Goal: Task Accomplishment & Management: Use online tool/utility

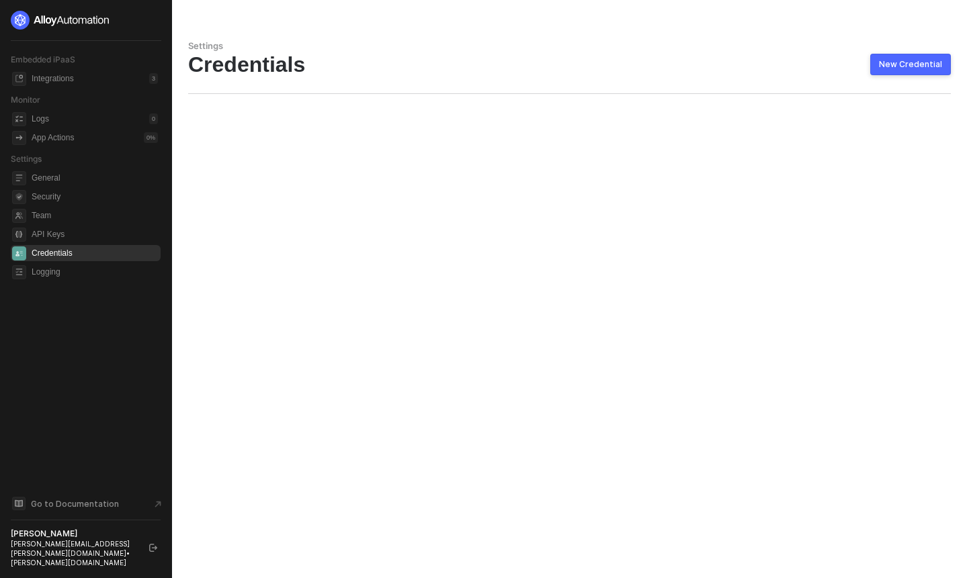
click at [895, 60] on div "New Credential" at bounding box center [910, 64] width 63 height 11
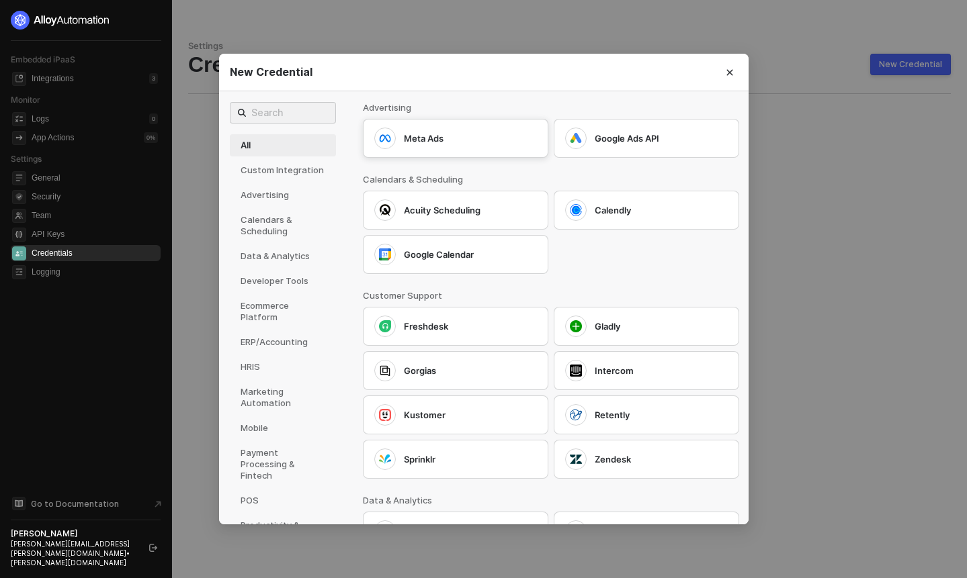
click at [455, 140] on div "Meta Ads" at bounding box center [470, 138] width 133 height 12
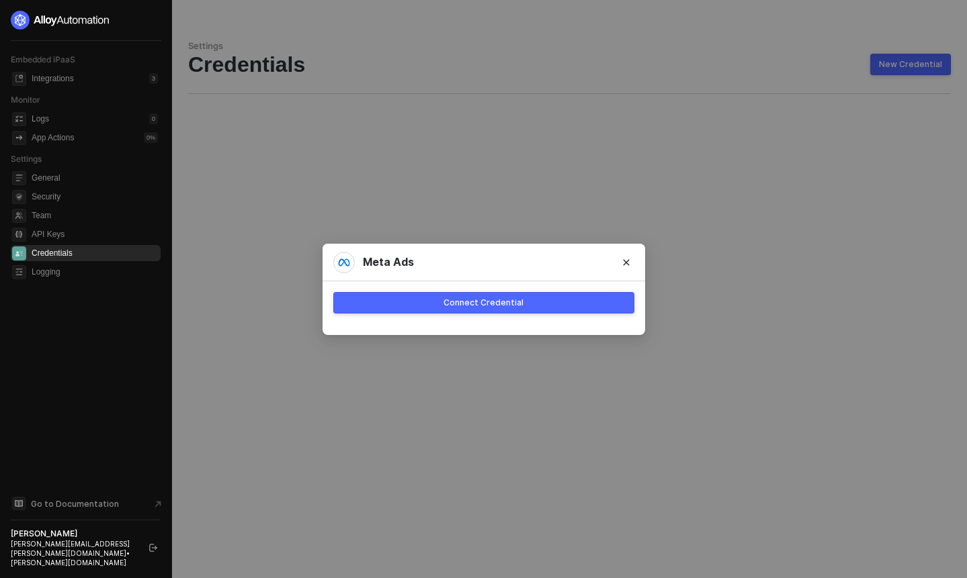
click at [492, 300] on div "Connect Credential" at bounding box center [483, 303] width 80 height 11
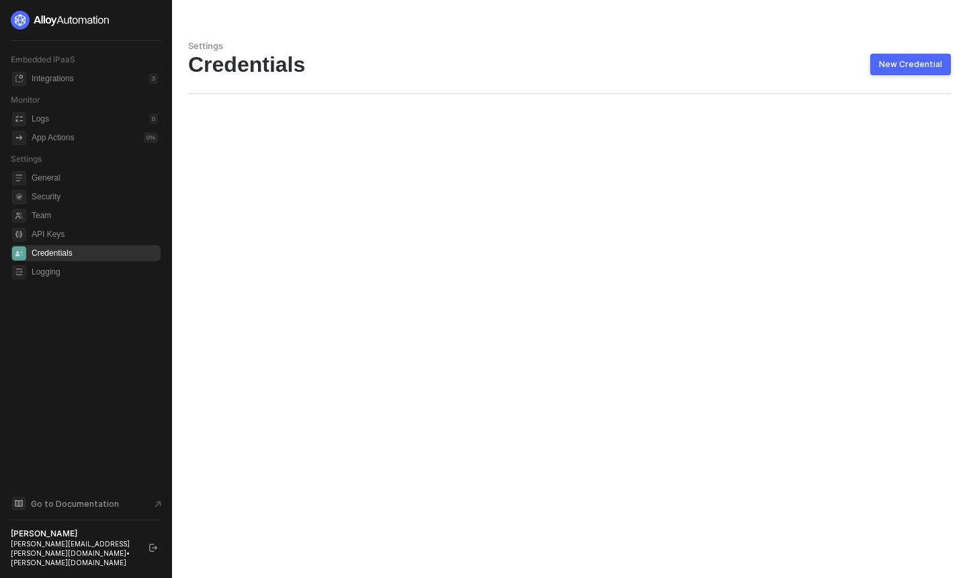
click at [617, 255] on div "Settings Credentials New Credential" at bounding box center [569, 289] width 795 height 578
click at [50, 232] on span "API Keys" at bounding box center [95, 234] width 126 height 16
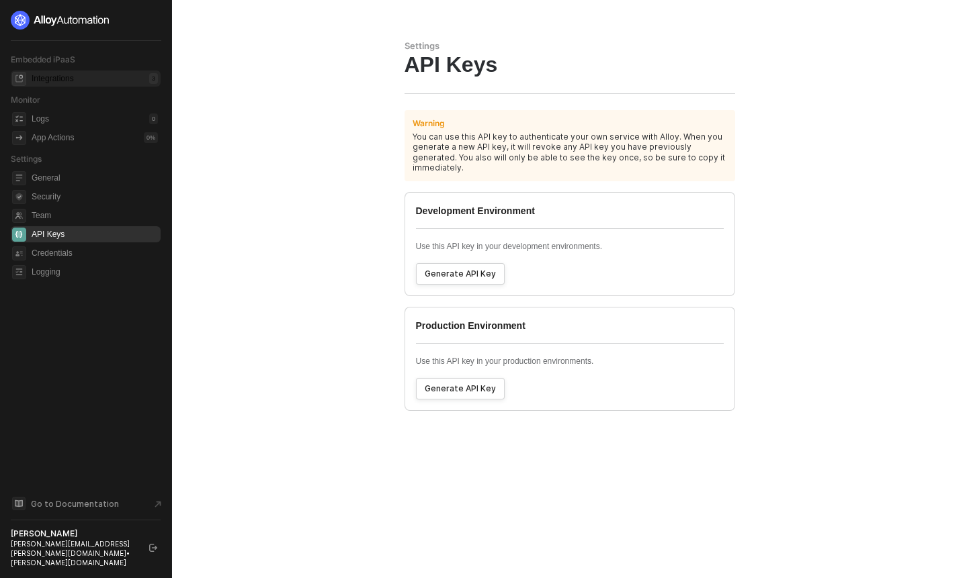
click at [80, 78] on div "Integrations 3" at bounding box center [95, 79] width 126 height 16
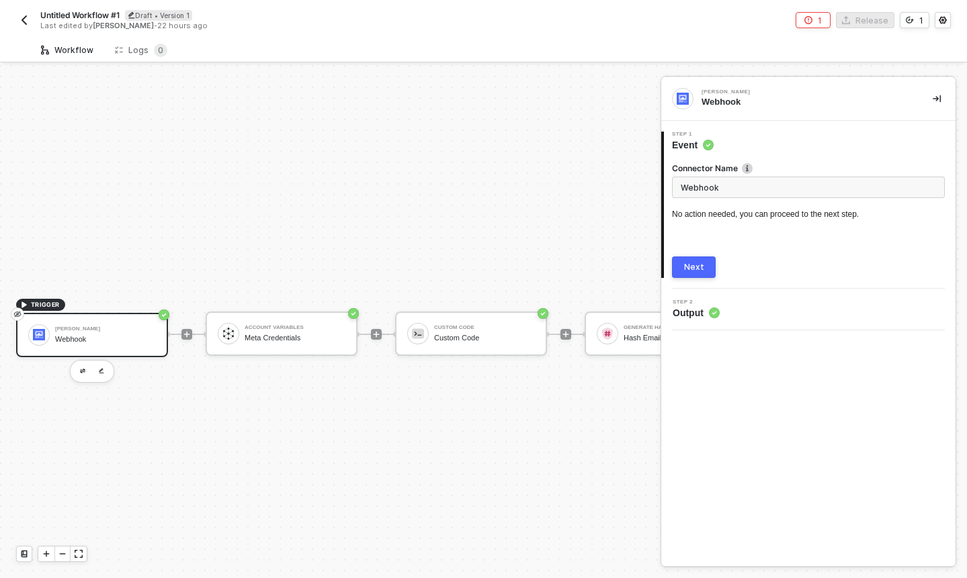
scroll to position [25, 0]
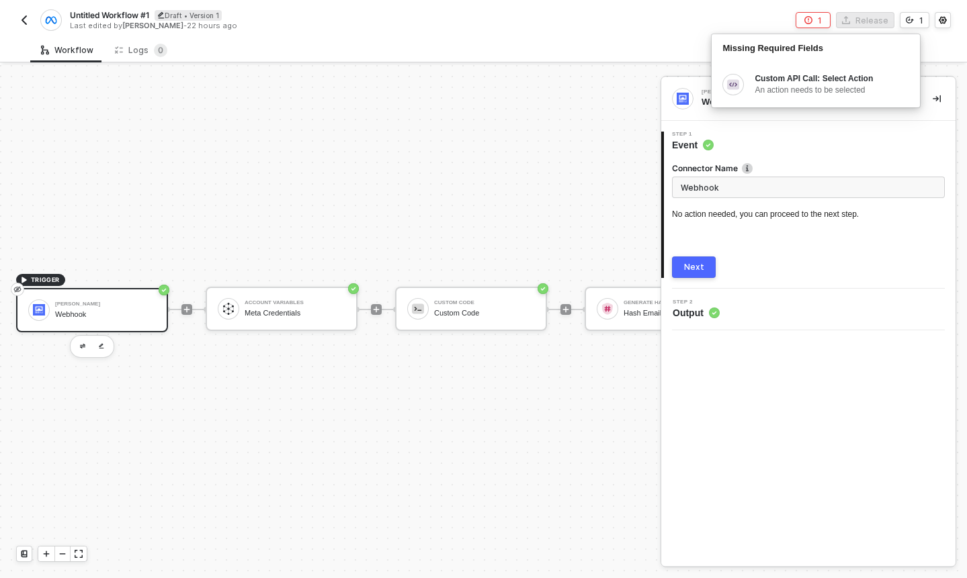
click at [24, 22] on img "button" at bounding box center [24, 20] width 11 height 11
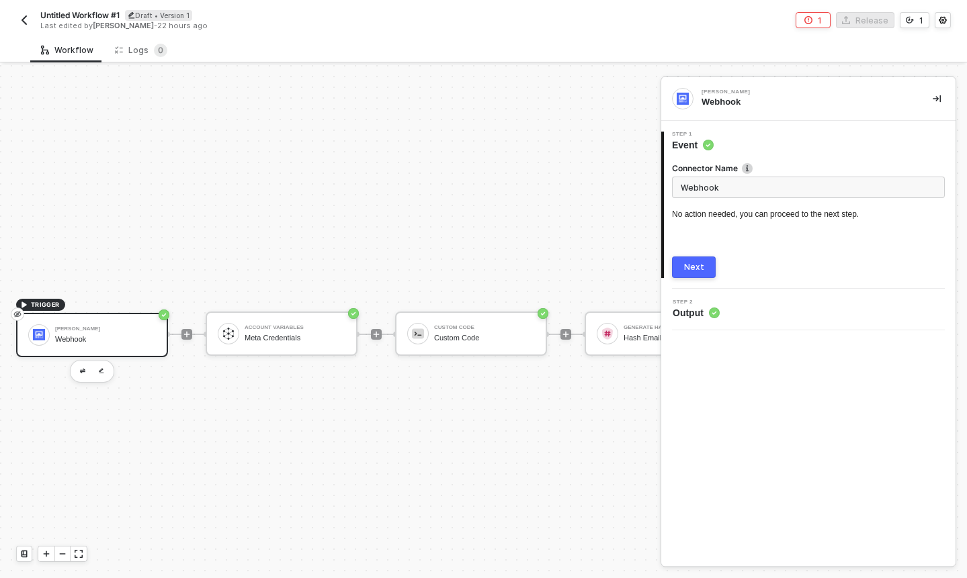
scroll to position [25, 0]
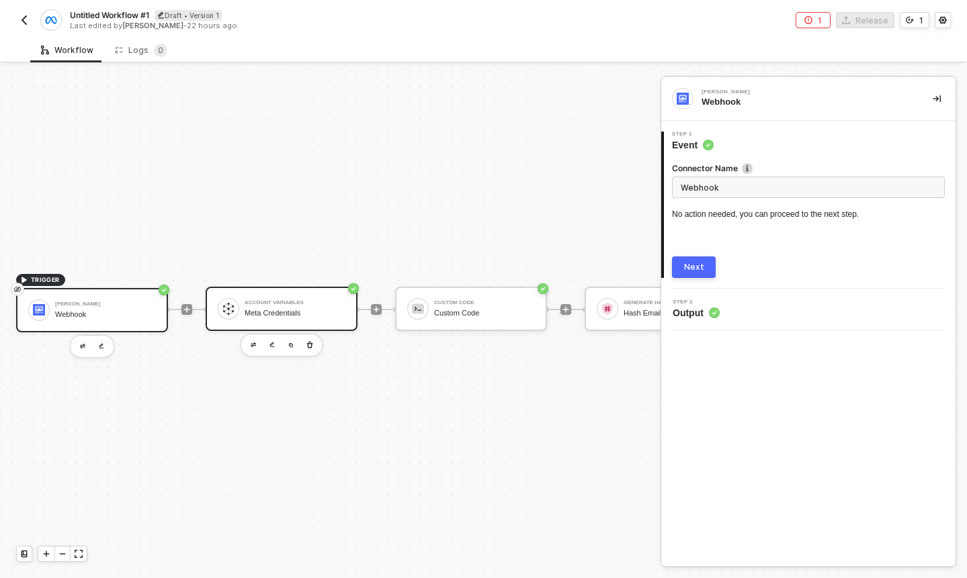
click at [273, 300] on div "Account Variables" at bounding box center [295, 302] width 101 height 5
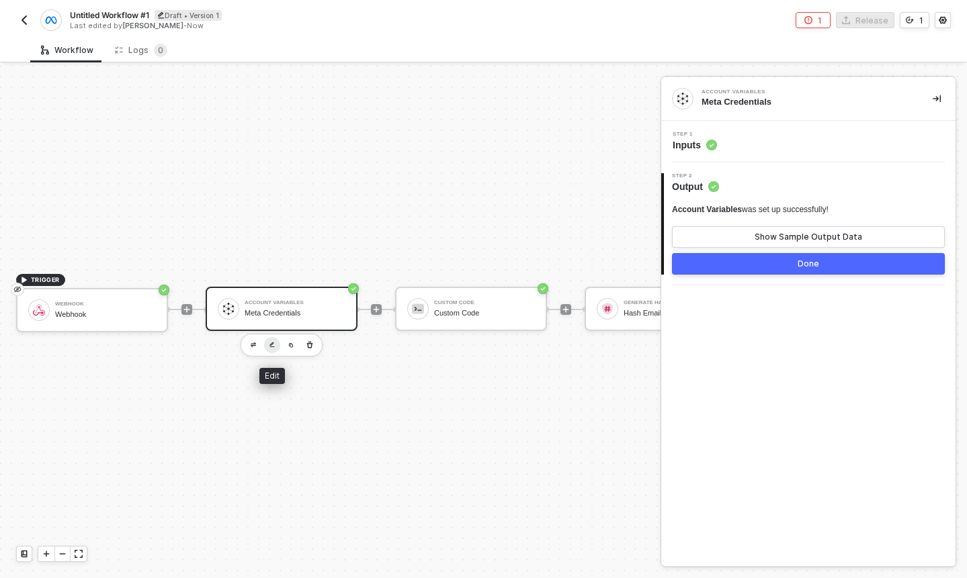
click at [271, 347] on img "button" at bounding box center [271, 345] width 5 height 6
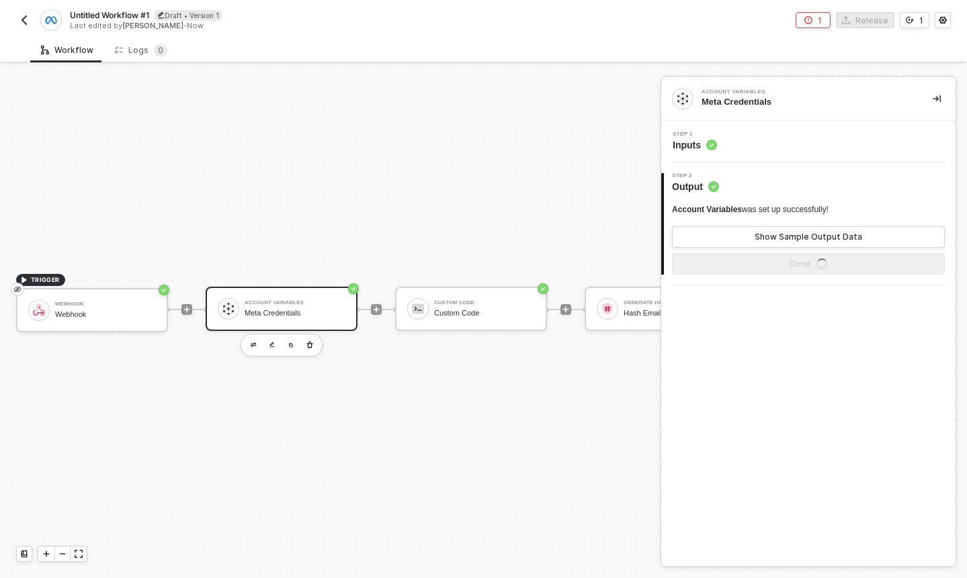
click at [748, 148] on div "Step 1 Inputs" at bounding box center [809, 142] width 291 height 20
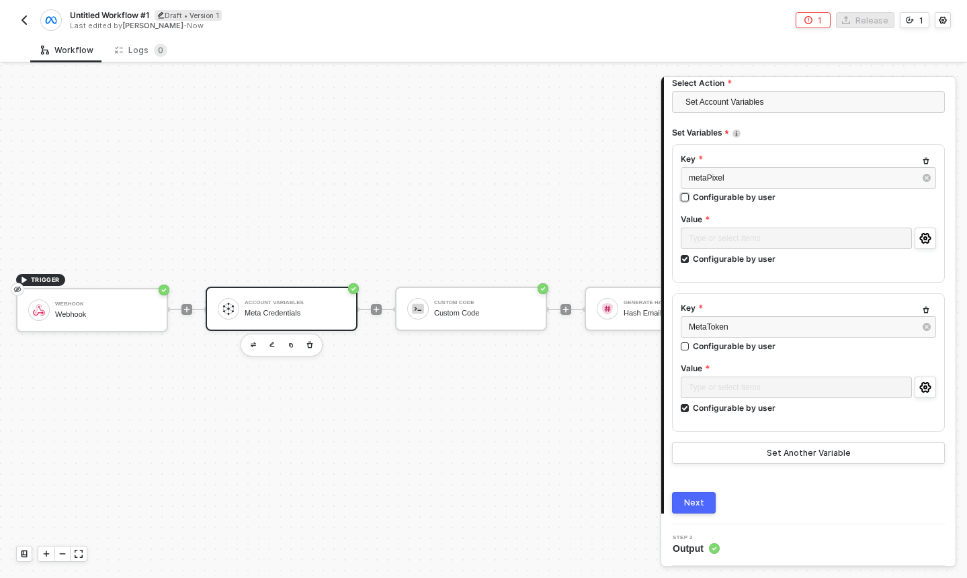
scroll to position [0, 0]
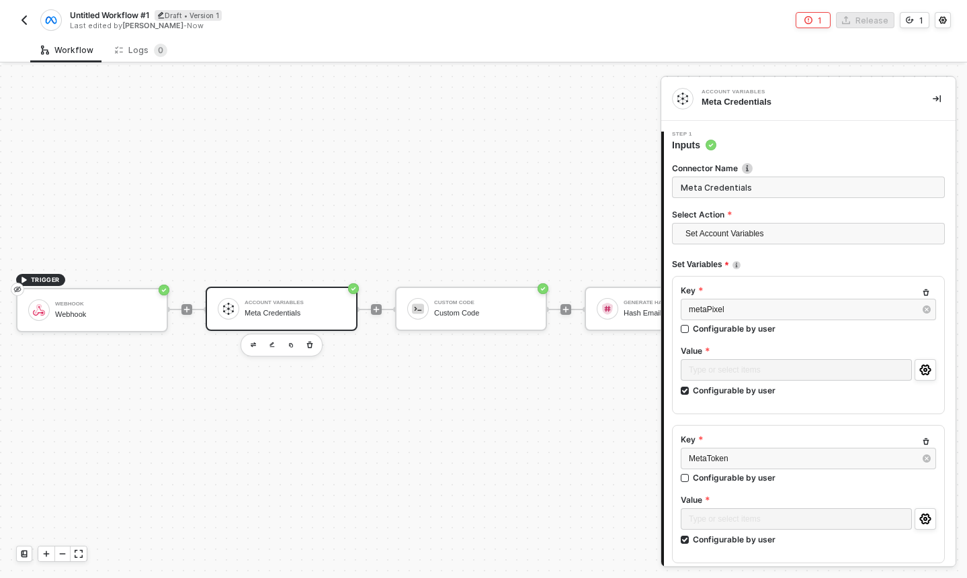
click at [477, 230] on div "TRIGGER Webhook Webhook Account Variables Meta Credentials Custom Code Custom C…" at bounding box center [475, 309] width 950 height 538
click at [448, 298] on div "Custom Code Custom Code" at bounding box center [484, 309] width 101 height 26
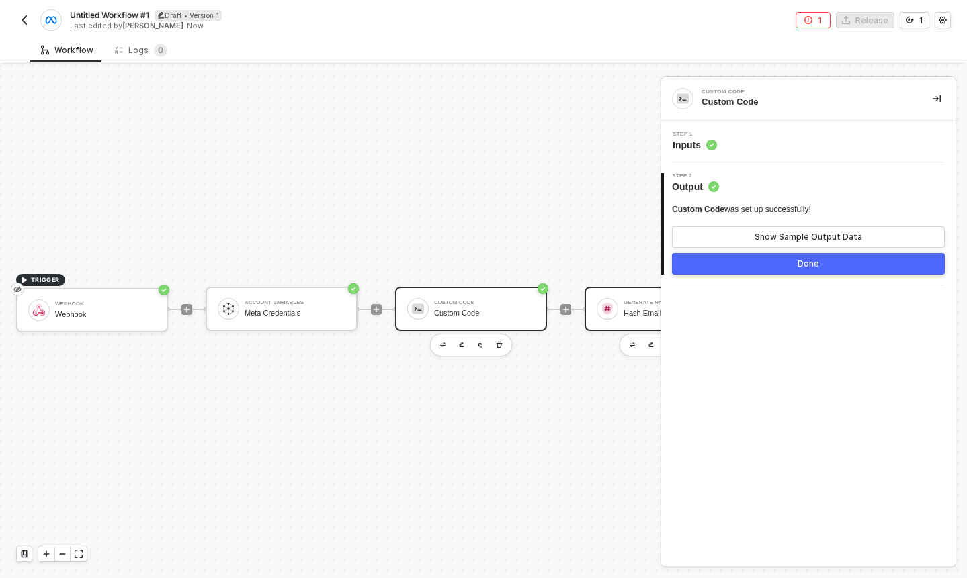
click at [612, 310] on img at bounding box center [607, 309] width 12 height 12
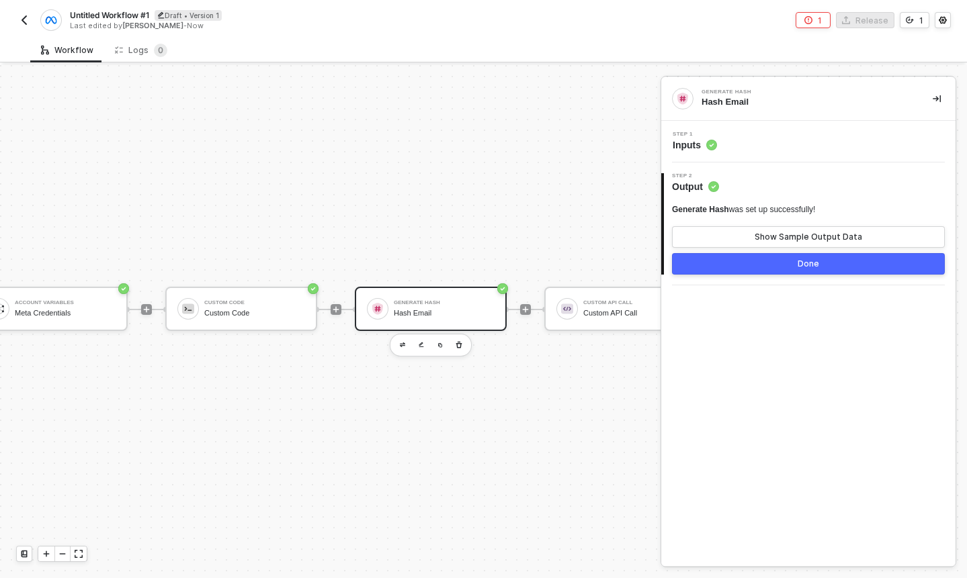
scroll to position [25, 373]
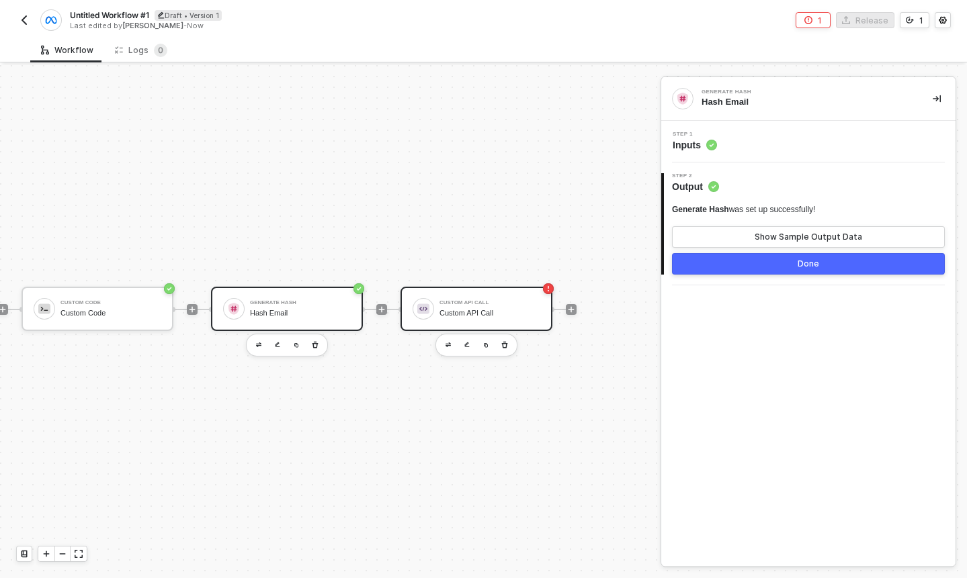
click at [447, 311] on div "Custom API Call" at bounding box center [489, 313] width 101 height 9
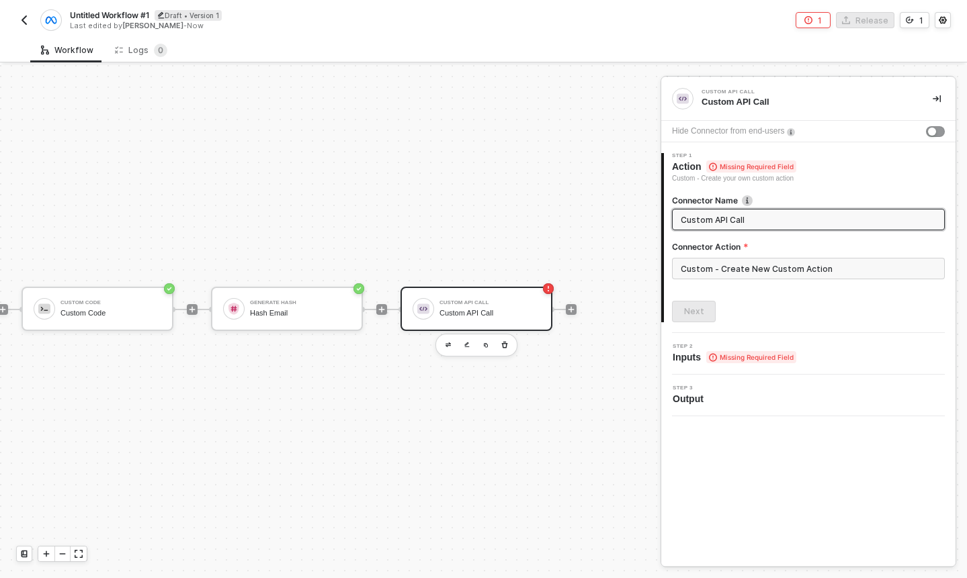
click at [794, 347] on span "Step 2" at bounding box center [734, 346] width 124 height 5
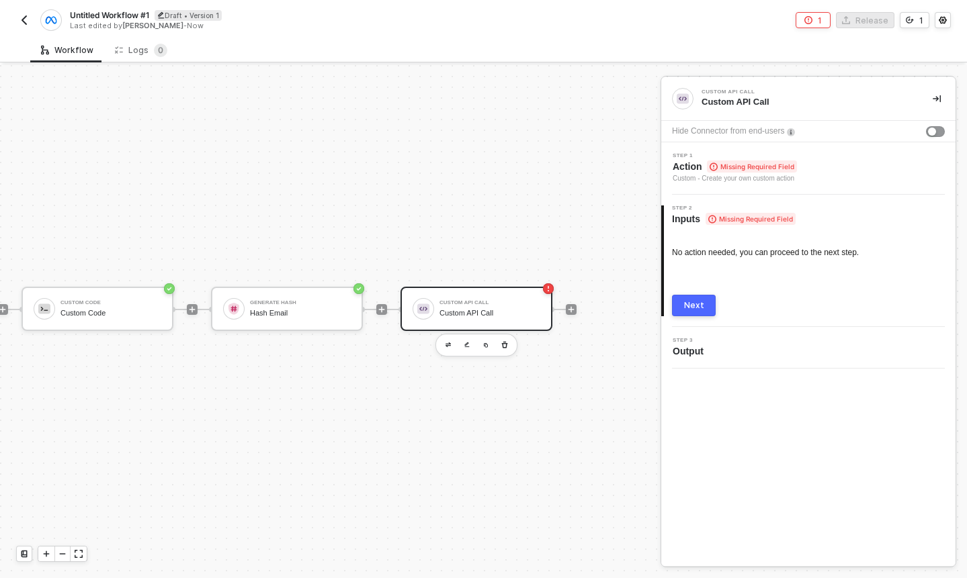
click at [703, 304] on button "Next" at bounding box center [694, 305] width 44 height 21
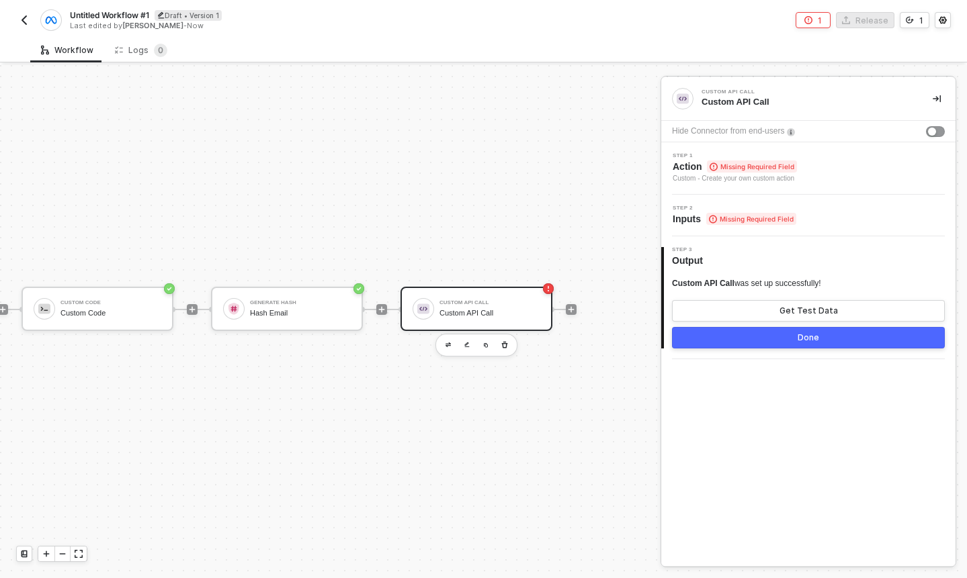
click at [804, 208] on div "Step 2 Inputs Missing Required Field" at bounding box center [809, 216] width 291 height 20
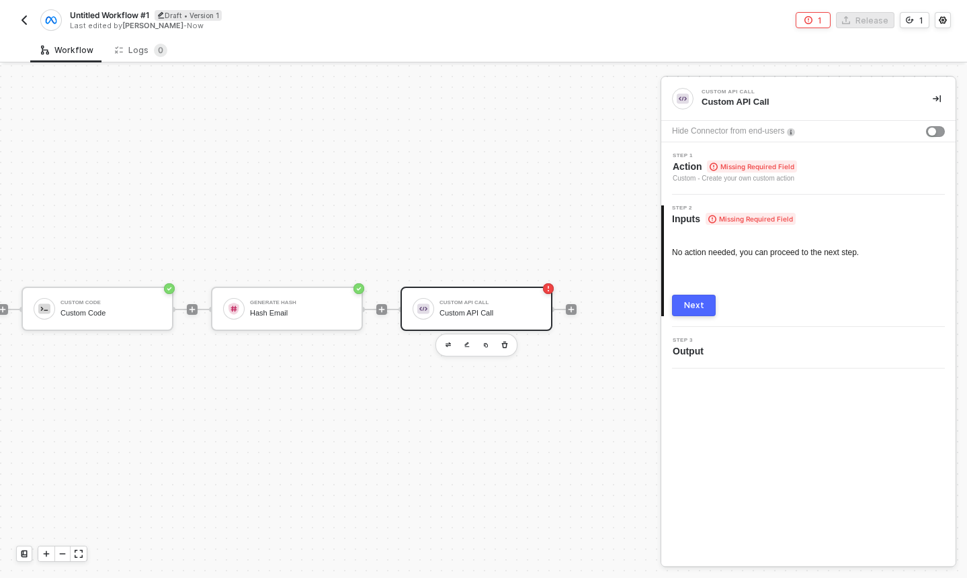
click at [820, 179] on div "Step 1 Action Missing Required Field Custom - Create your own custom action" at bounding box center [809, 168] width 291 height 31
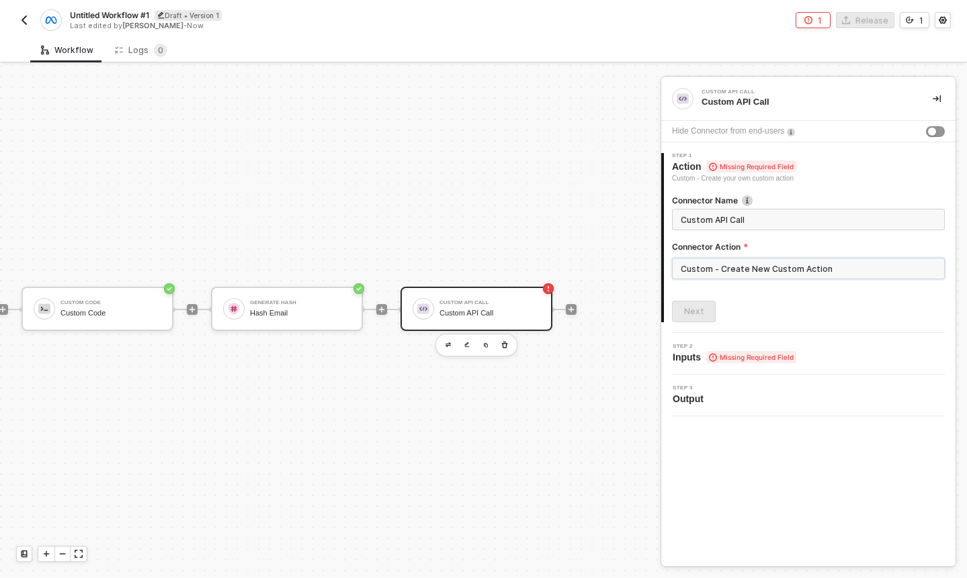
click at [770, 268] on input "Custom - Create New Custom Action" at bounding box center [808, 268] width 273 height 21
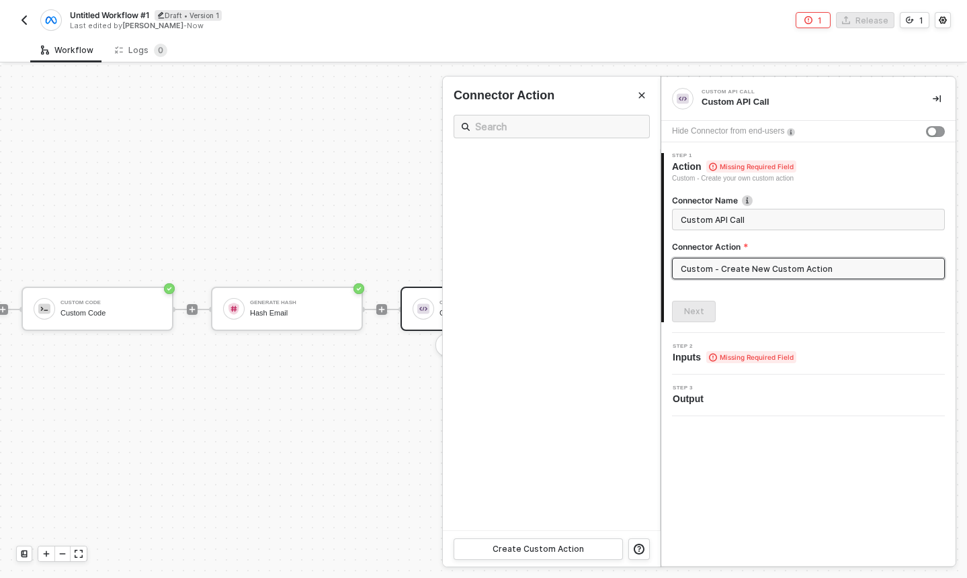
click at [695, 351] on span "Inputs Missing Required Field" at bounding box center [734, 357] width 124 height 13
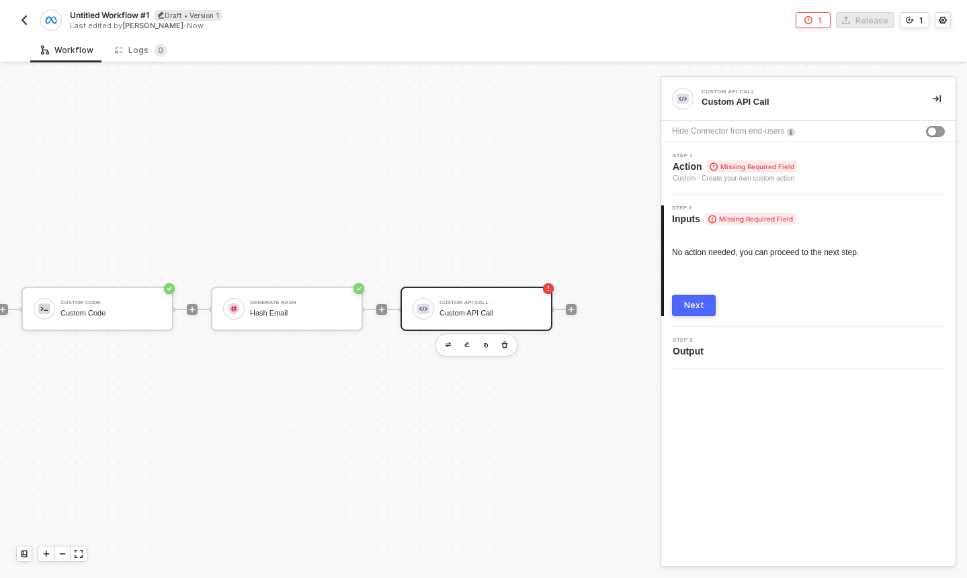
click at [829, 179] on div "Step 1 Action Missing Required Field Custom - Create your own custom action" at bounding box center [809, 168] width 291 height 31
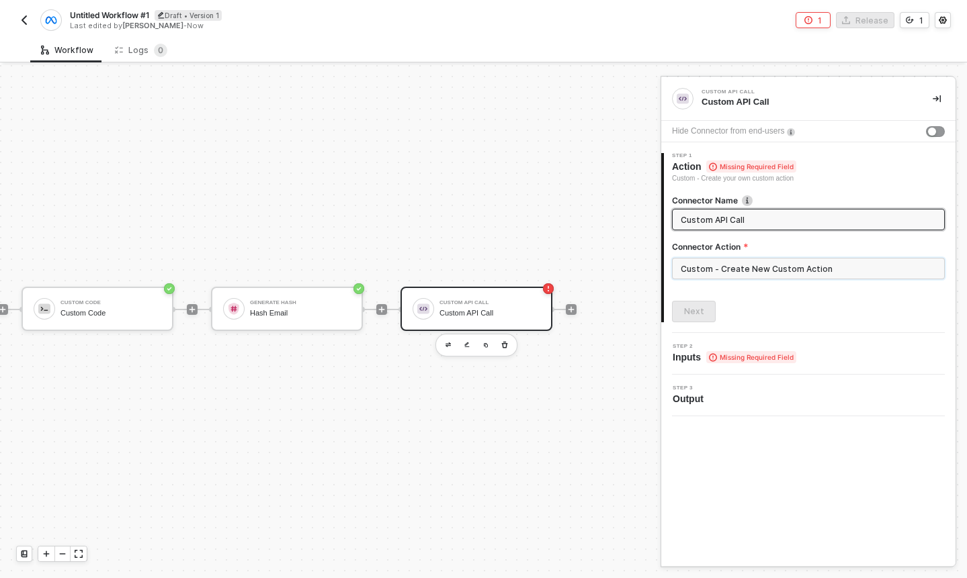
click at [716, 266] on input "Custom - Create New Custom Action" at bounding box center [808, 268] width 273 height 21
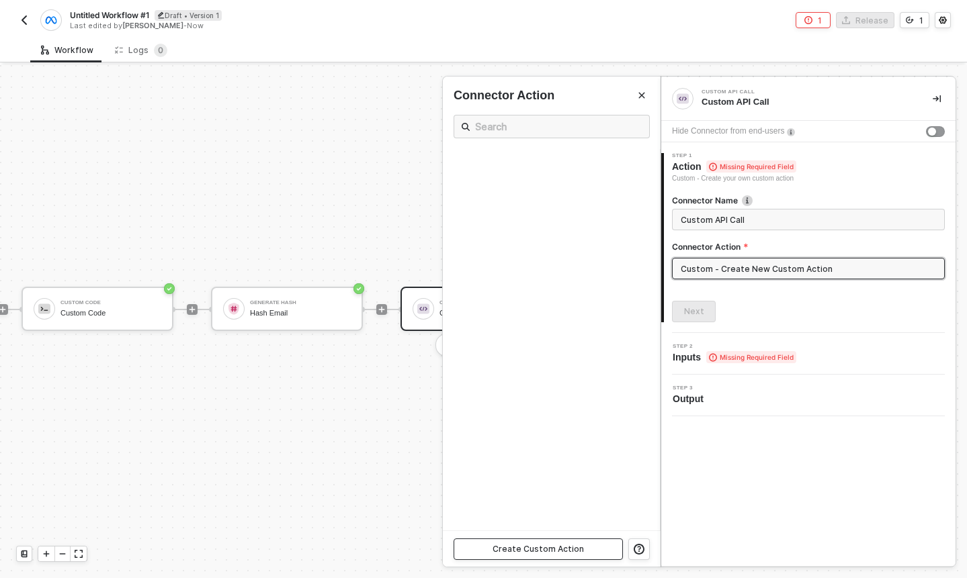
click at [541, 542] on button "Create Custom Action" at bounding box center [537, 549] width 169 height 21
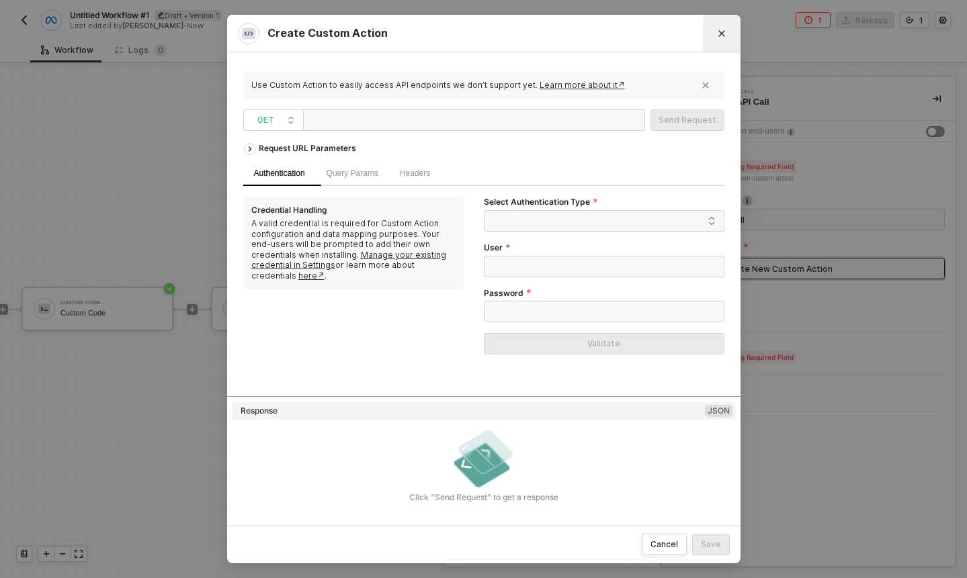
click at [720, 31] on icon "Close" at bounding box center [721, 34] width 8 height 8
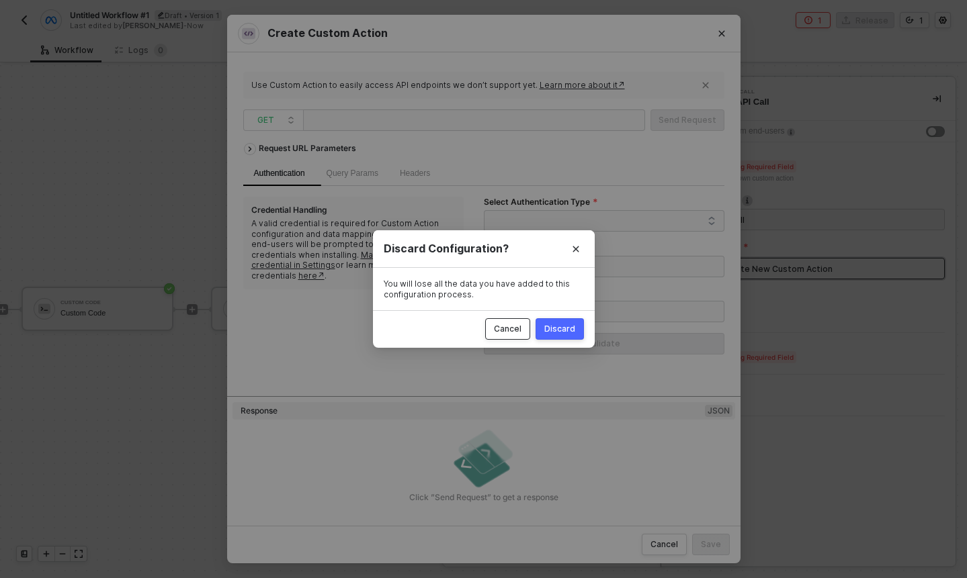
click at [515, 326] on div "Cancel" at bounding box center [508, 329] width 28 height 11
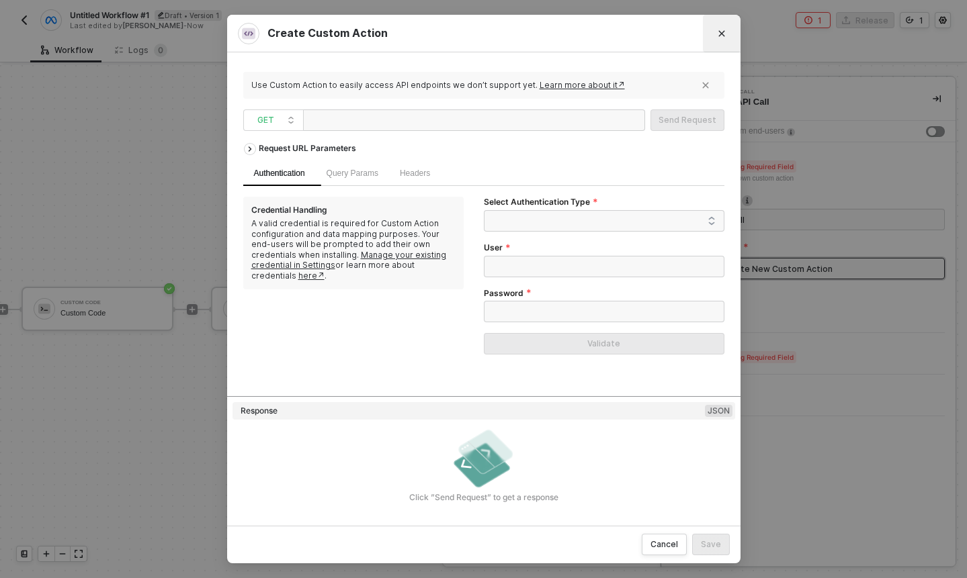
click at [714, 34] on button "Close" at bounding box center [721, 33] width 21 height 21
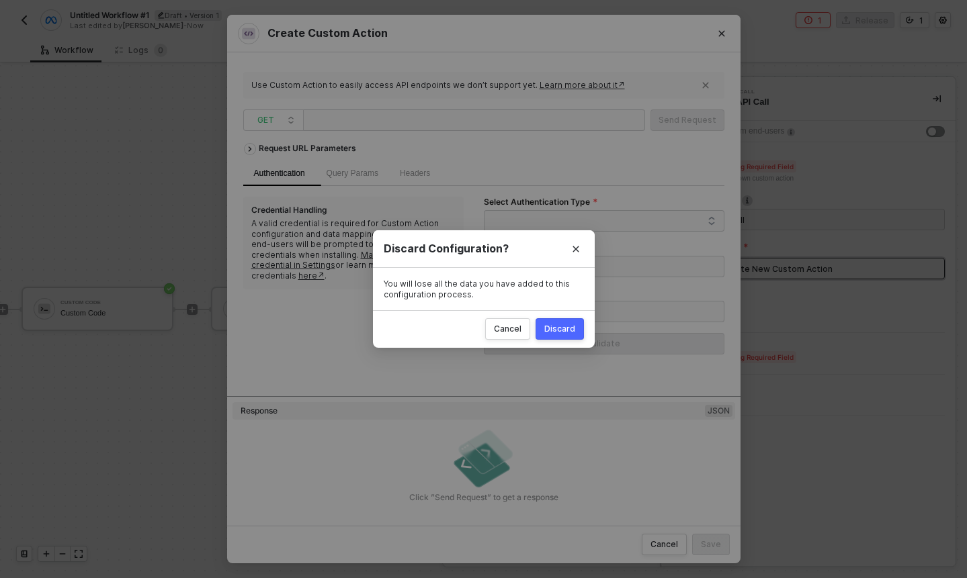
click at [583, 333] on div "Cancel Discard" at bounding box center [484, 329] width 222 height 38
click at [573, 334] on div "Discard" at bounding box center [559, 329] width 31 height 11
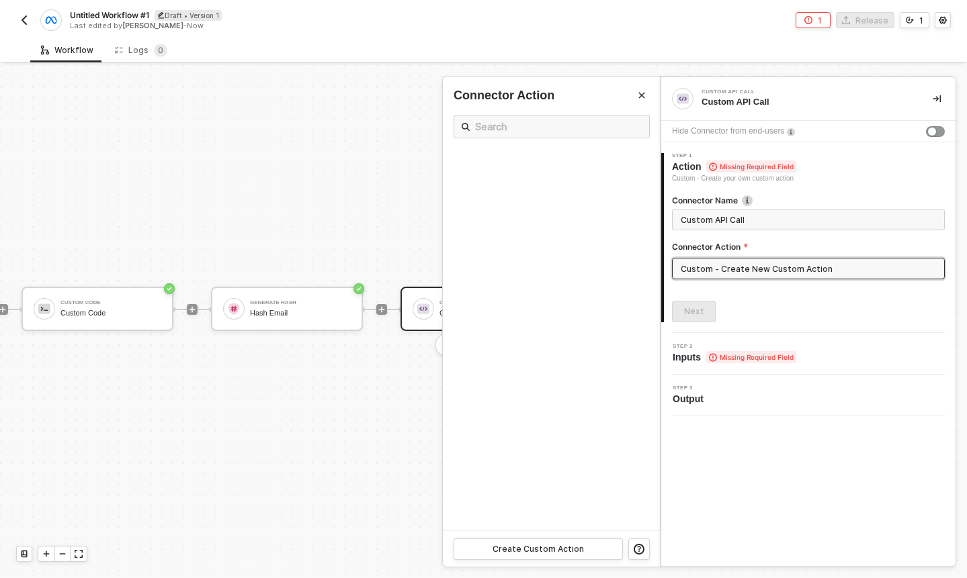
click at [127, 307] on div at bounding box center [483, 321] width 967 height 513
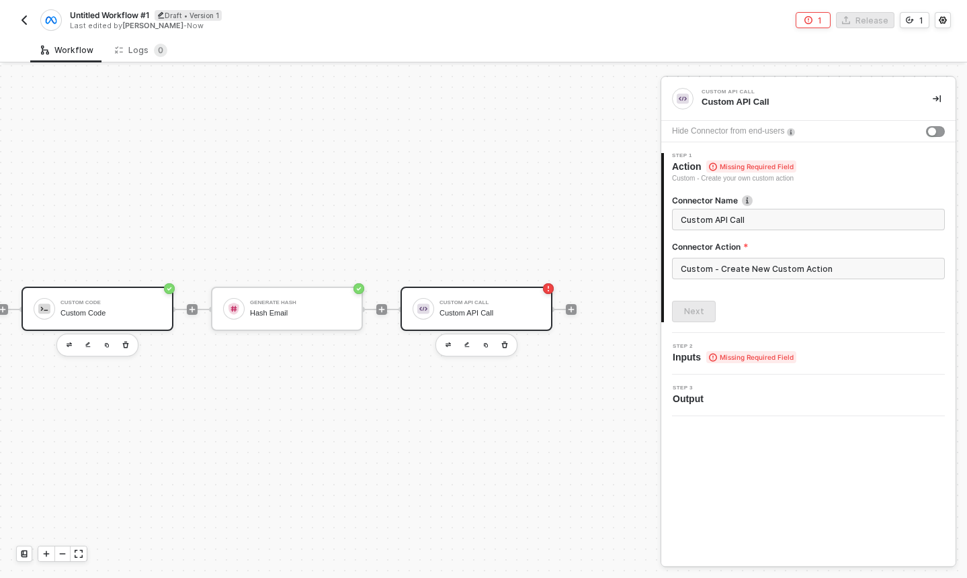
click at [118, 306] on div "Custom Code Custom Code" at bounding box center [110, 309] width 101 height 26
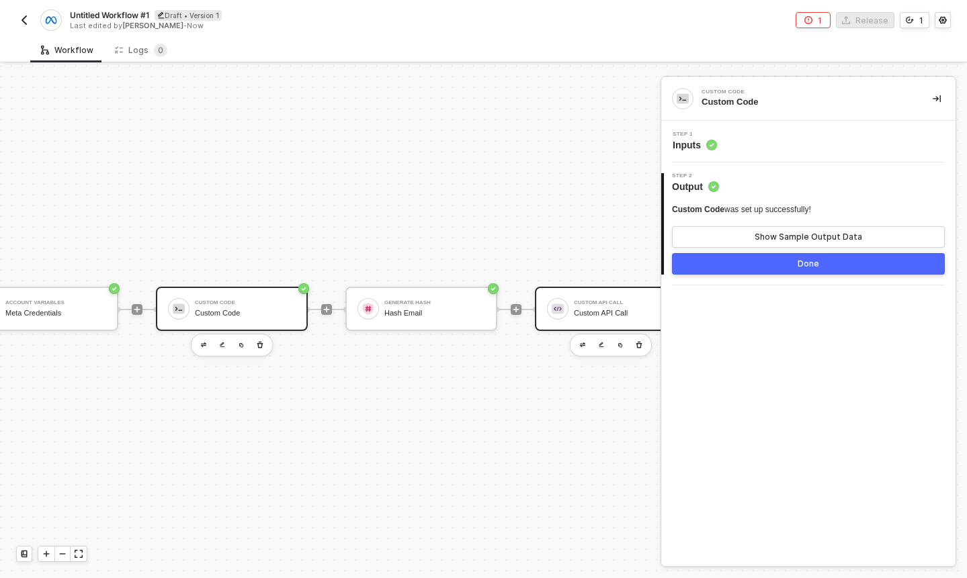
scroll to position [25, 249]
click at [573, 318] on div "Custom API Call Custom API Call" at bounding box center [614, 309] width 101 height 26
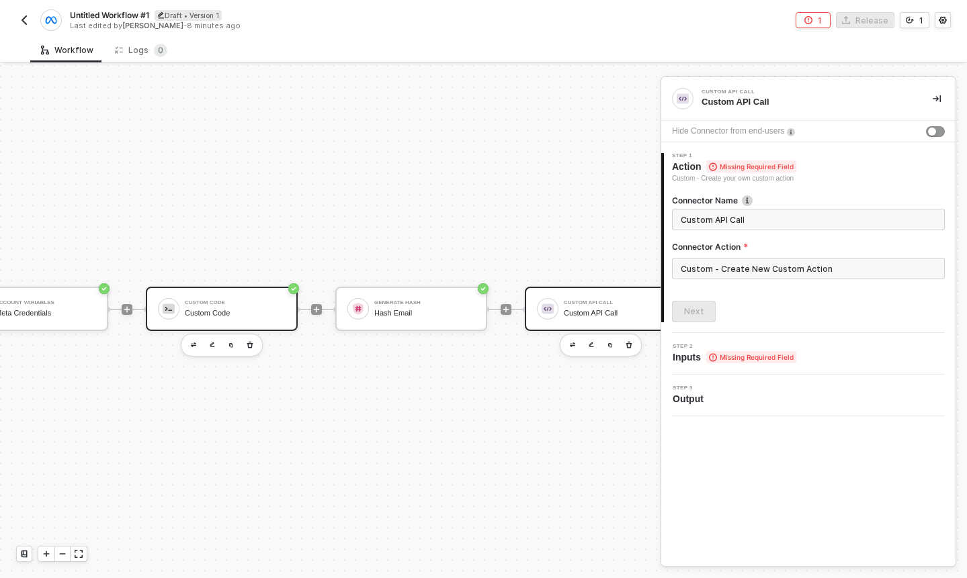
click at [245, 306] on div "Custom Code Custom Code" at bounding box center [235, 309] width 101 height 26
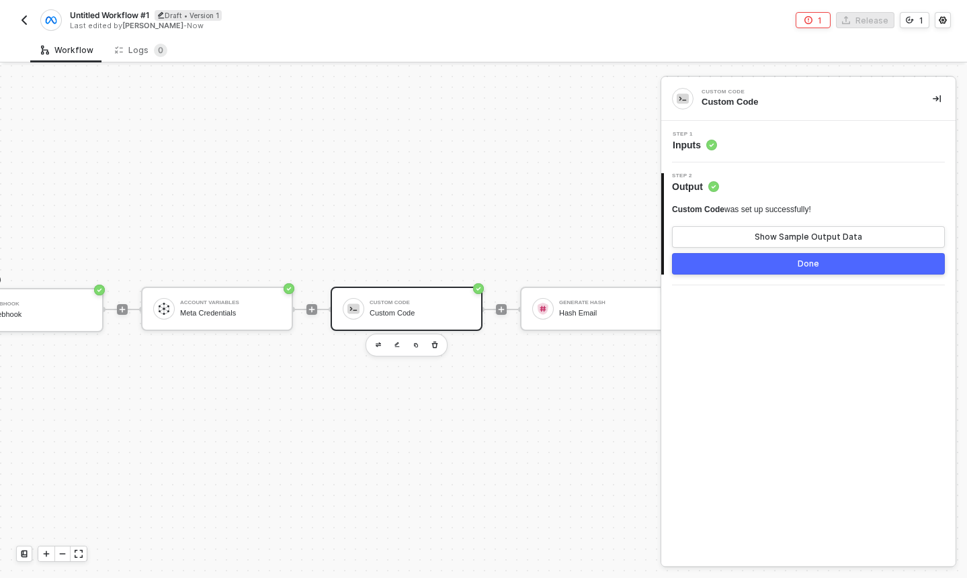
scroll to position [25, 0]
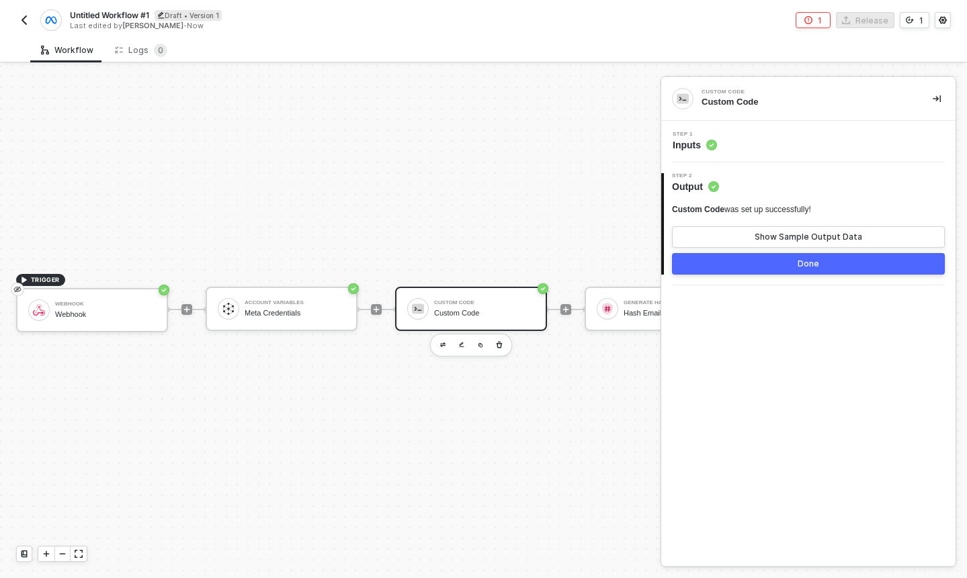
click at [772, 146] on div "Step 1 Inputs" at bounding box center [809, 142] width 291 height 20
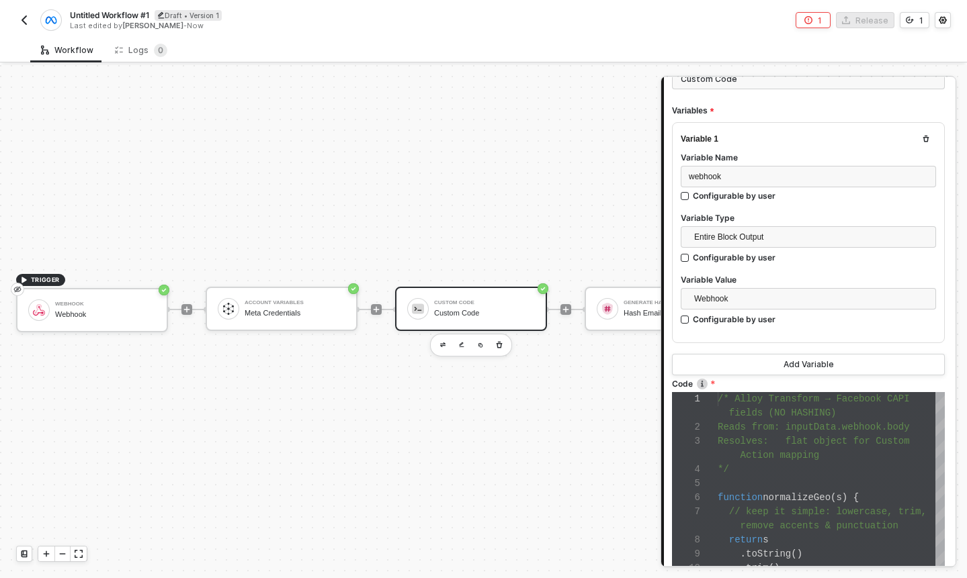
scroll to position [135, 0]
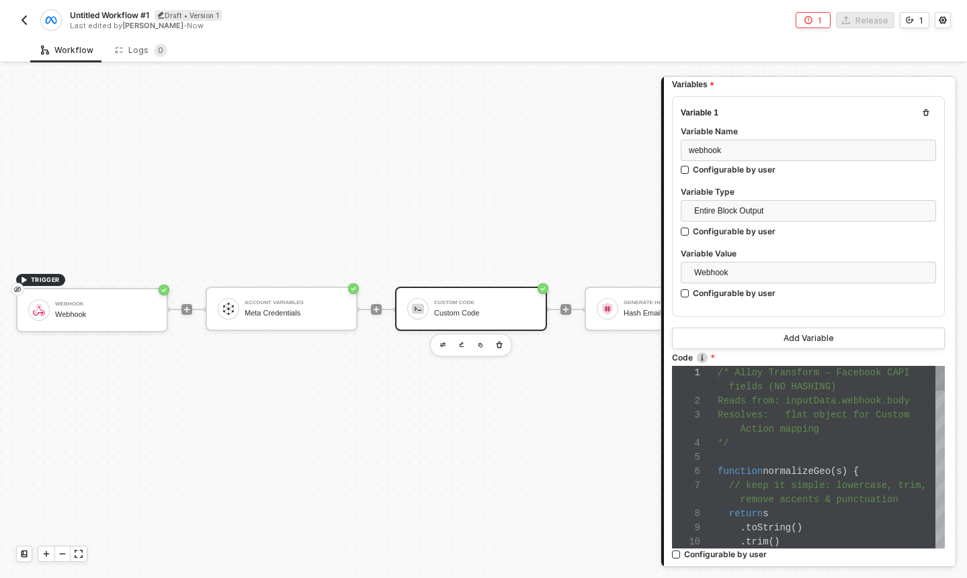
click at [803, 417] on span "Resolves: flat object for Custom" at bounding box center [813, 415] width 192 height 11
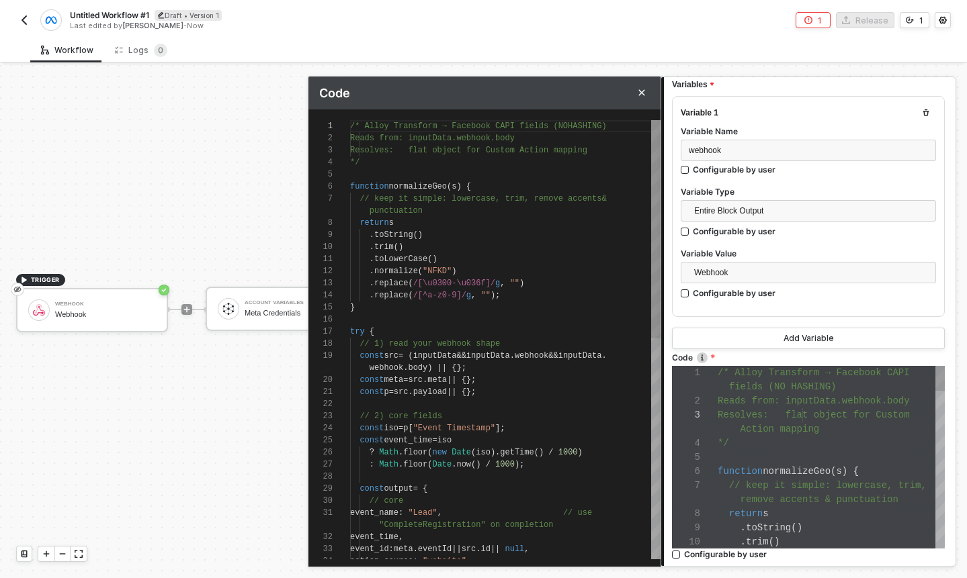
scroll to position [109, 0]
click at [767, 343] on button "Add Variable" at bounding box center [808, 338] width 273 height 21
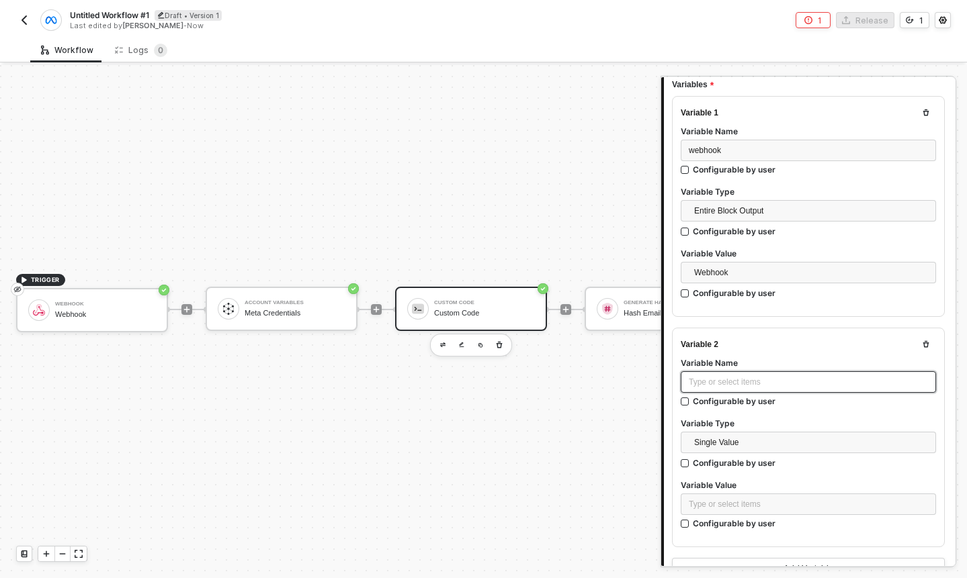
click at [736, 379] on div "Type or select items ﻿" at bounding box center [808, 382] width 239 height 13
click at [711, 378] on div "Type or select items ﻿" at bounding box center [808, 382] width 239 height 13
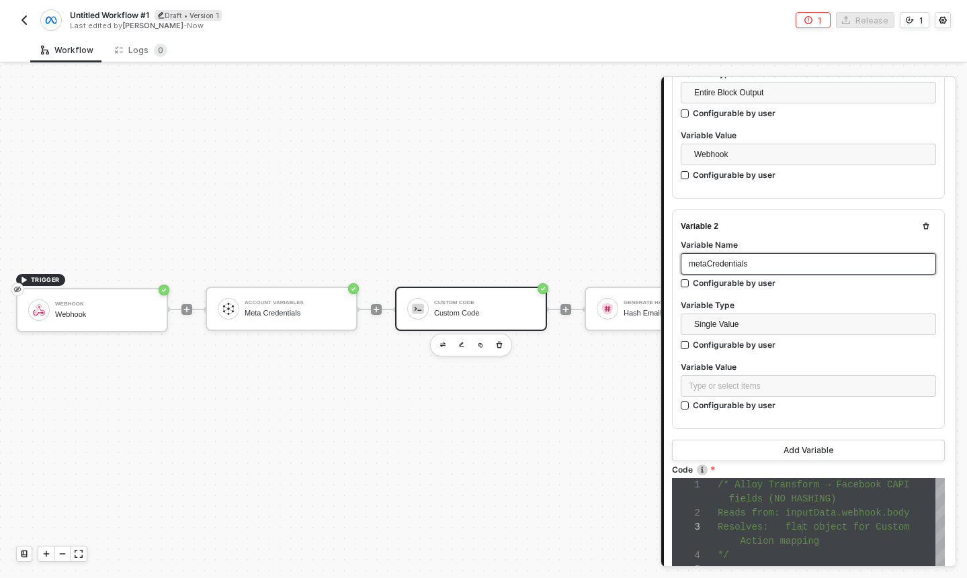
scroll to position [260, 0]
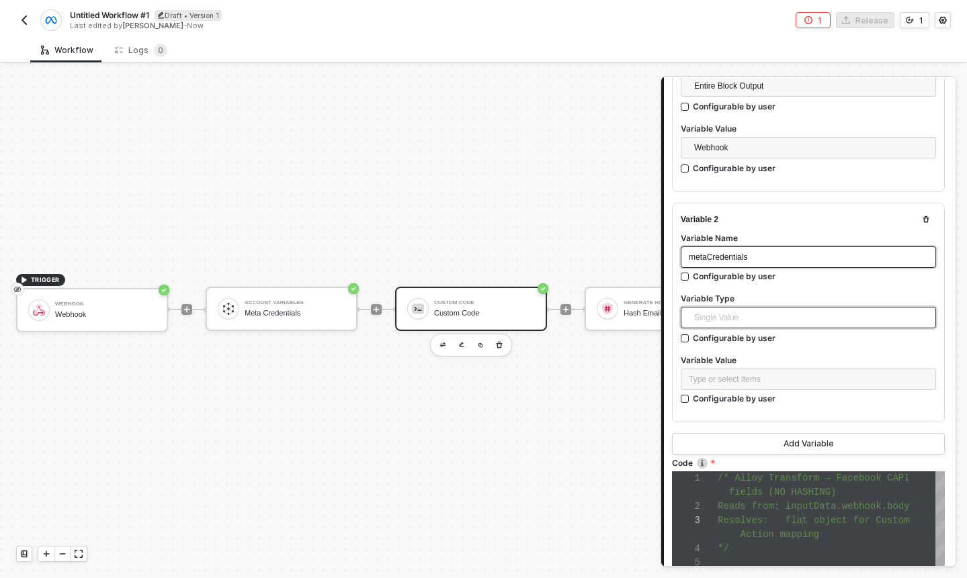
click at [727, 312] on span "Single Value" at bounding box center [811, 318] width 234 height 20
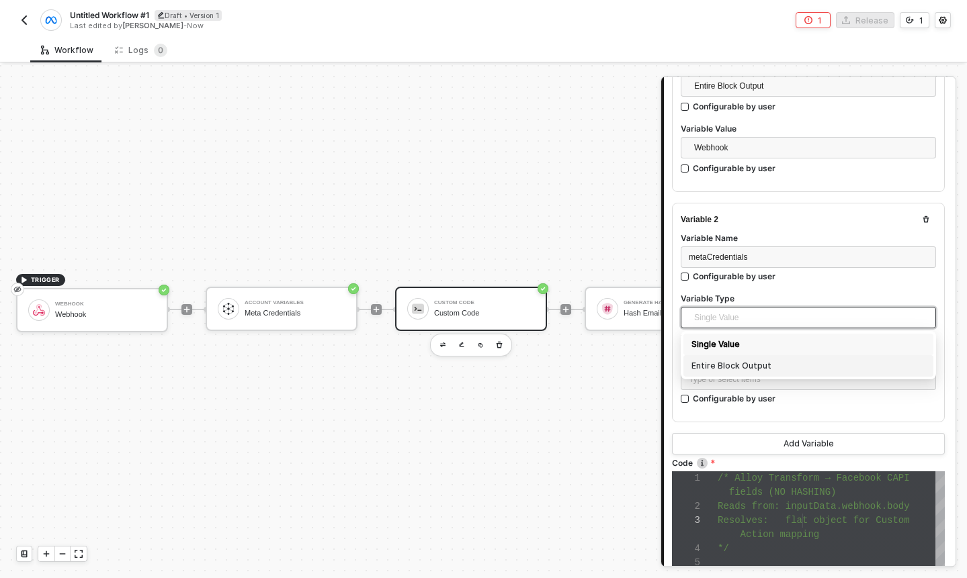
click at [731, 364] on div "Entire Block Output" at bounding box center [808, 366] width 234 height 15
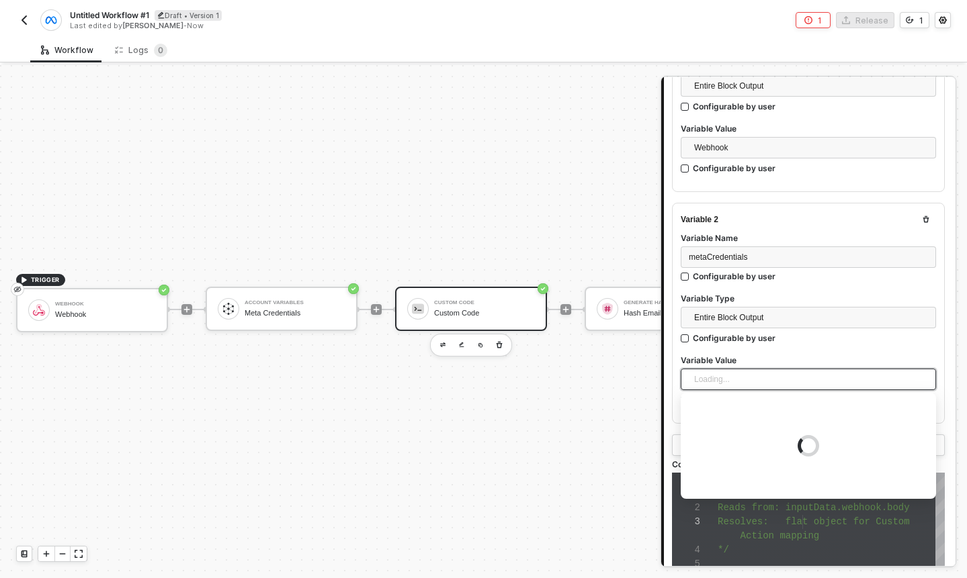
click at [734, 374] on div "Loading..." at bounding box center [807, 379] width 255 height 21
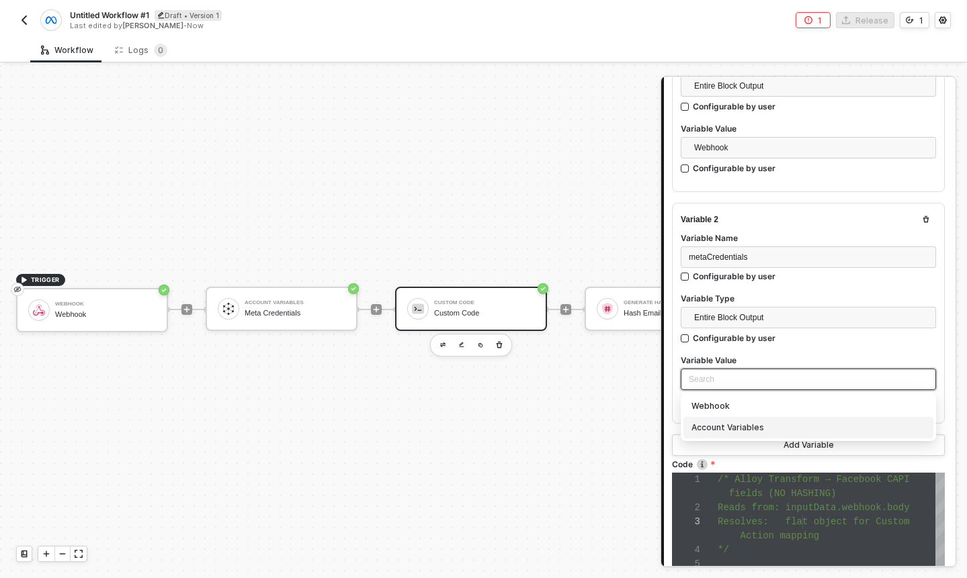
click at [736, 433] on div "Account Variables" at bounding box center [808, 428] width 234 height 15
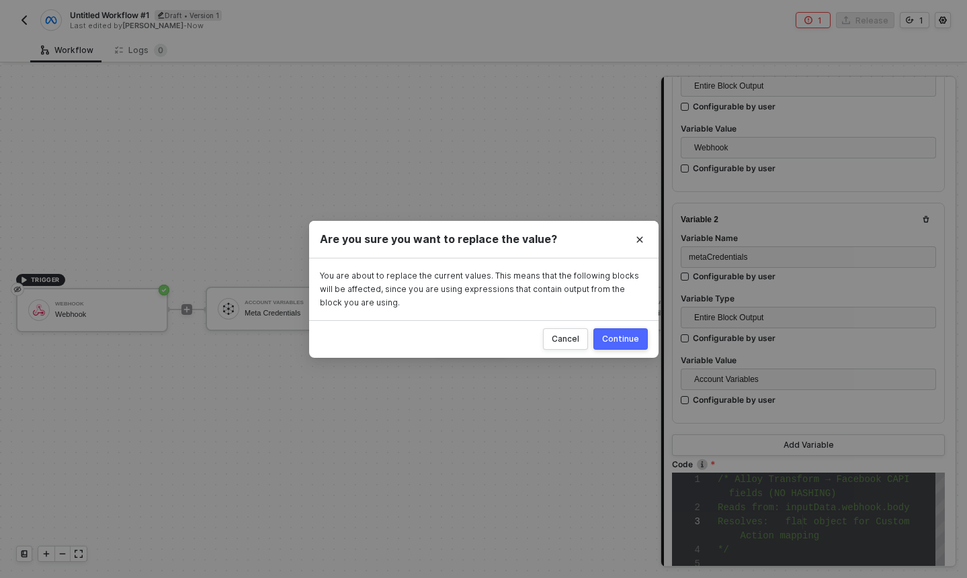
click at [617, 335] on div "Continue" at bounding box center [620, 339] width 37 height 11
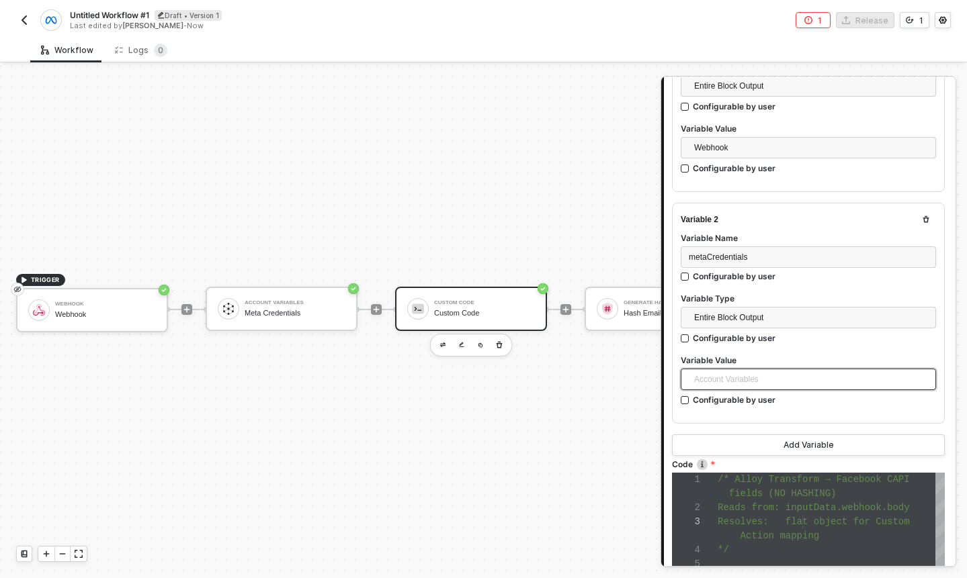
click at [721, 379] on span "Account Variables" at bounding box center [811, 379] width 234 height 20
click at [719, 435] on div "Account Variables" at bounding box center [808, 427] width 250 height 21
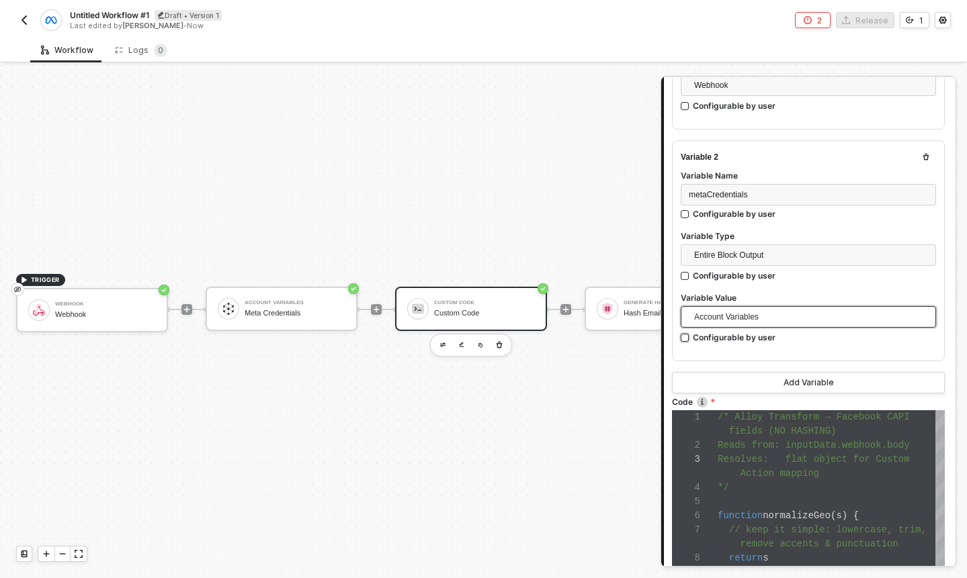
scroll to position [372, 0]
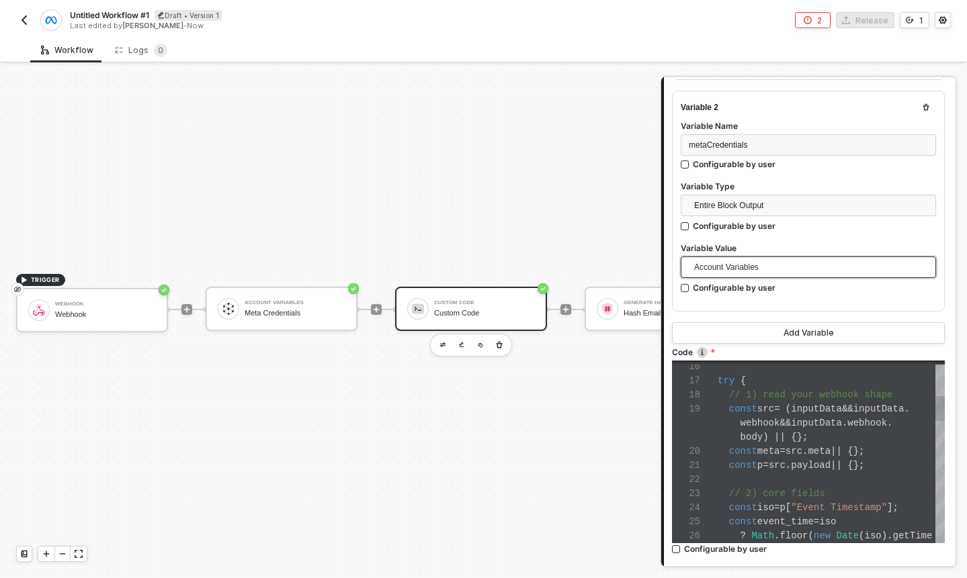
type textarea "return s .toString() .trim() .toLowerCase() .normalize("NFKD") .replace(/[\u030…"
click at [740, 383] on div "16 17 18 19 20 21 22 23 24 25 26 try { // 1) read your webhook shape const src …" at bounding box center [808, 452] width 273 height 183
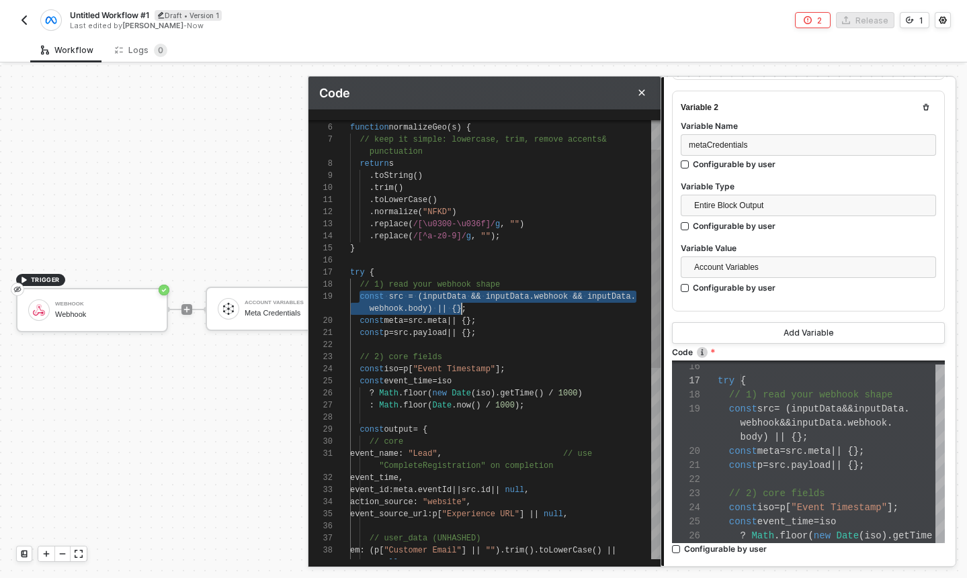
scroll to position [109, 116]
drag, startPoint x: 362, startPoint y: 301, endPoint x: 468, endPoint y: 307, distance: 105.6
type textarea "webhook.body) || {}; const meta = src.meta || {}; const p = src.payload || {}; …"
click at [506, 330] on div "const p = src . payload || {};" at bounding box center [505, 333] width 310 height 12
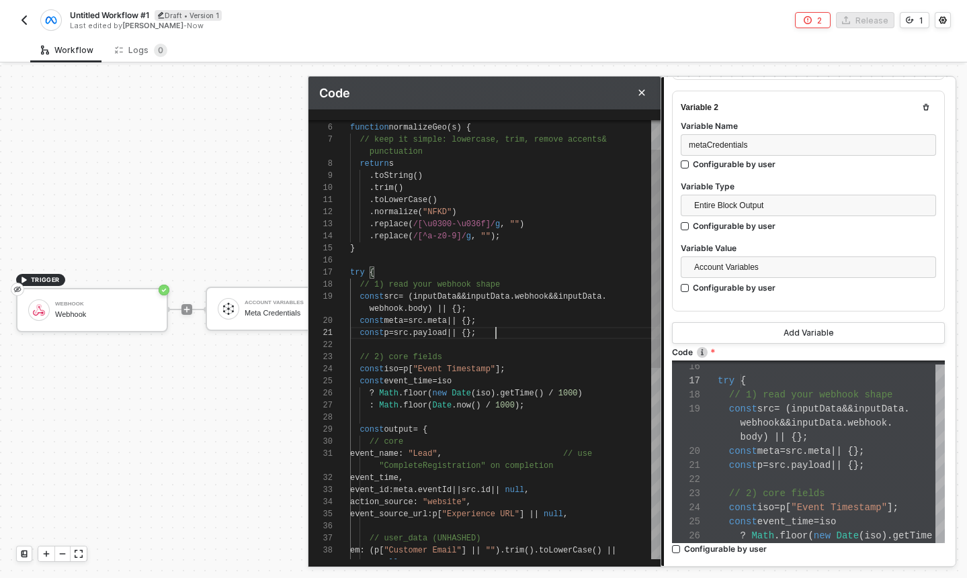
type textarea "/* Alloy Transform → Facebook CAPI fields (NO HASHING) Reads from: inputData.we…"
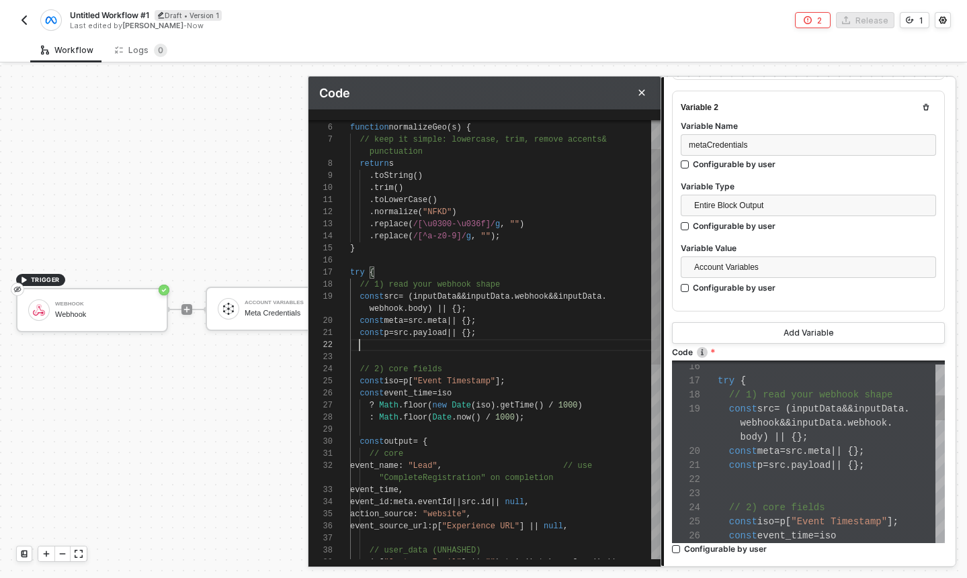
paste textarea "const src = (inputData && inputData.webhook && inputData.webhook.body) || {}; /…"
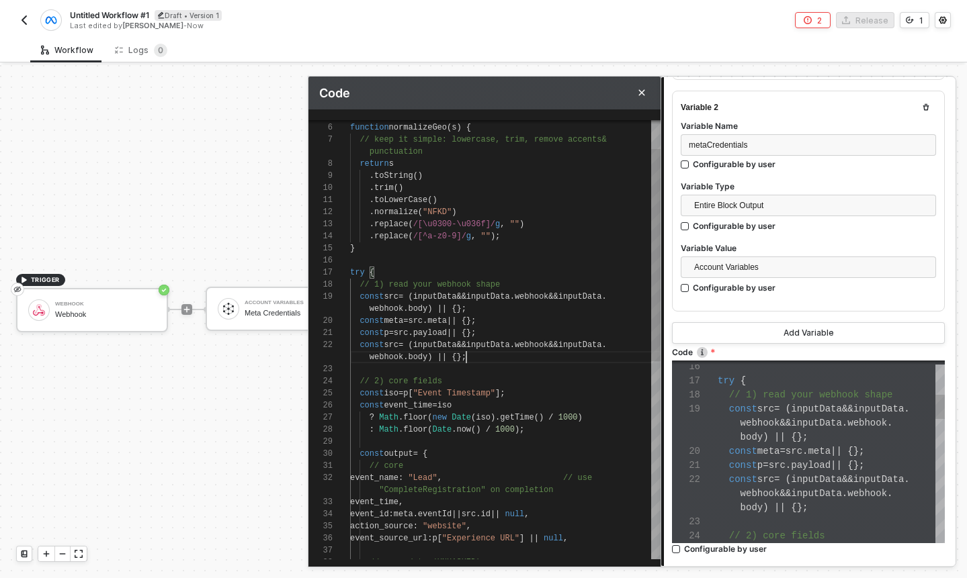
scroll to position [36, 116]
drag, startPoint x: 388, startPoint y: 348, endPoint x: 404, endPoint y: 348, distance: 16.1
drag, startPoint x: 564, startPoint y: 347, endPoint x: 595, endPoint y: 349, distance: 30.9
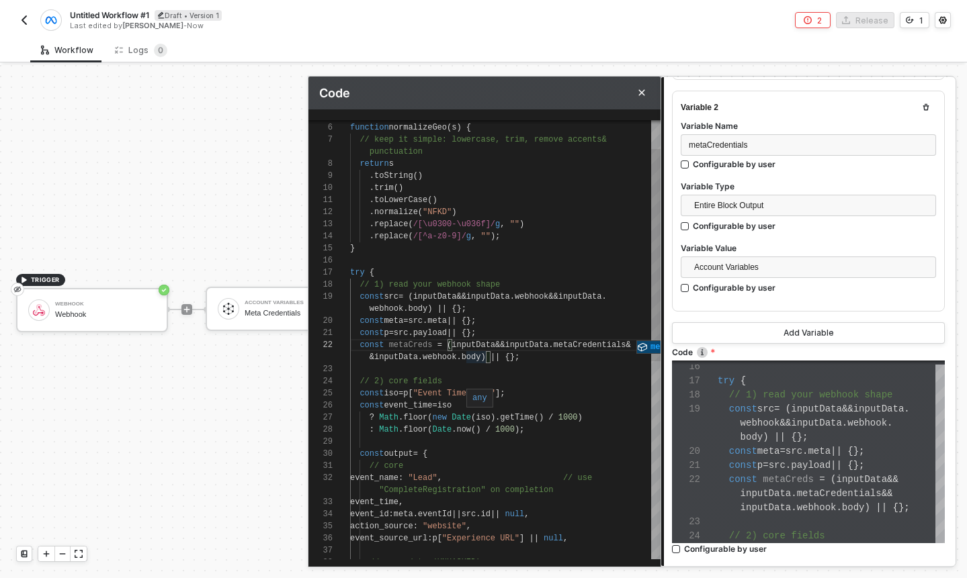
drag, startPoint x: 486, startPoint y: 357, endPoint x: 363, endPoint y: 357, distance: 122.9
click at [363, 357] on div "35 34 33 31 32 29 30 27 28 24 25 26 20 21 23 17 18 19 14 15 16 11 12 13 8 9 10 …" at bounding box center [484, 339] width 352 height 439
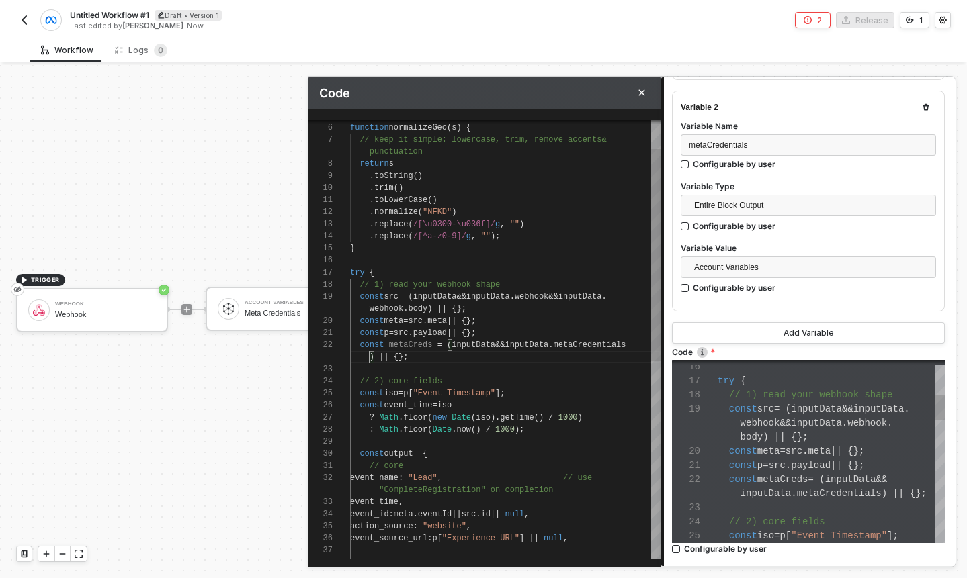
type textarea "webhook.body) || {}; const meta = src.meta || {}; const p = src.payload || {}; …"
click at [461, 357] on div "|| {};" at bounding box center [505, 357] width 310 height 12
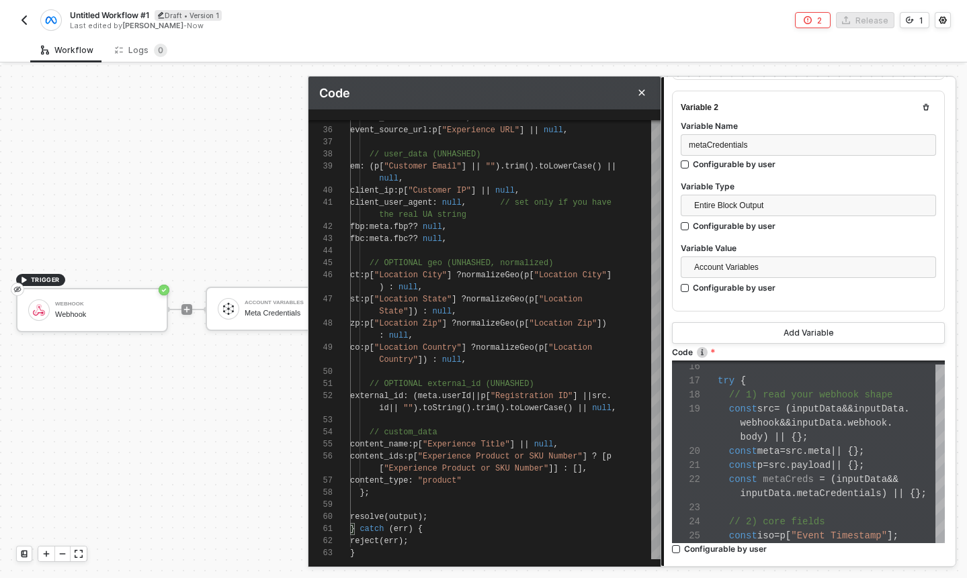
click at [820, 22] on div "2" at bounding box center [819, 20] width 5 height 11
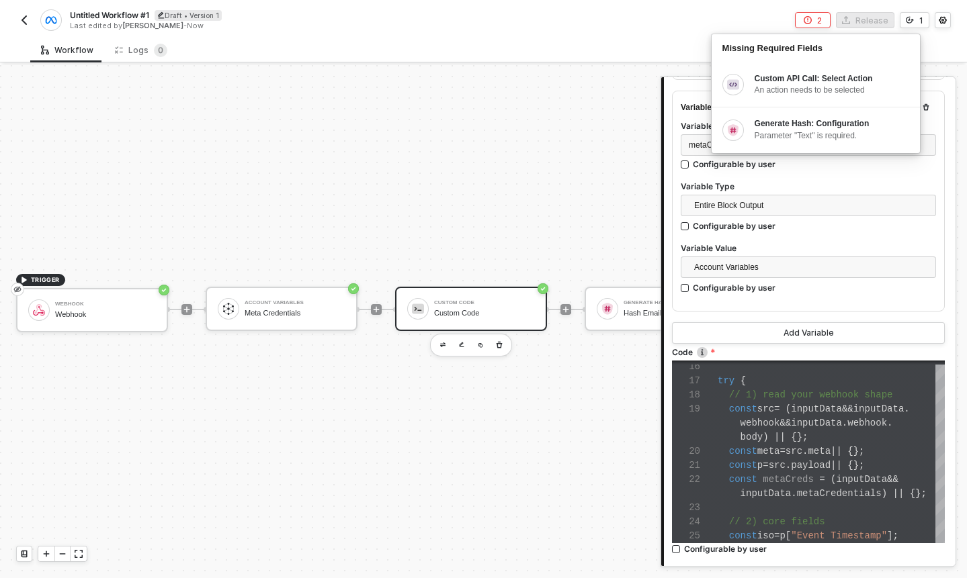
click at [491, 305] on div "Custom Code" at bounding box center [484, 302] width 101 height 5
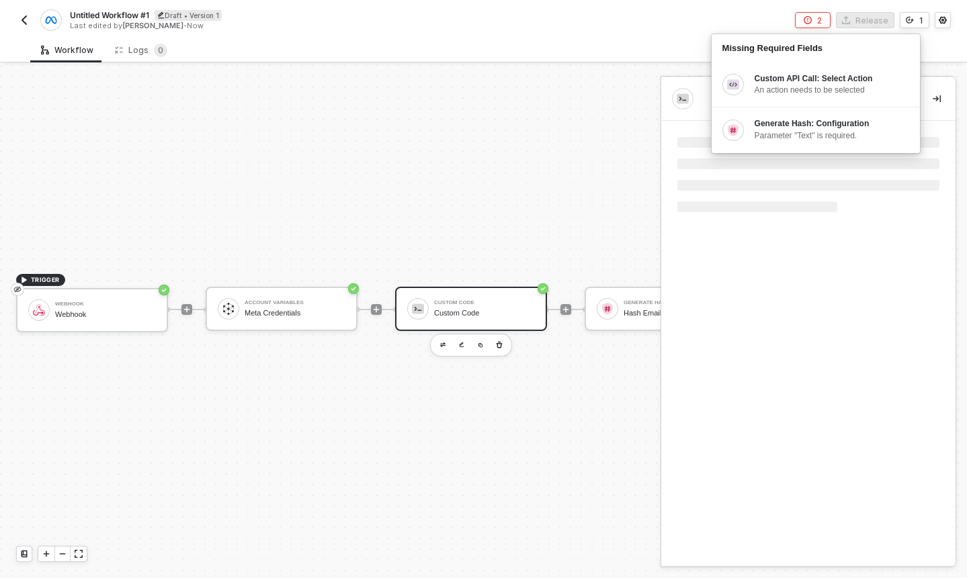
scroll to position [0, 0]
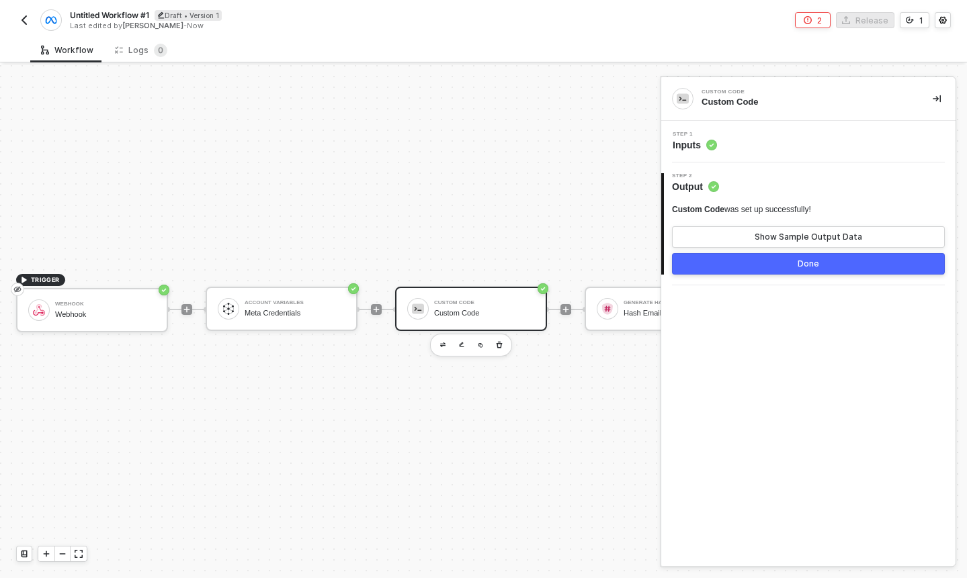
click at [773, 160] on div "Step 1 Inputs" at bounding box center [808, 142] width 294 height 42
click at [738, 147] on div "Step 1 Inputs" at bounding box center [809, 142] width 291 height 20
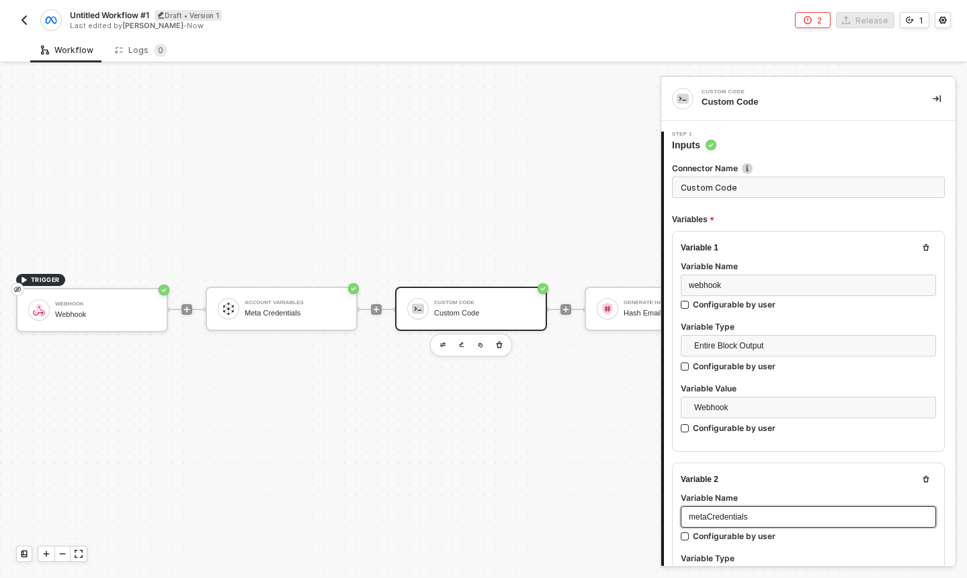
scroll to position [517, 0]
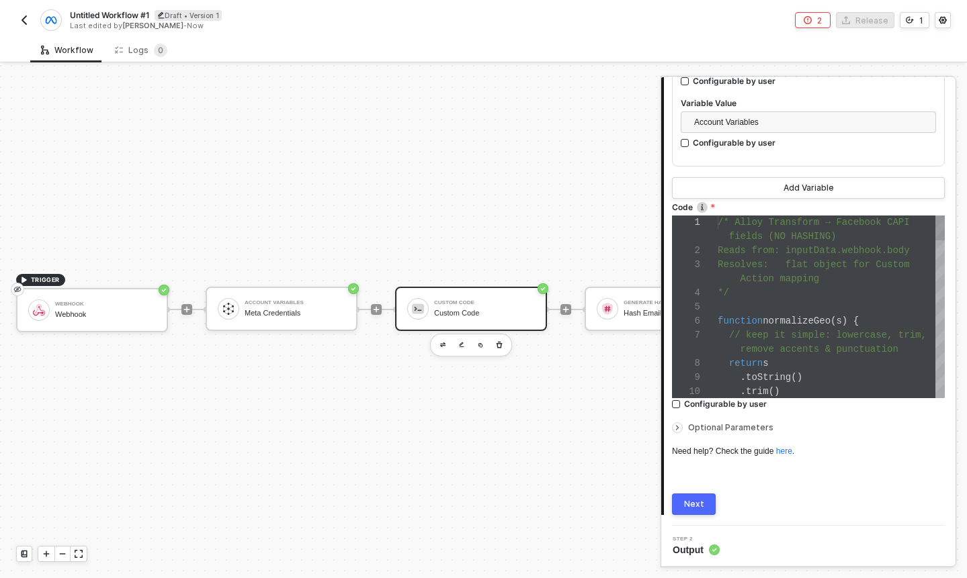
click at [814, 318] on span "normalizeGeo" at bounding box center [796, 321] width 68 height 11
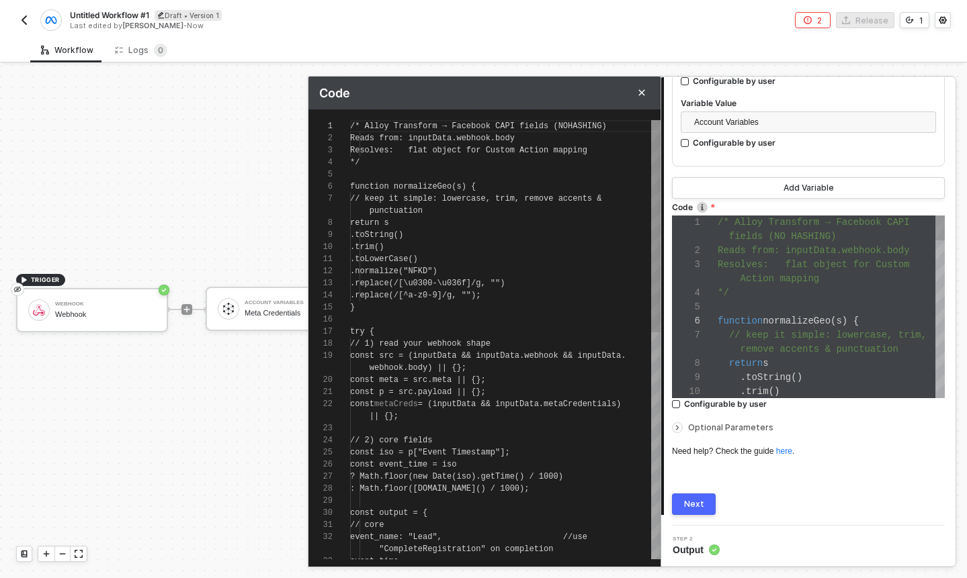
scroll to position [109, 0]
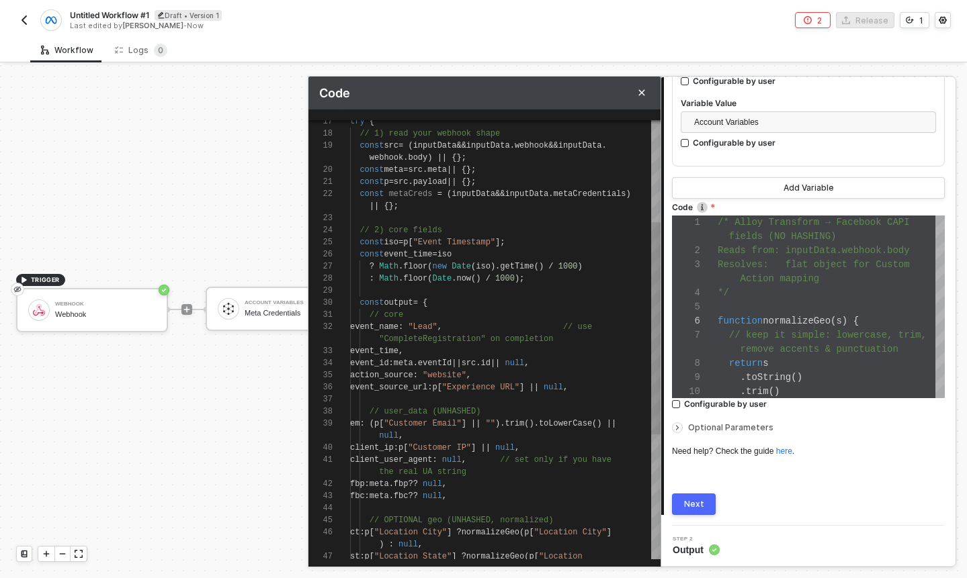
click at [433, 205] on div "|| {};" at bounding box center [505, 206] width 310 height 12
click at [401, 193] on span "metaCreds" at bounding box center [411, 193] width 44 height 9
click at [392, 193] on span "metaCreds" at bounding box center [411, 193] width 44 height 9
click at [404, 208] on div "|| {};" at bounding box center [505, 206] width 310 height 12
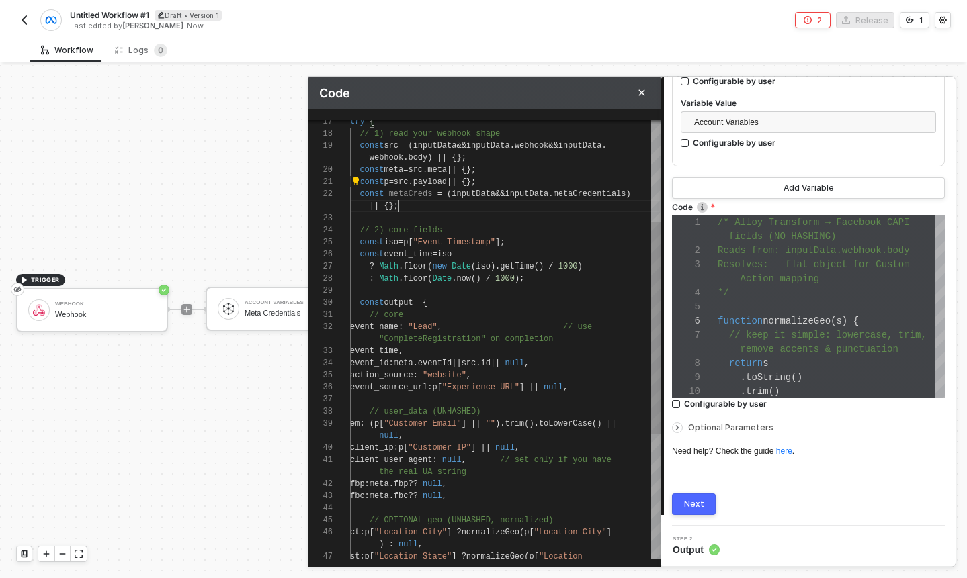
scroll to position [36, 48]
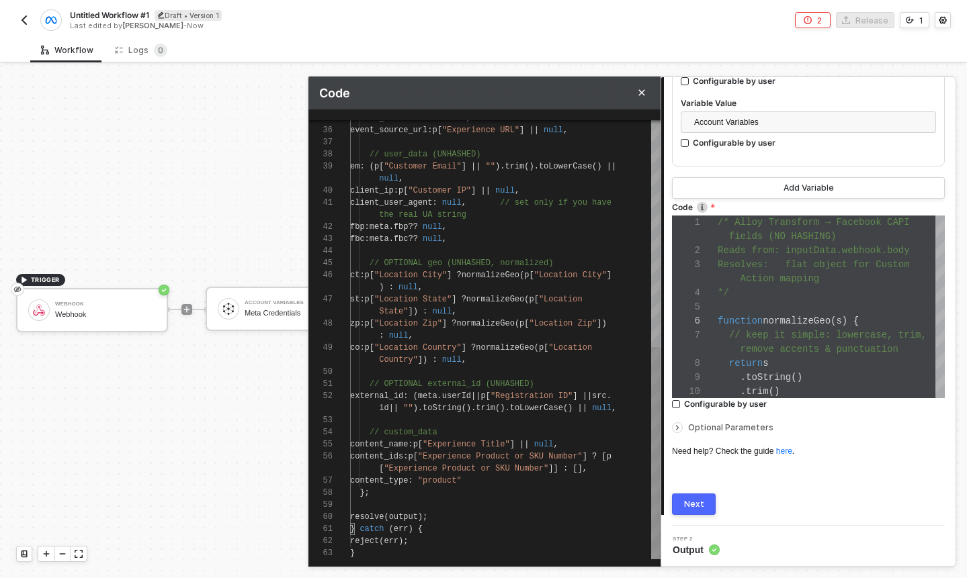
click at [488, 489] on div "};" at bounding box center [505, 493] width 310 height 12
click at [490, 479] on div "content_type : "product"" at bounding box center [505, 481] width 310 height 12
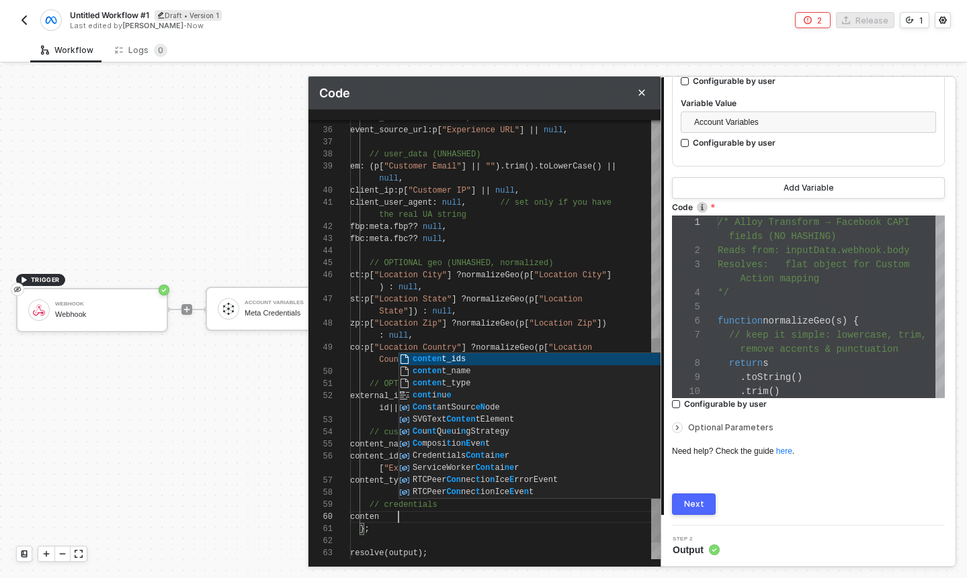
scroll to position [12, 53]
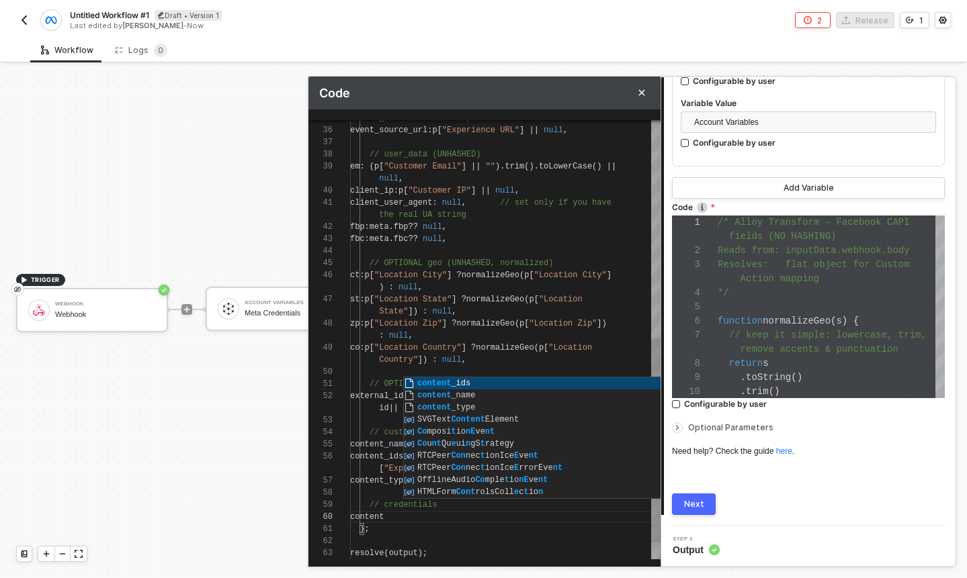
click at [445, 520] on div "content" at bounding box center [505, 517] width 310 height 12
click at [378, 493] on div at bounding box center [505, 493] width 310 height 12
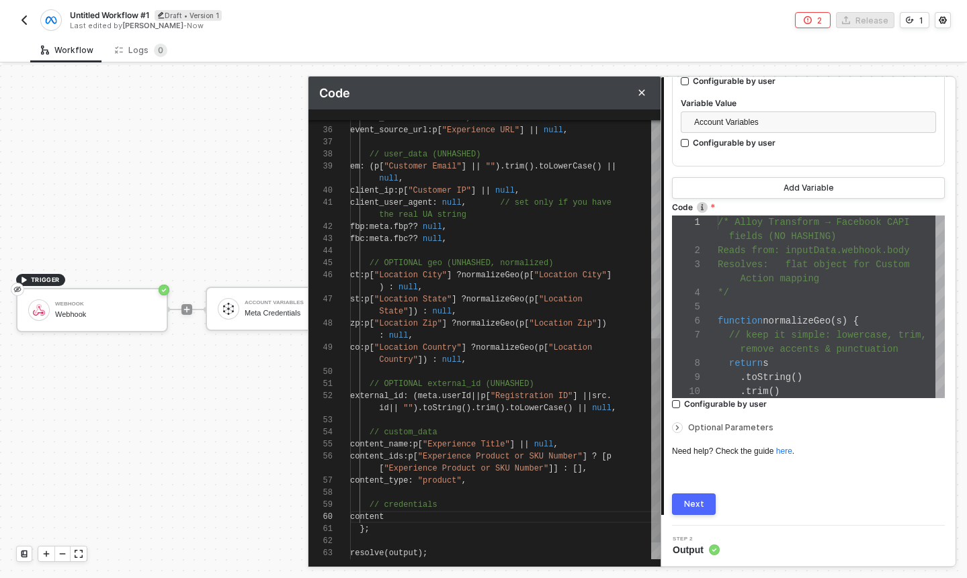
click at [438, 519] on div "content" at bounding box center [505, 517] width 310 height 12
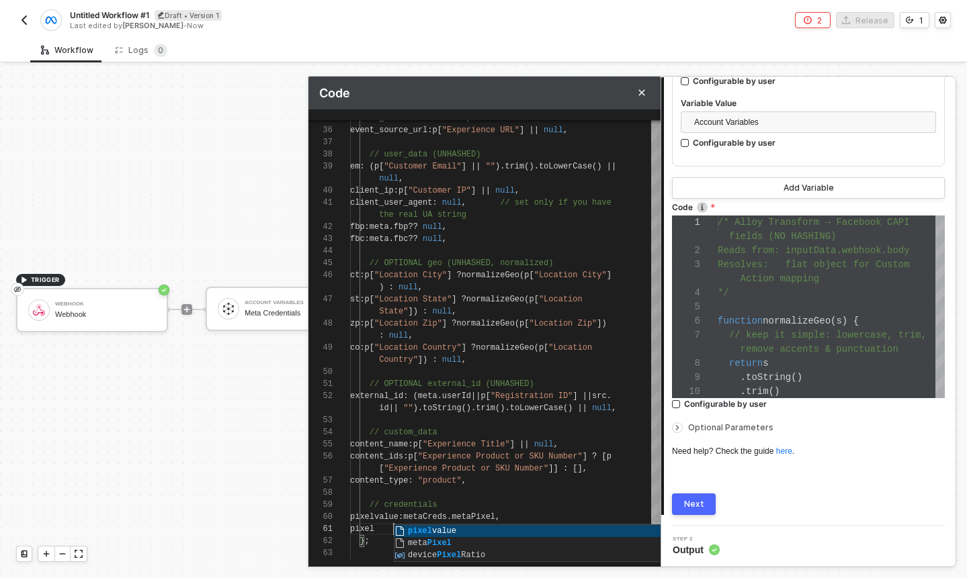
scroll to position [24, 44]
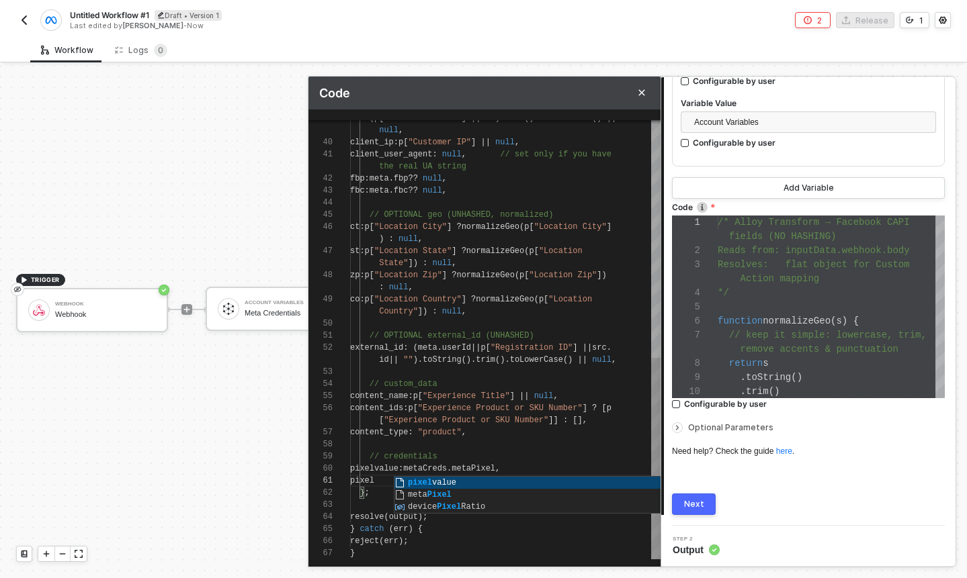
click at [471, 446] on div at bounding box center [505, 445] width 310 height 12
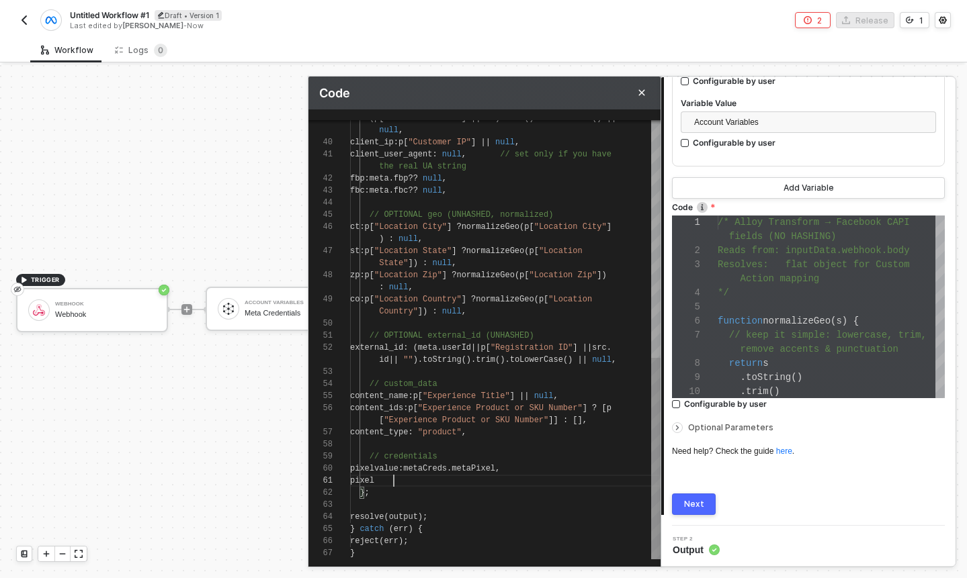
click at [457, 484] on div "pixel" at bounding box center [505, 481] width 310 height 12
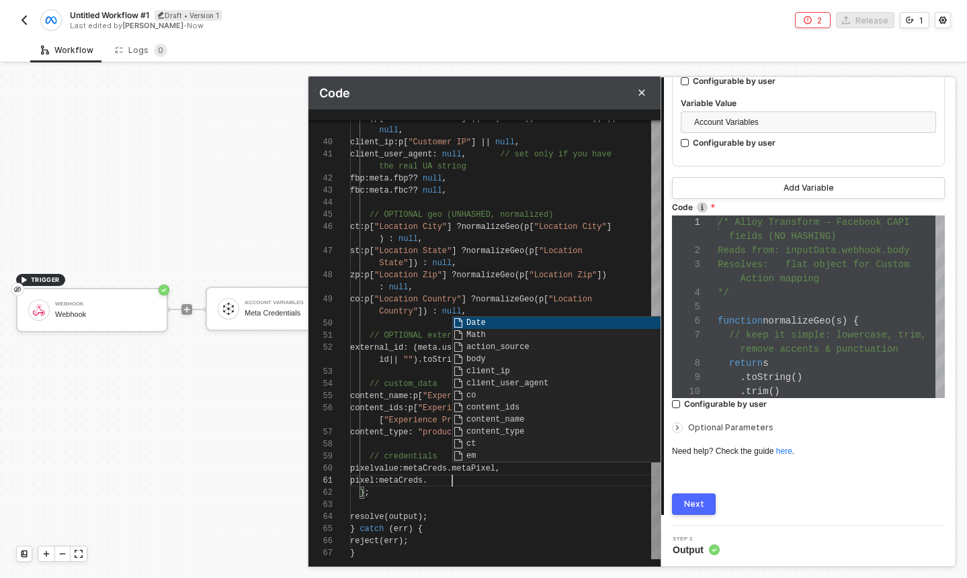
scroll to position [24, 102]
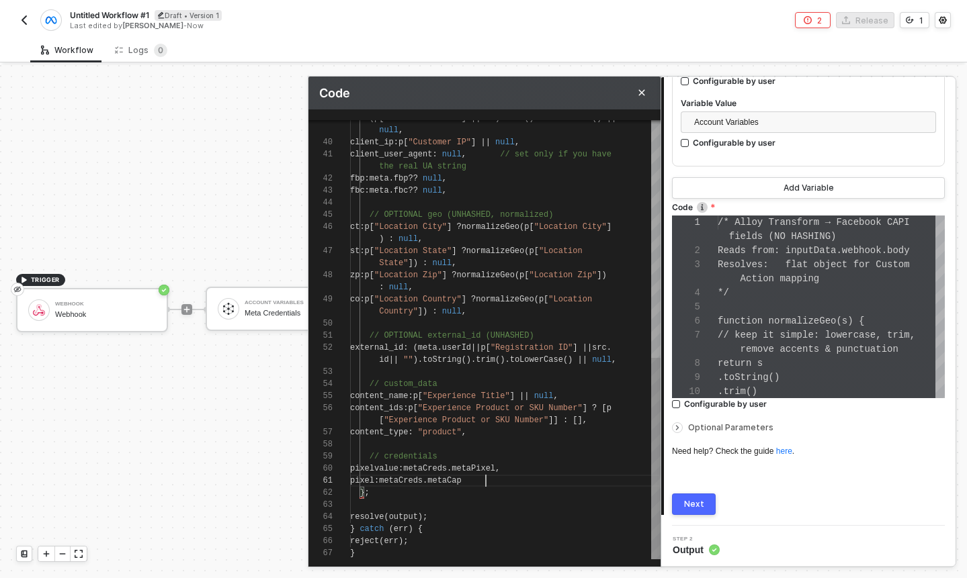
type textarea "// credentials pixelvalue: metaCreds.metaPixel, pixel: metaCreds.metaCapi }; re…"
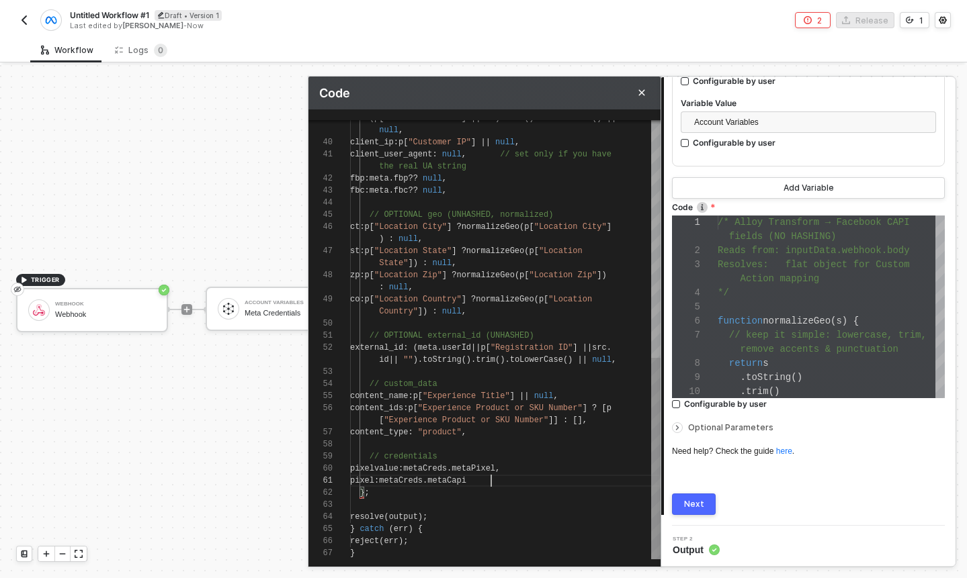
scroll to position [24, 141]
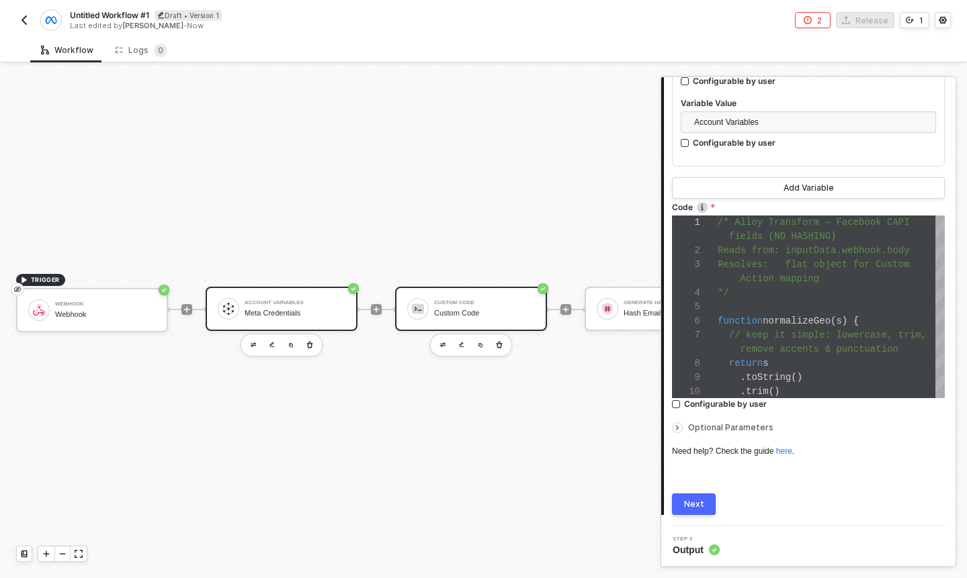
click at [228, 310] on img at bounding box center [228, 309] width 12 height 12
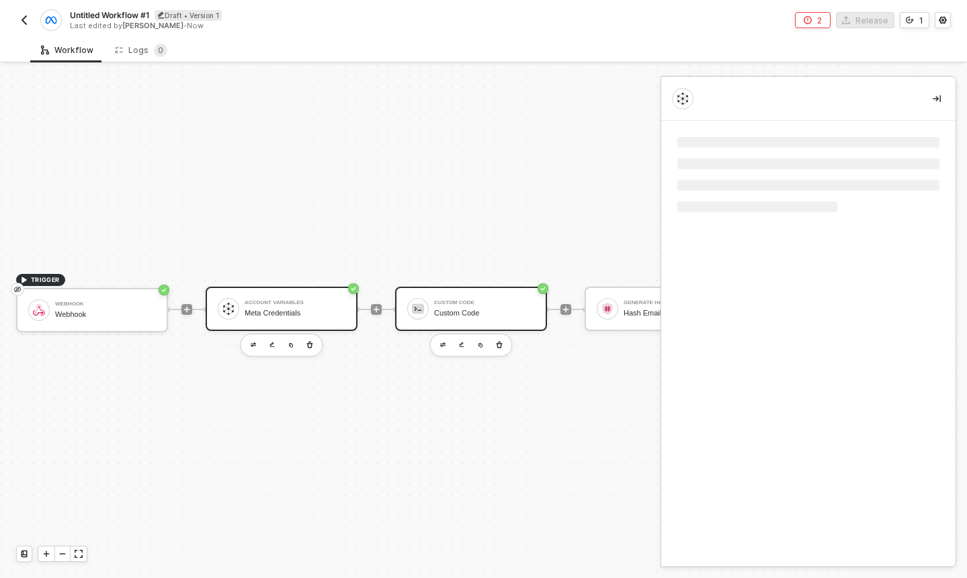
scroll to position [0, 0]
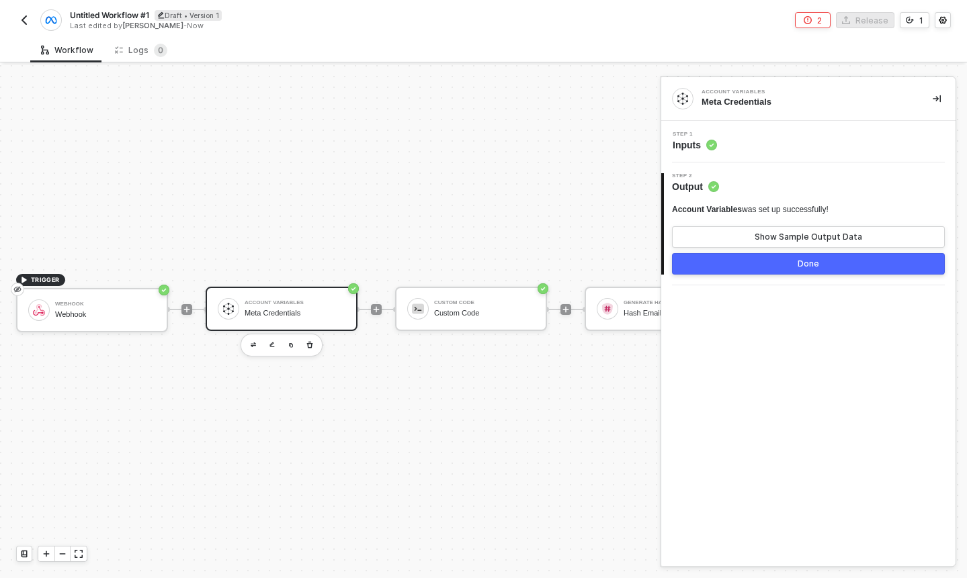
click at [718, 140] on div "Step 1 Inputs" at bounding box center [809, 142] width 291 height 20
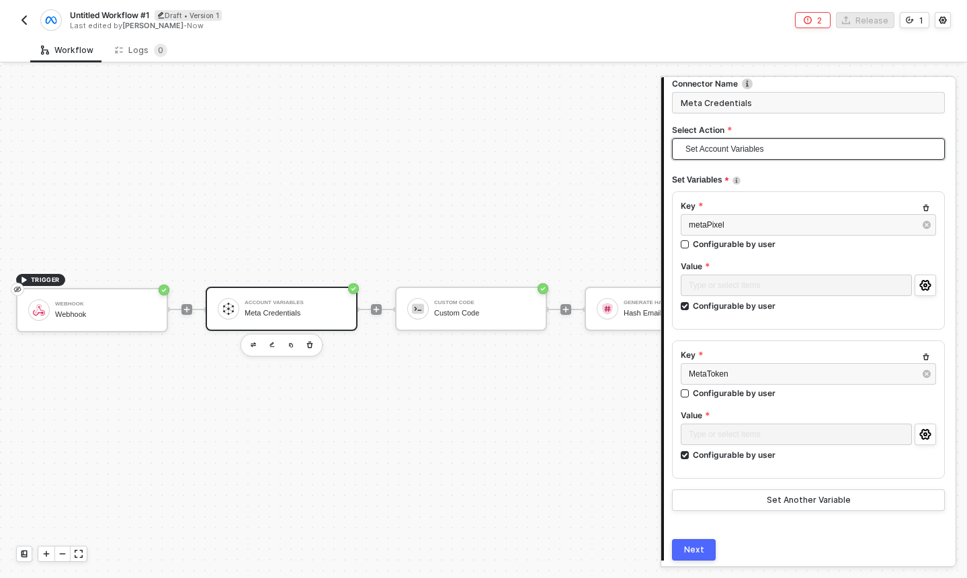
scroll to position [126, 0]
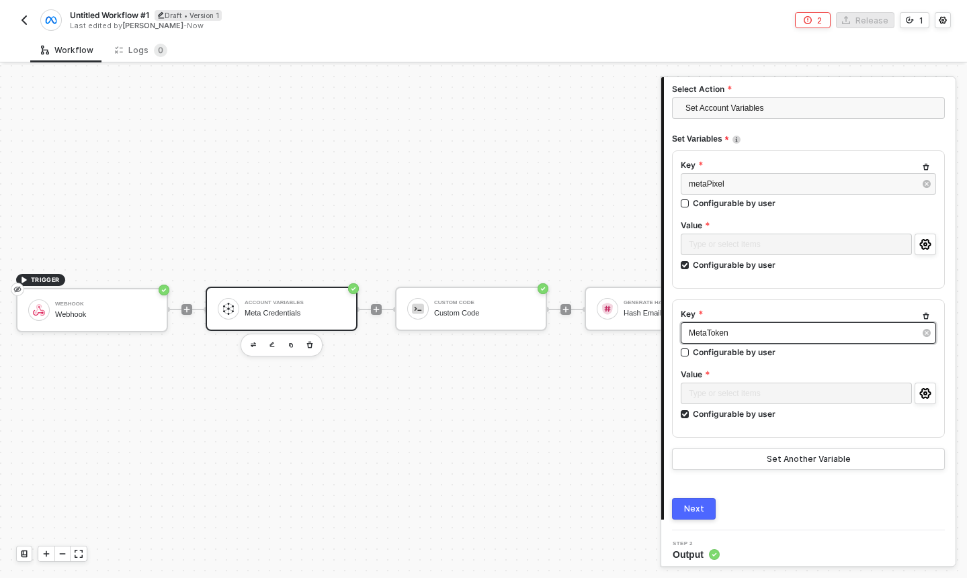
click at [696, 330] on span "MetaToken" at bounding box center [709, 332] width 40 height 9
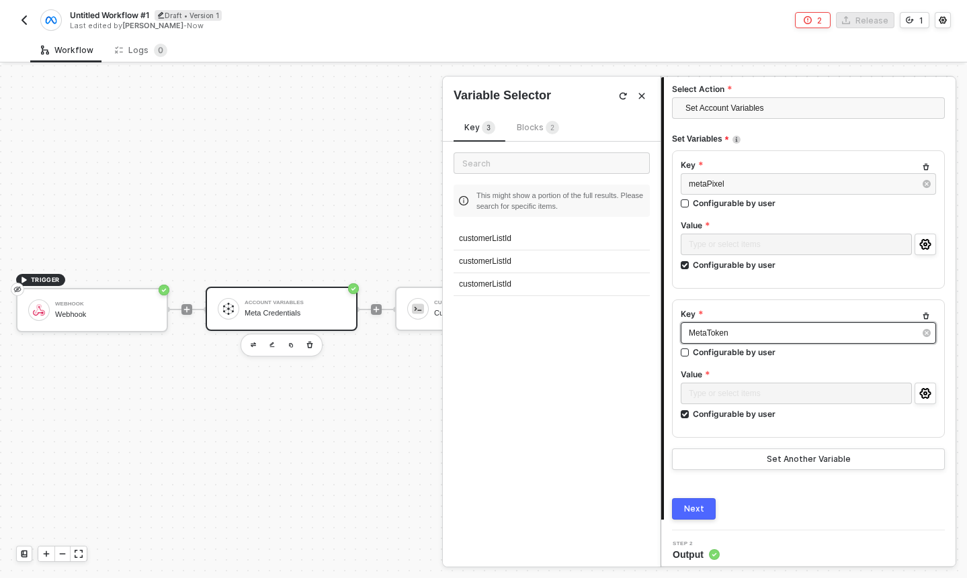
click at [697, 337] on span "MetaToken" at bounding box center [709, 332] width 40 height 9
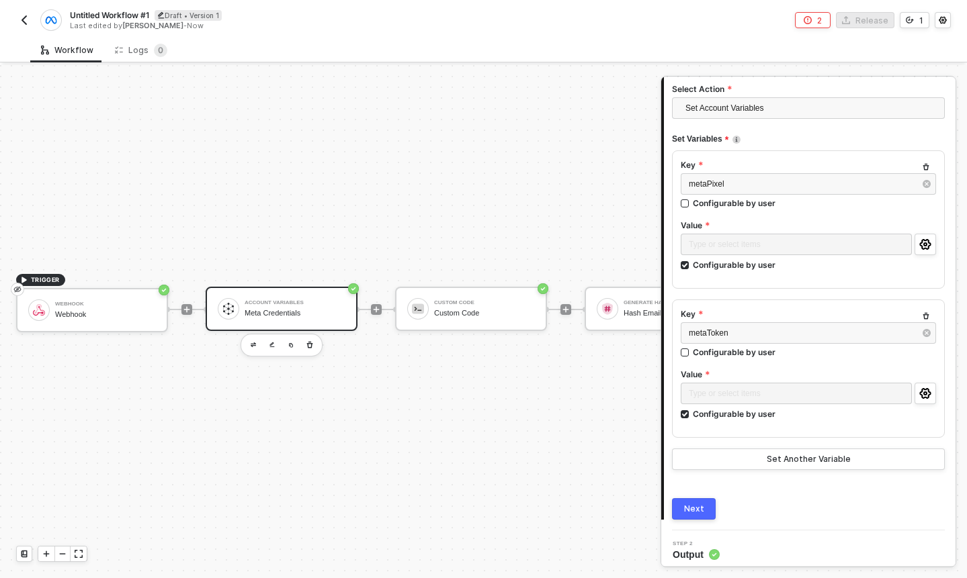
click at [698, 513] on div "Next" at bounding box center [694, 509] width 20 height 11
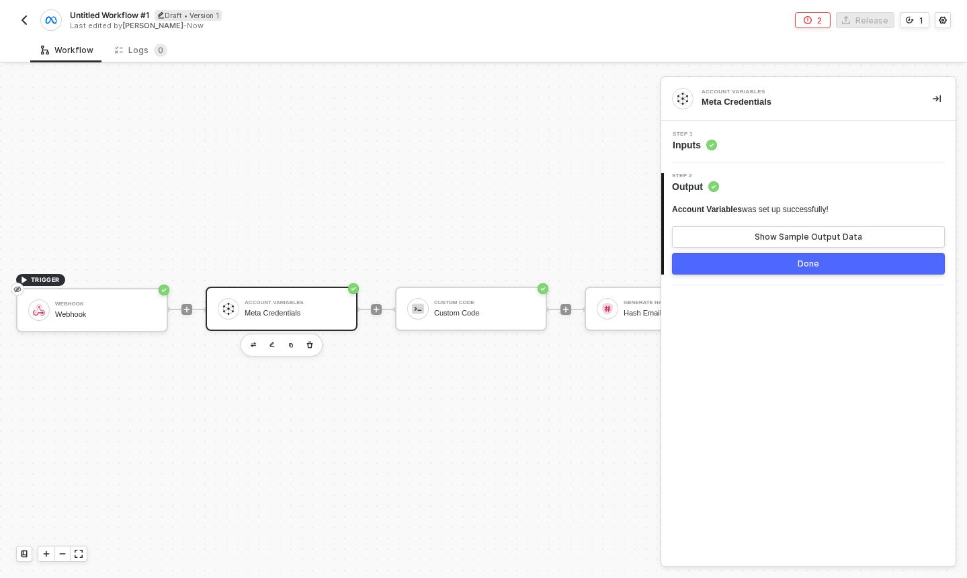
click at [824, 267] on button "Done" at bounding box center [808, 263] width 273 height 21
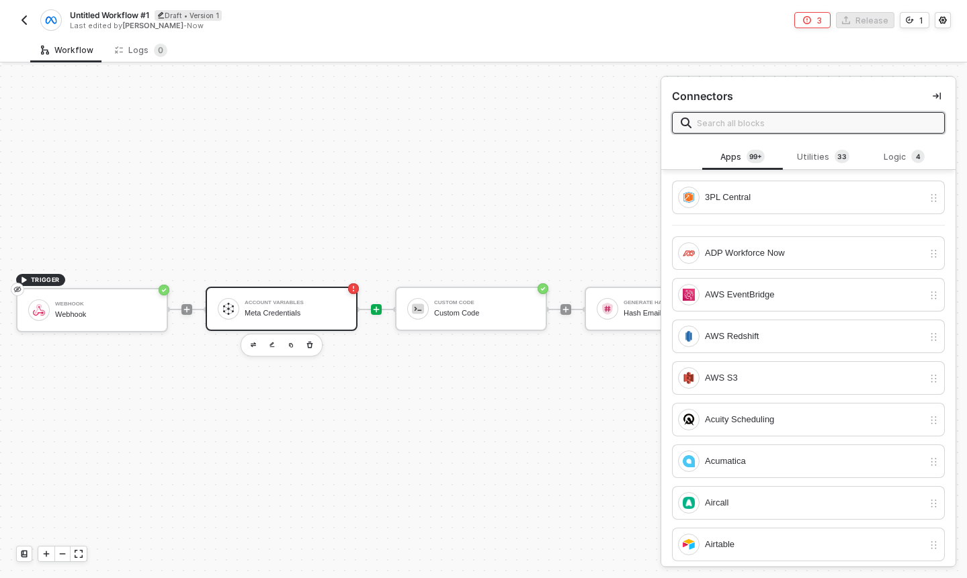
click at [320, 309] on div "Meta Credentials" at bounding box center [295, 313] width 101 height 9
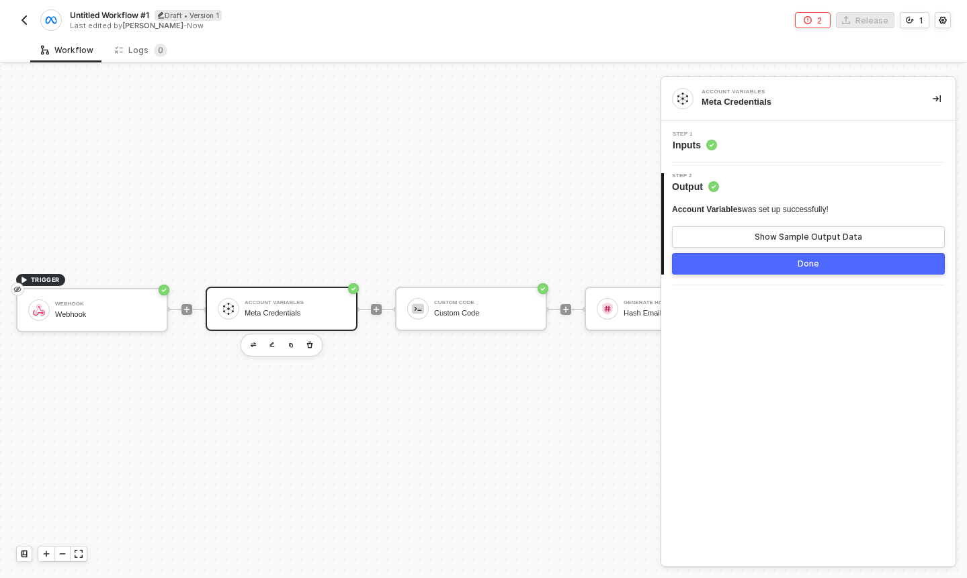
click at [820, 15] on div "2" at bounding box center [819, 20] width 5 height 11
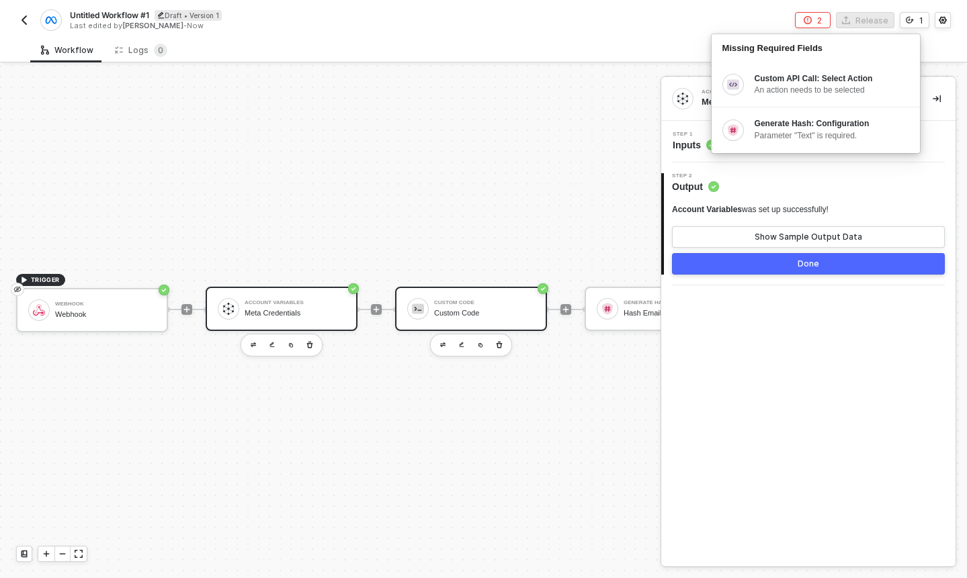
click at [519, 288] on div "Custom Code Custom Code" at bounding box center [471, 309] width 152 height 44
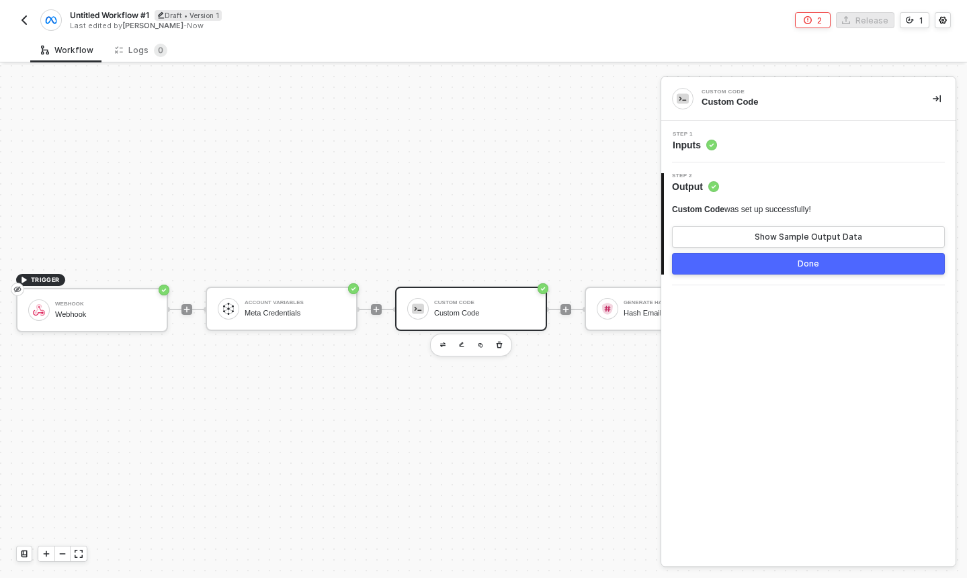
click at [710, 146] on circle at bounding box center [711, 145] width 11 height 11
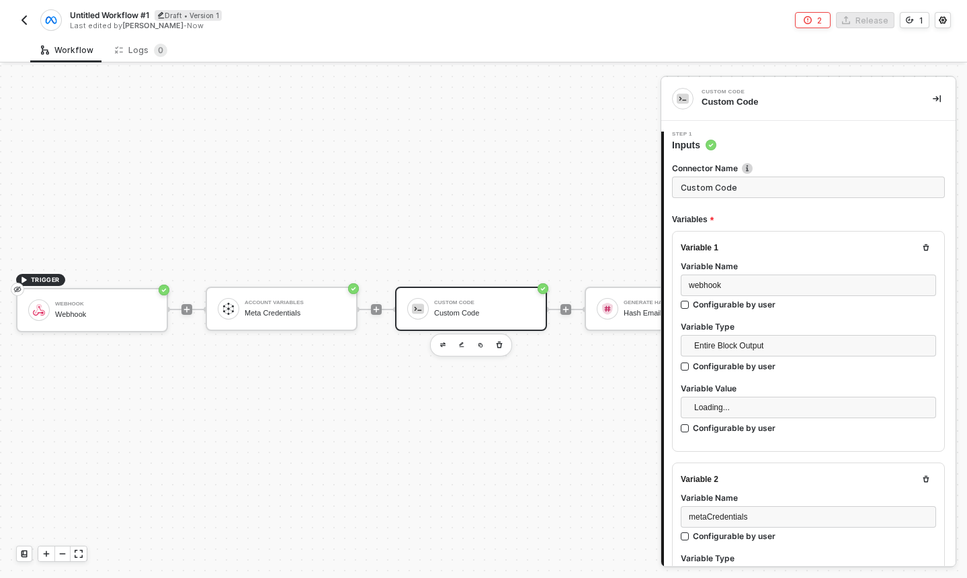
type textarea "/* Alloy Transform → Facebook CAPI fields (NO HASHING) Reads from: inputData.we…"
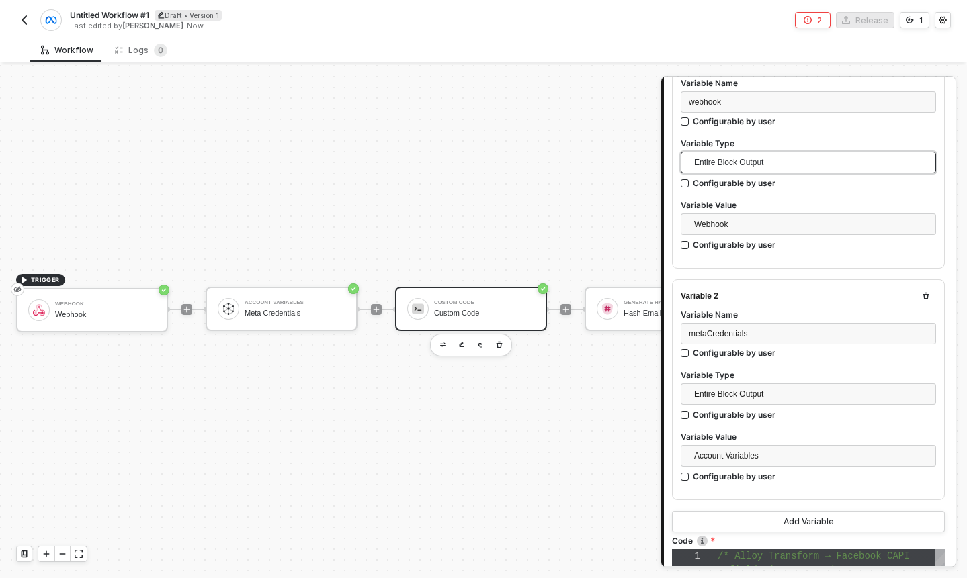
scroll to position [517, 0]
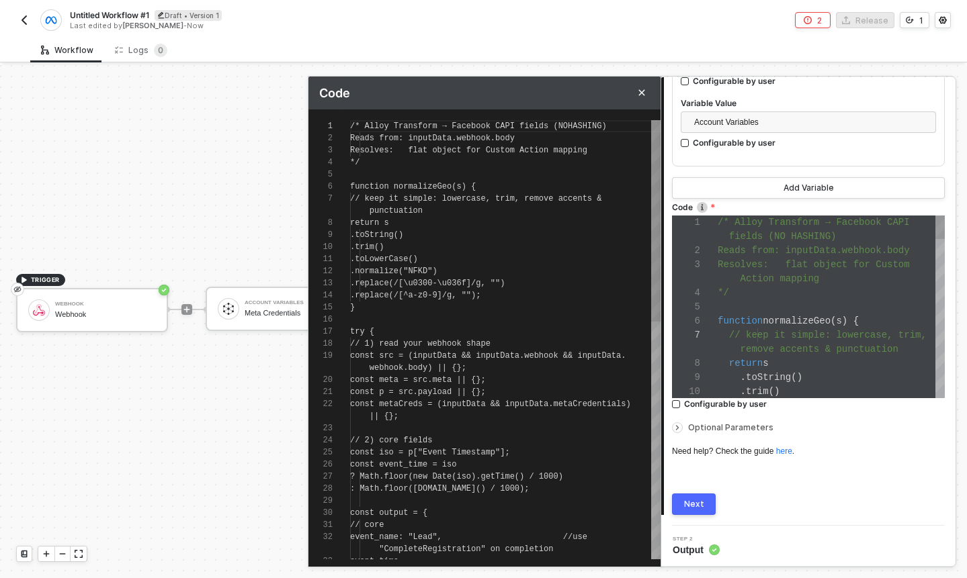
scroll to position [109, 0]
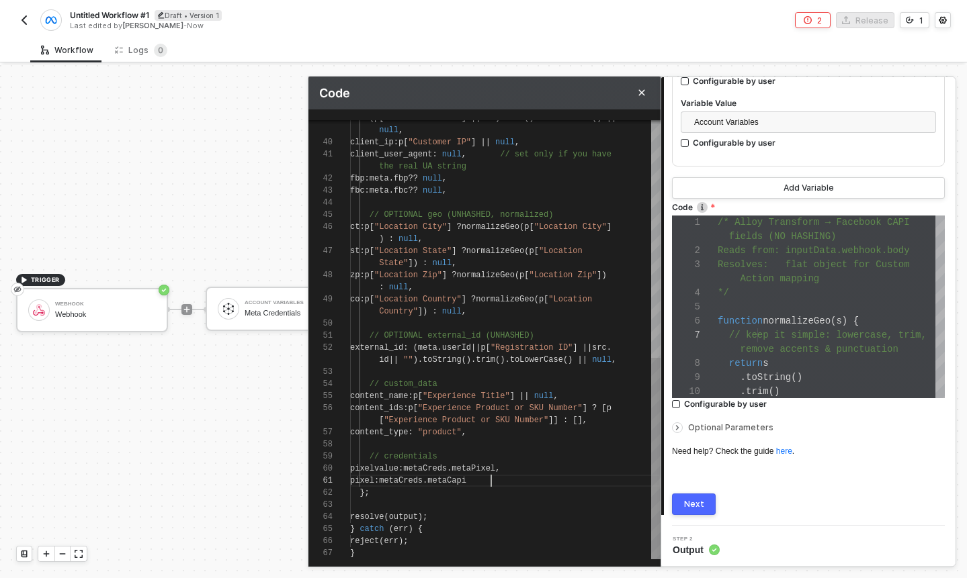
click at [503, 480] on div "pixel : metaCreds . metaCapi" at bounding box center [505, 481] width 310 height 12
drag, startPoint x: 501, startPoint y: 480, endPoint x: 474, endPoint y: 481, distance: 27.5
type textarea "// credentials pixelvalue: metaCreds.metaPixel, pixel: metaCreds.metaToken }; r…"
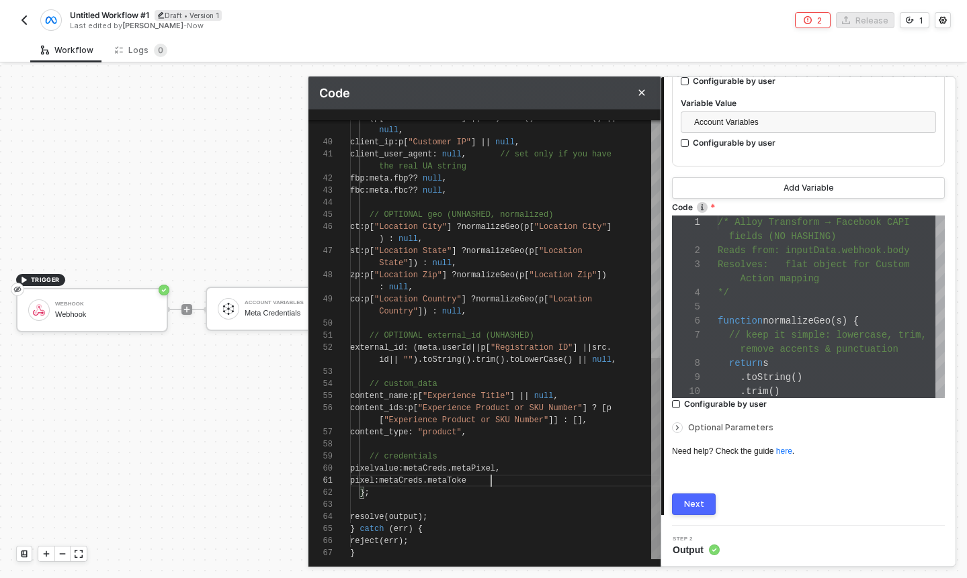
scroll to position [24, 146]
click at [681, 500] on button "Next" at bounding box center [694, 504] width 44 height 21
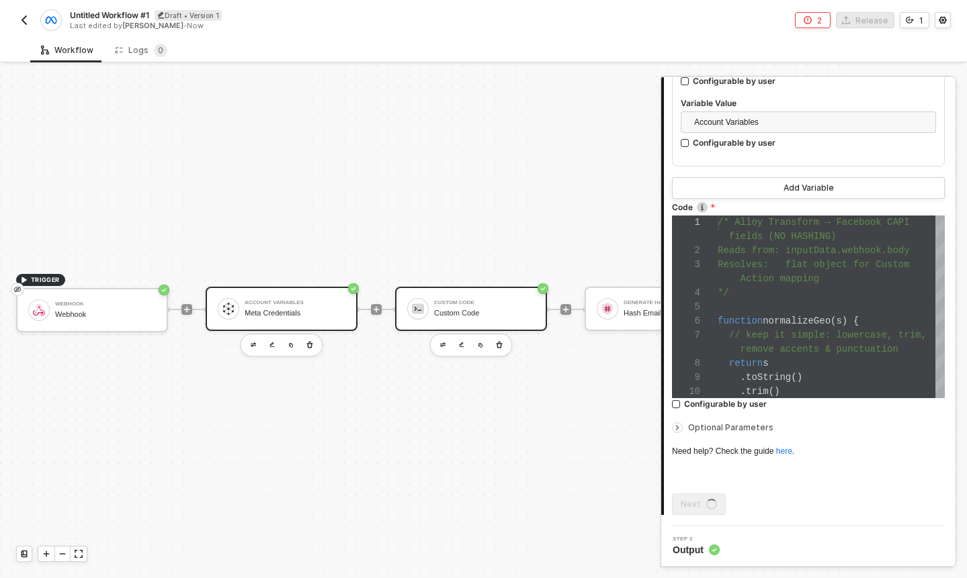
scroll to position [0, 0]
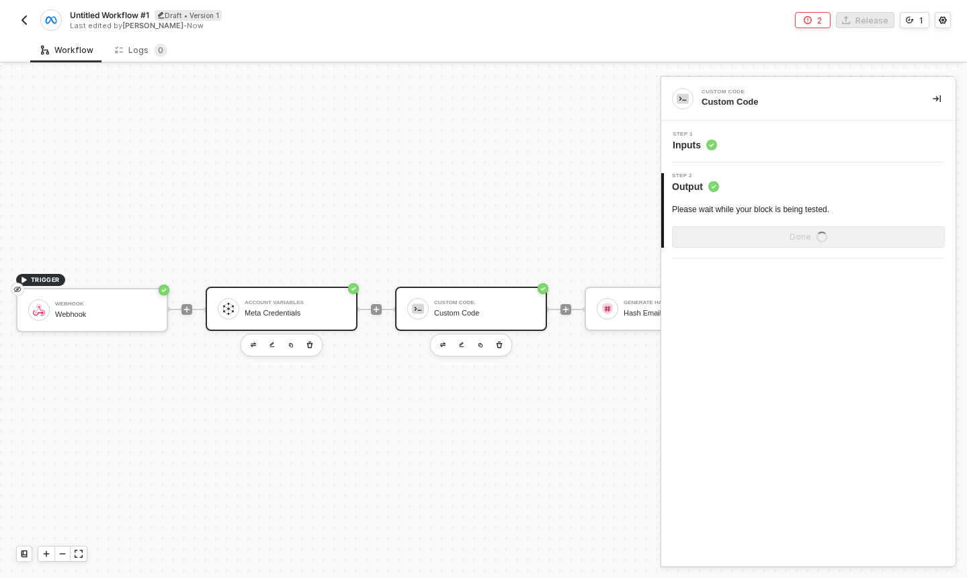
click at [306, 304] on div "Account Variables" at bounding box center [295, 302] width 101 height 5
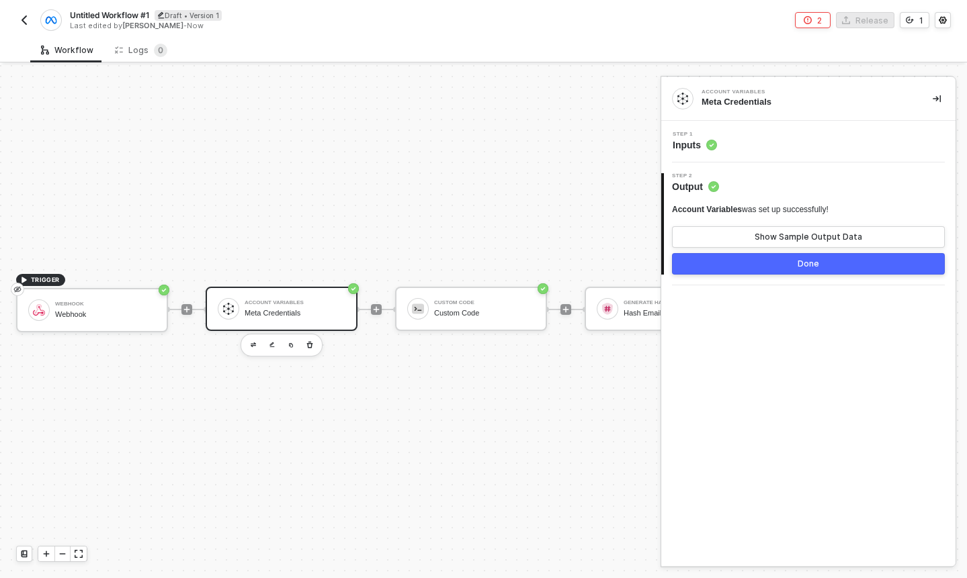
click at [703, 159] on div "Step 1 Inputs" at bounding box center [808, 142] width 294 height 42
click at [701, 140] on span "Inputs" at bounding box center [694, 144] width 44 height 13
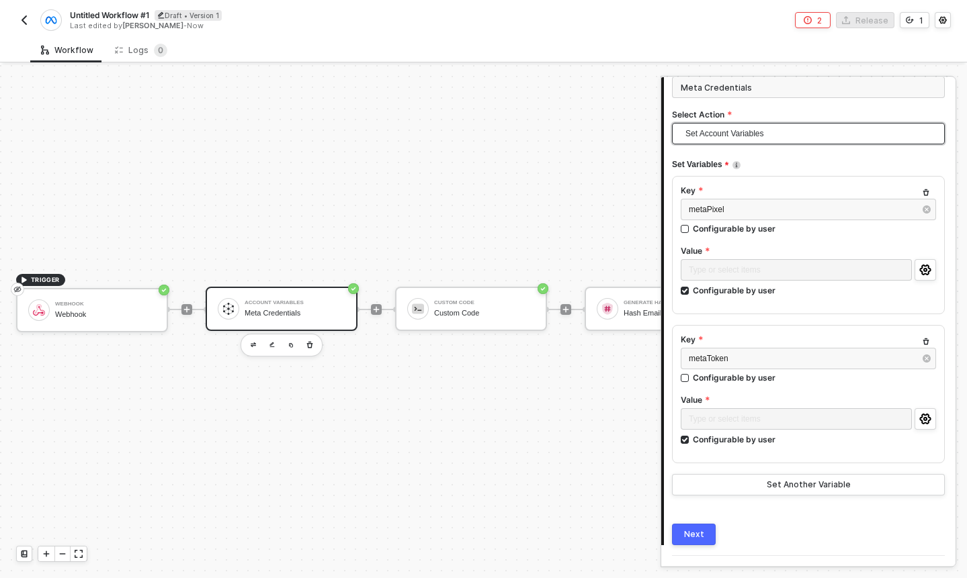
scroll to position [108, 0]
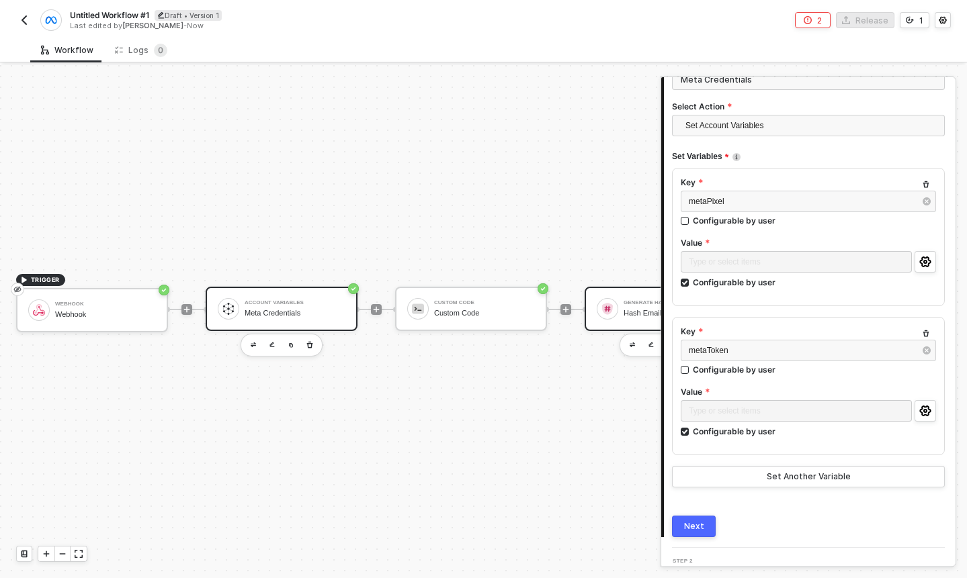
click at [622, 312] on div "Generate Hash Hash Email" at bounding box center [671, 309] width 106 height 26
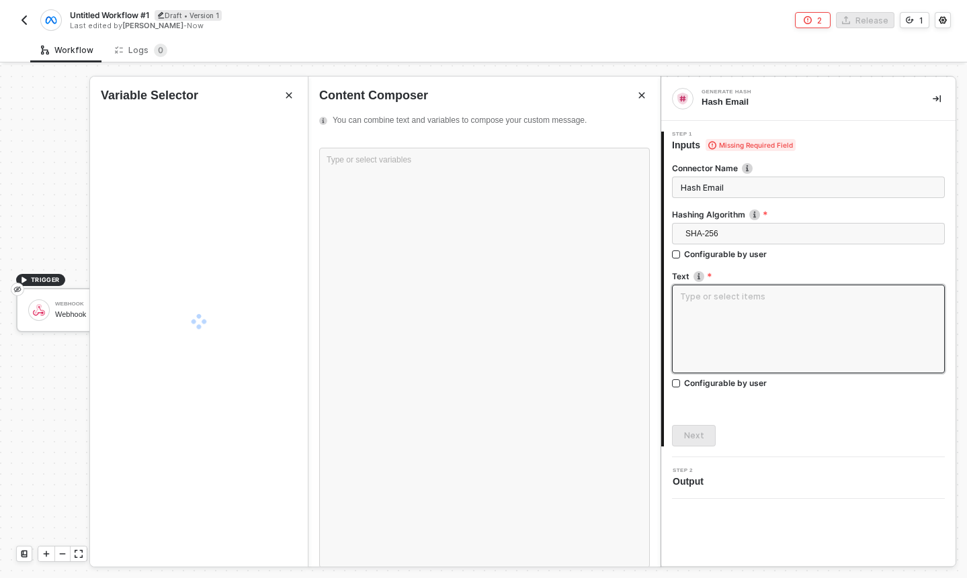
click at [750, 305] on textarea at bounding box center [808, 329] width 273 height 89
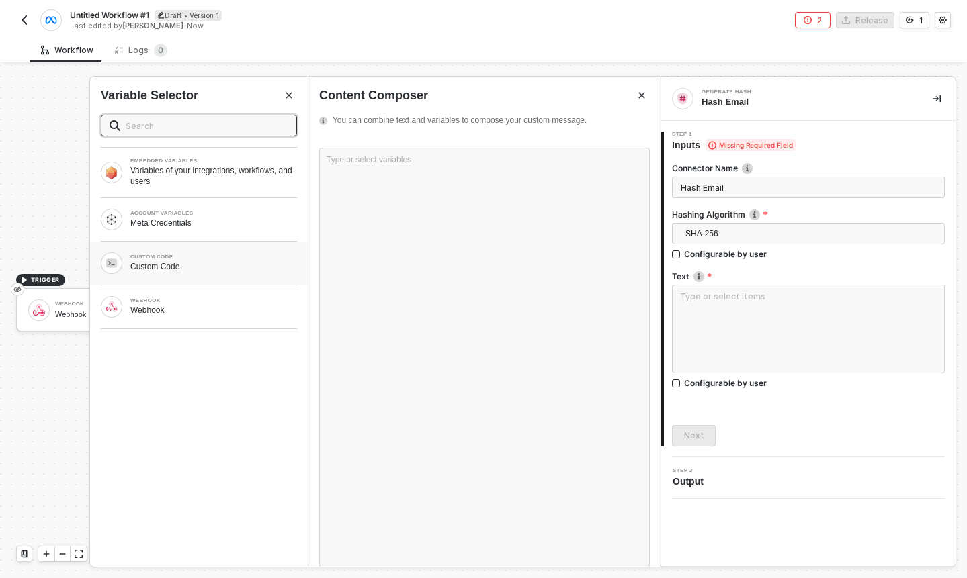
click at [207, 263] on div "Custom Code" at bounding box center [213, 266] width 167 height 11
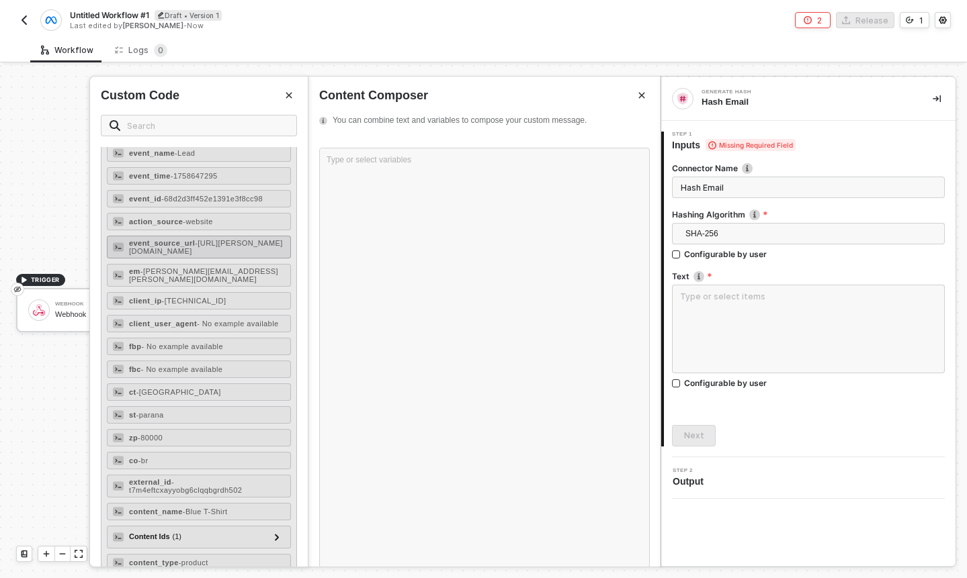
scroll to position [64, 0]
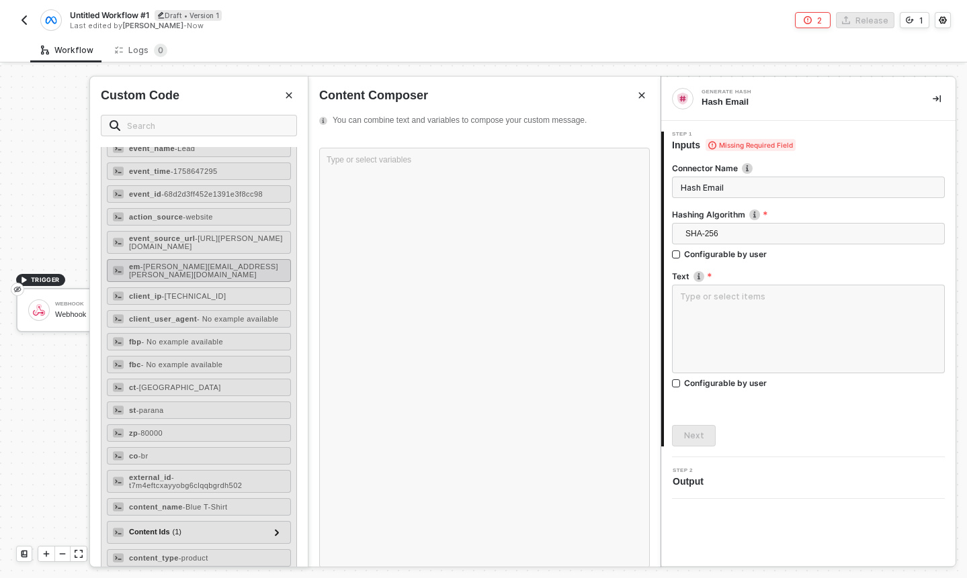
click at [230, 267] on div "em - [EMAIL_ADDRESS][PERSON_NAME][DOMAIN_NAME]" at bounding box center [199, 270] width 184 height 23
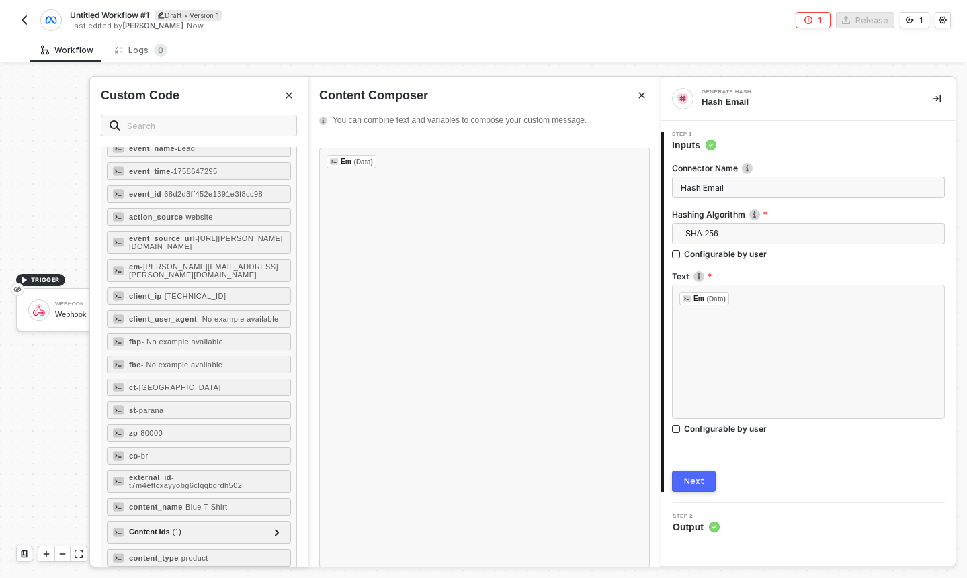
click at [695, 482] on div "Next" at bounding box center [694, 481] width 20 height 11
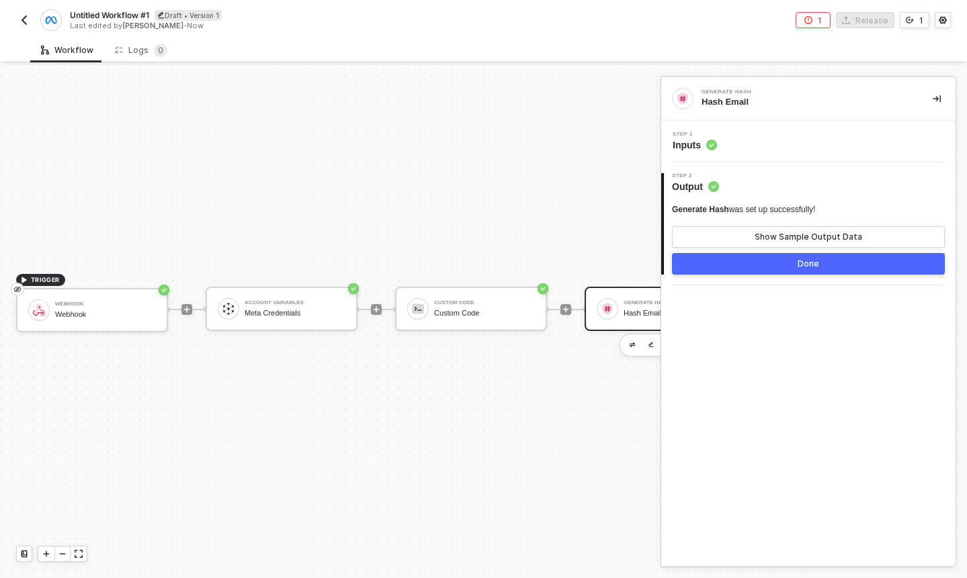
click at [795, 263] on button "Done" at bounding box center [808, 263] width 273 height 21
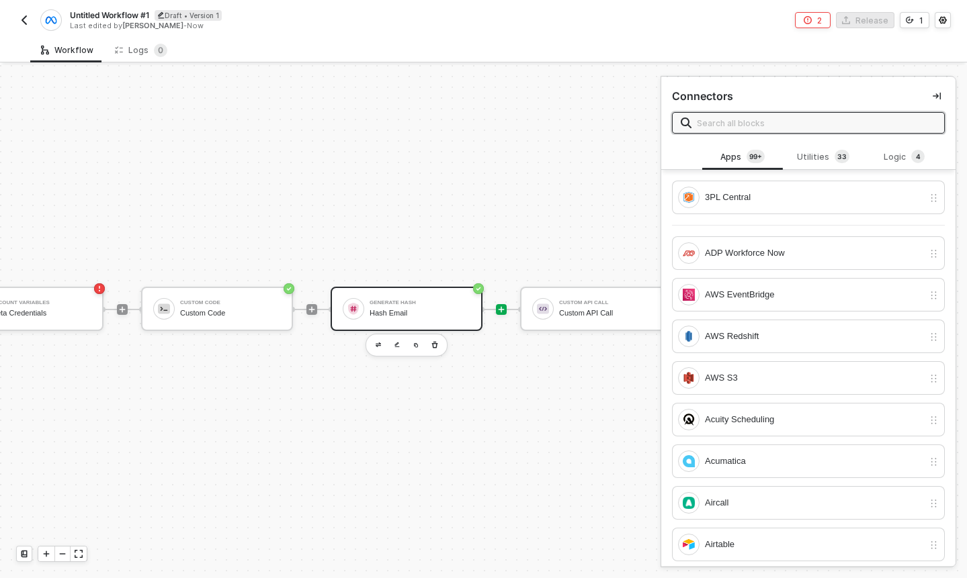
scroll to position [25, 0]
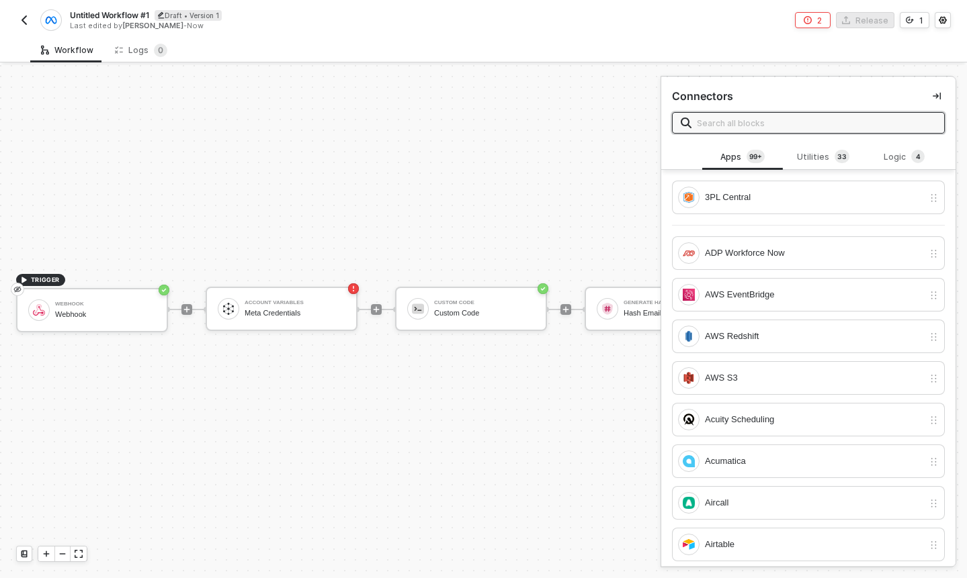
click at [803, 15] on button "2" at bounding box center [813, 20] width 36 height 16
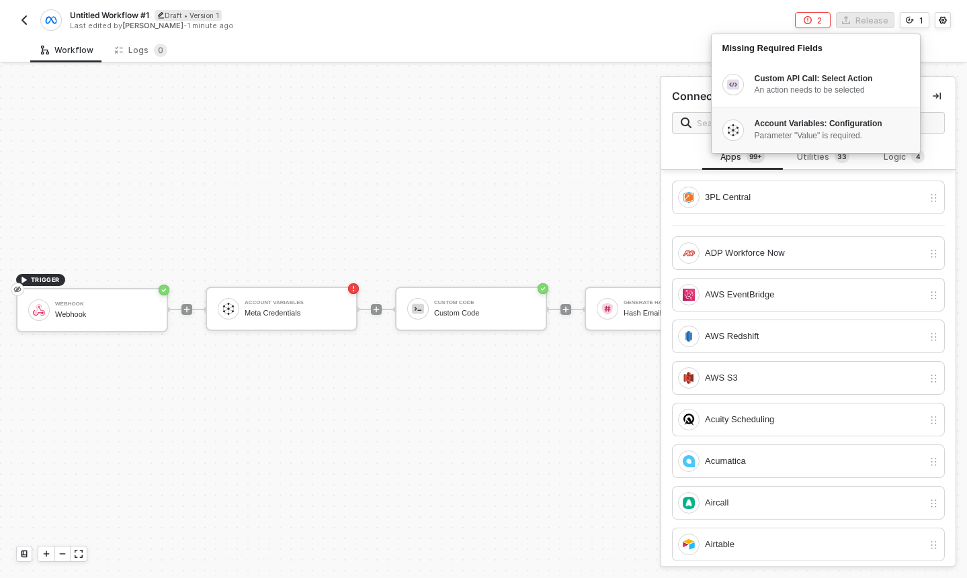
click at [816, 128] on div "Account Variables: Configuration" at bounding box center [830, 123] width 153 height 11
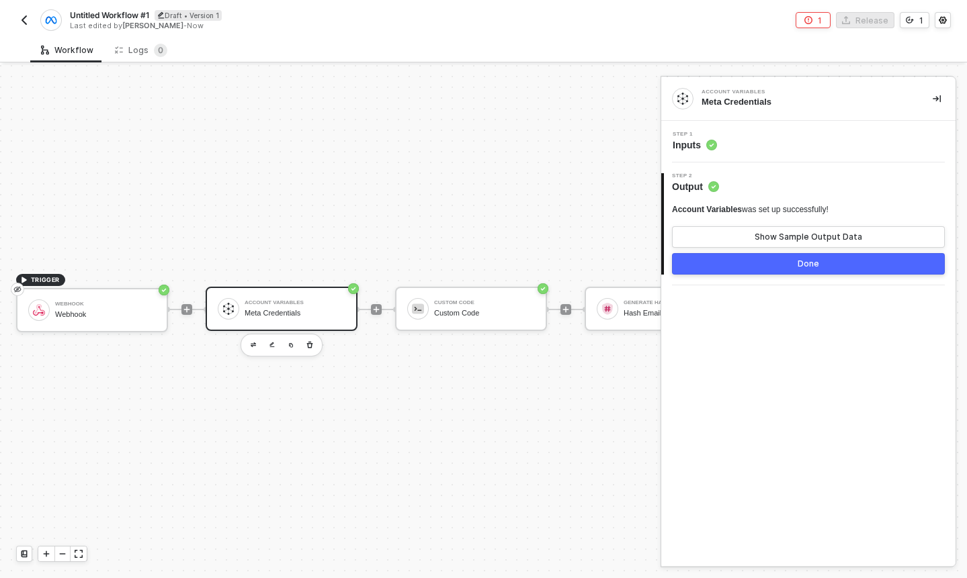
click at [779, 265] on button "Done" at bounding box center [808, 263] width 273 height 21
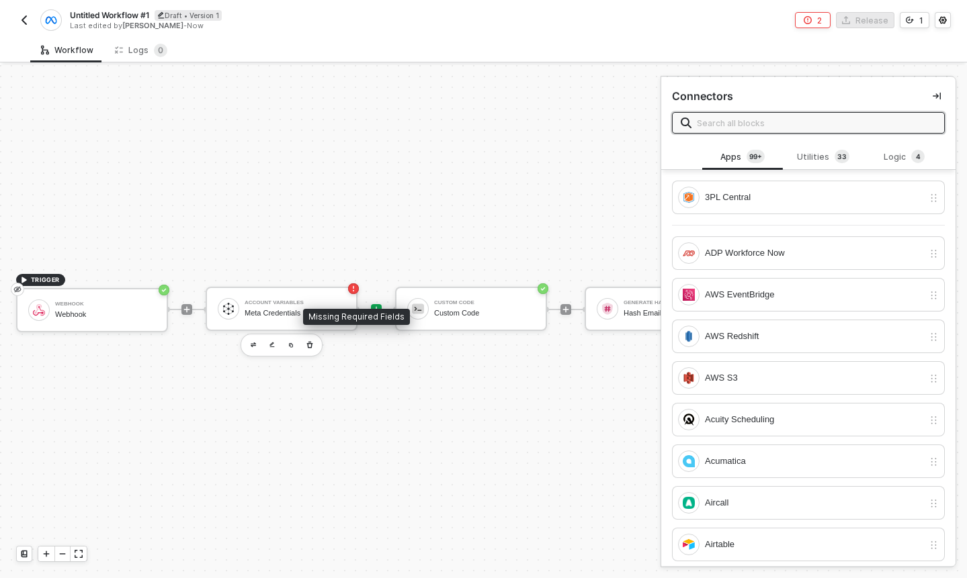
click at [356, 288] on rect "icon-error-page" at bounding box center [353, 288] width 11 height 11
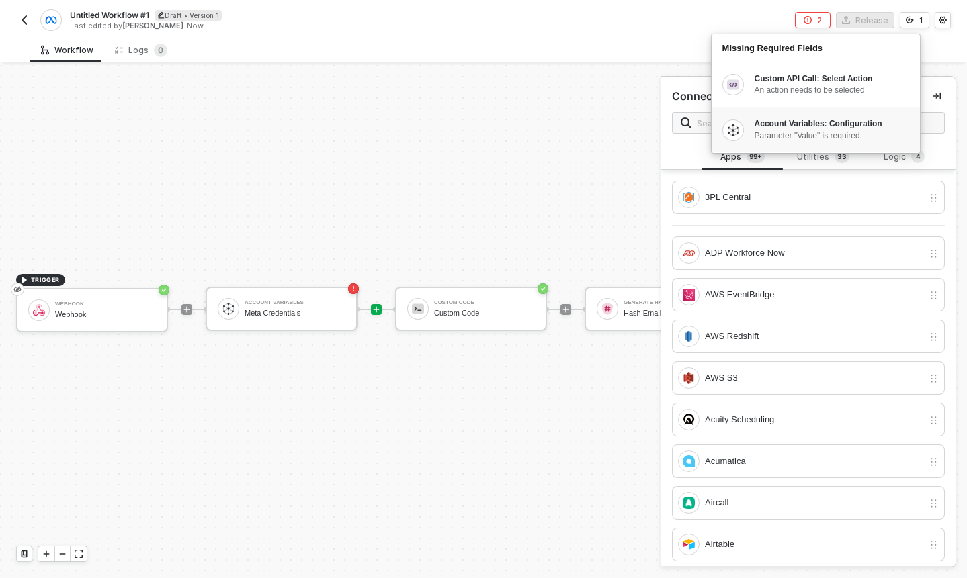
click at [766, 138] on li "Parameter "Value" is required." at bounding box center [830, 136] width 153 height 12
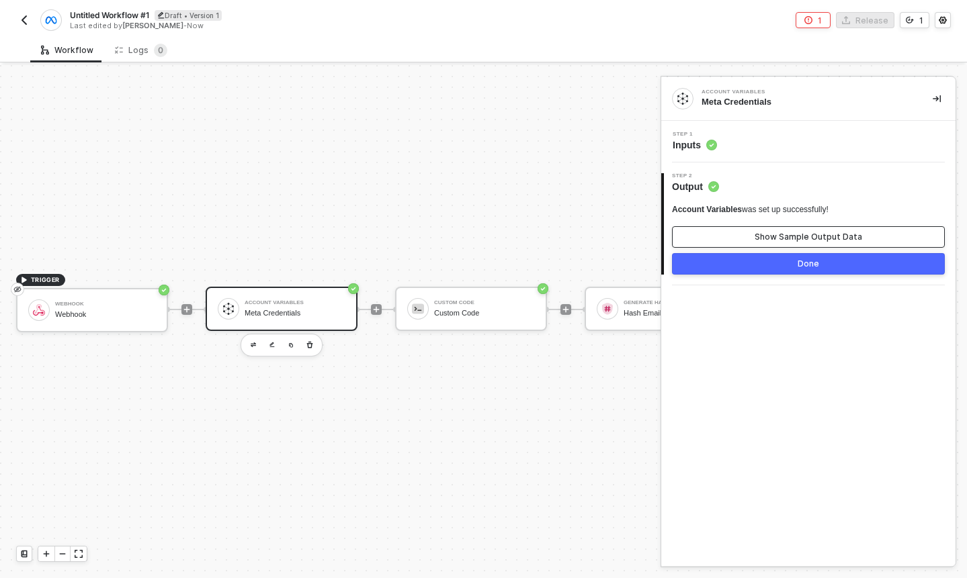
click at [807, 238] on div "Show Sample Output Data" at bounding box center [807, 237] width 107 height 11
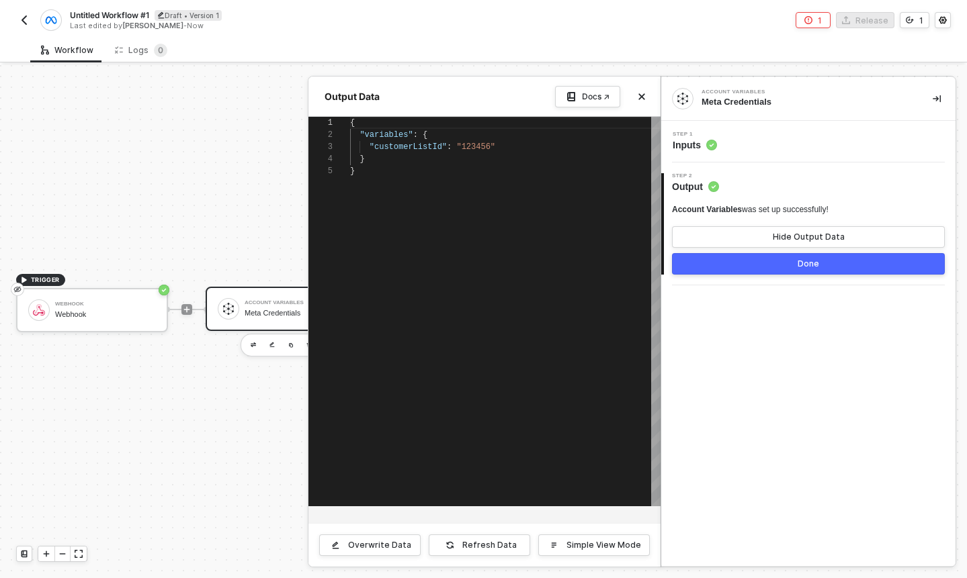
scroll to position [48, 5]
click at [465, 202] on div "{ "variables" : { "customerListId" : "123456" } }" at bounding box center [505, 312] width 310 height 390
click at [494, 547] on div "Refresh Data" at bounding box center [489, 545] width 54 height 11
drag, startPoint x: 367, startPoint y: 134, endPoint x: 408, endPoint y: 134, distance: 41.0
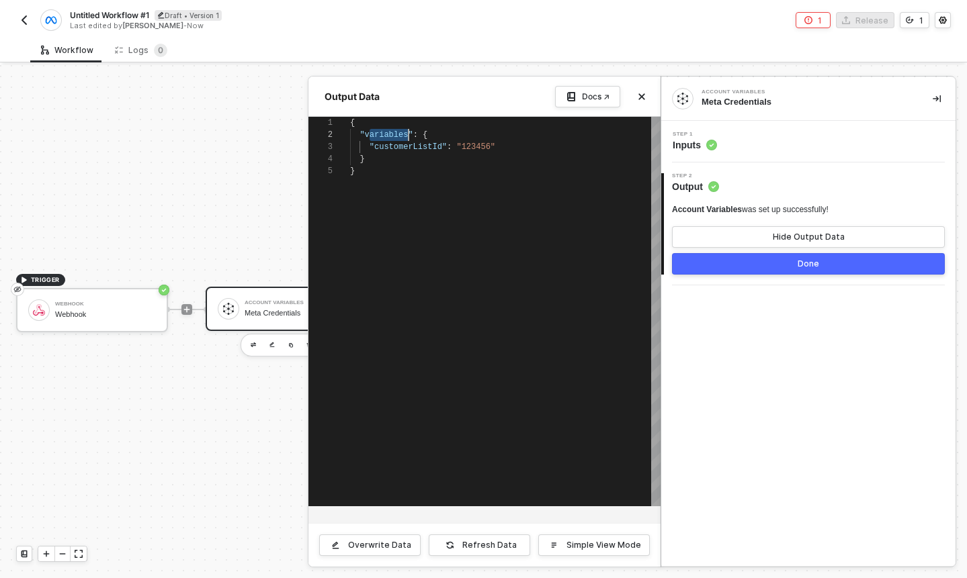
click at [408, 134] on textarea "{ "variables": { "customerListId": "123456" } }" at bounding box center [408, 135] width 1 height 12
drag, startPoint x: 408, startPoint y: 134, endPoint x: 367, endPoint y: 134, distance: 41.7
click at [367, 134] on div "1 2 3 4 5 { "variables" : { "customerListId" : "123456" } } { "variables": { "c…" at bounding box center [484, 312] width 352 height 390
click at [263, 185] on div at bounding box center [483, 321] width 967 height 513
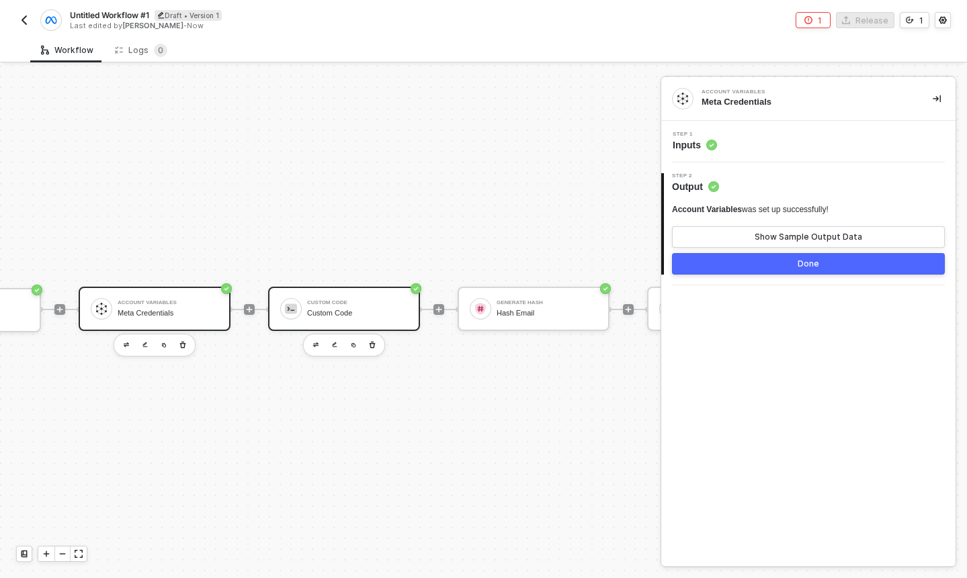
scroll to position [25, 136]
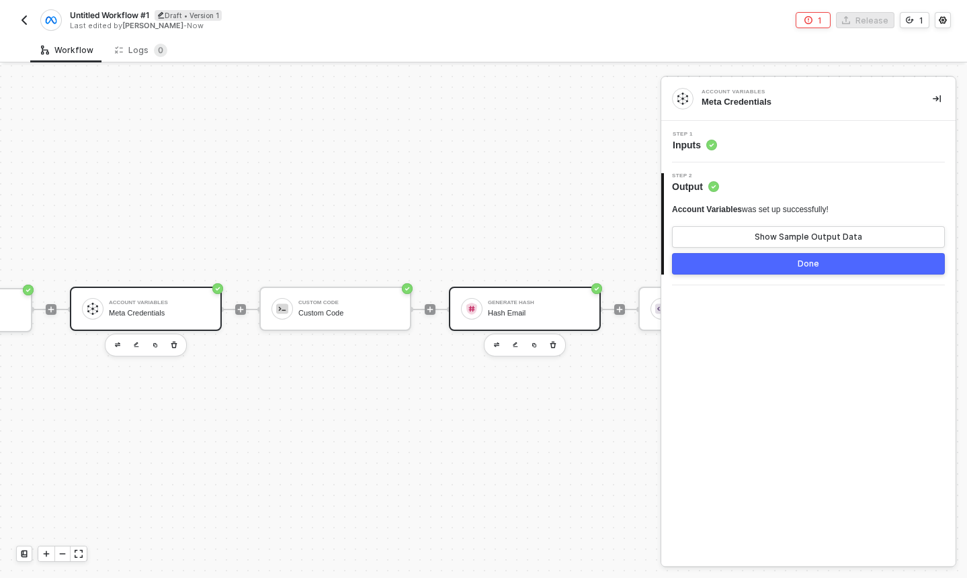
click at [517, 314] on div "Hash Email" at bounding box center [538, 313] width 101 height 9
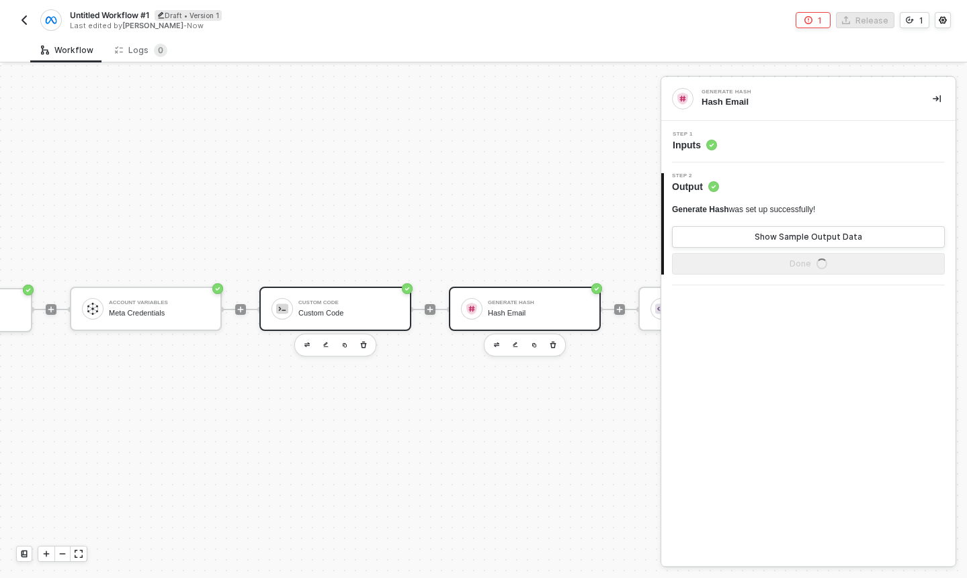
click at [359, 320] on div "Custom Code Custom Code" at bounding box center [348, 309] width 101 height 26
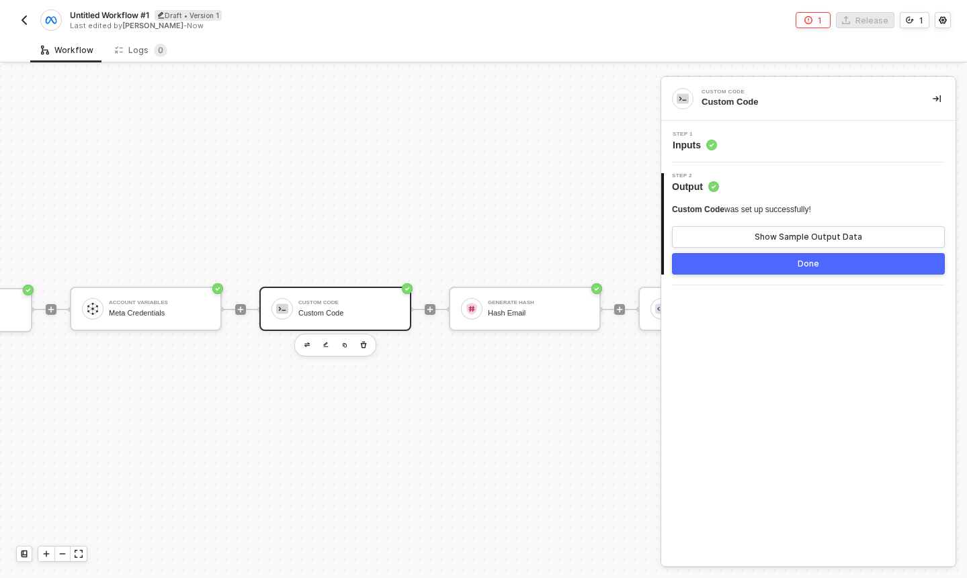
click at [773, 149] on div "Step 1 Inputs" at bounding box center [809, 142] width 291 height 20
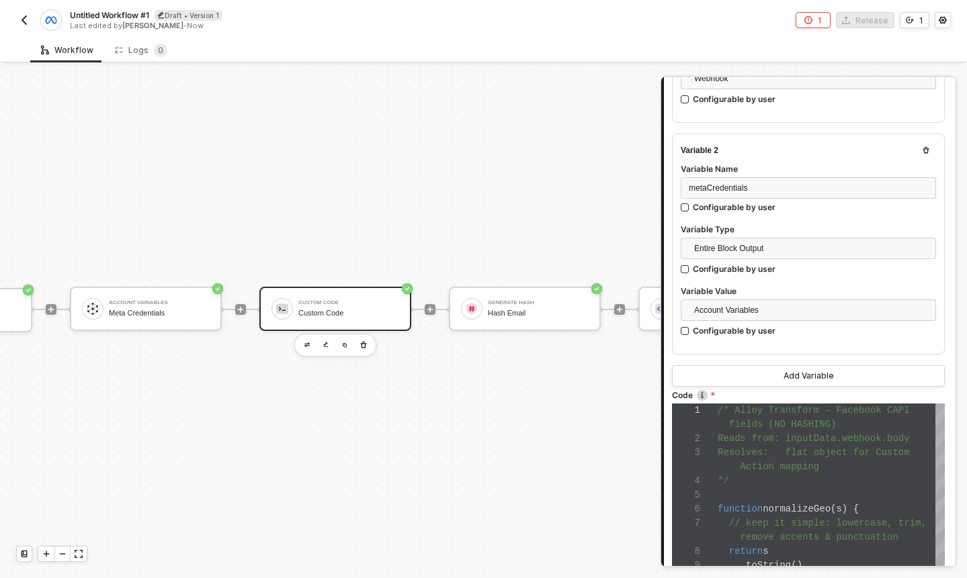
scroll to position [330, 0]
click at [781, 427] on span "fields (NO HASHING)" at bounding box center [782, 423] width 107 height 11
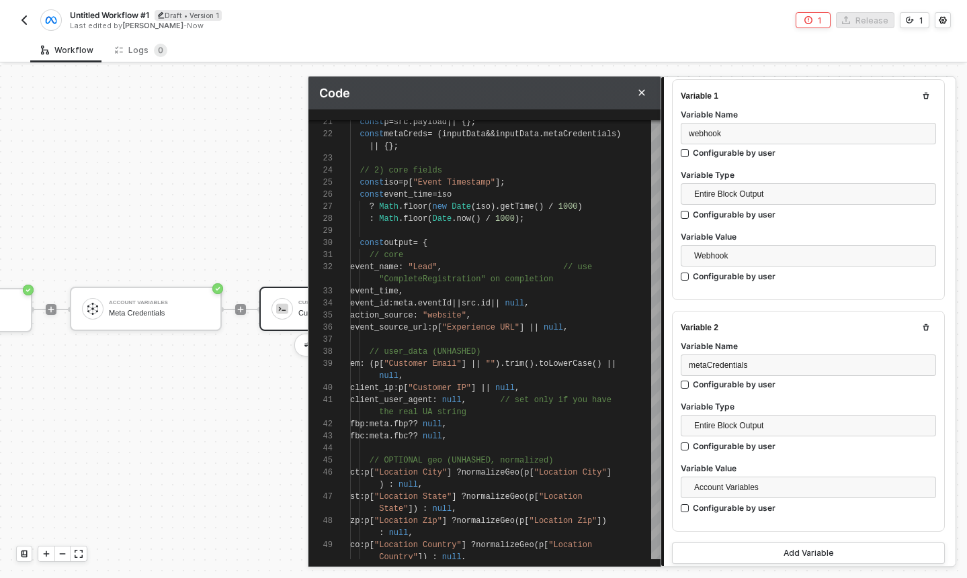
scroll to position [150, 0]
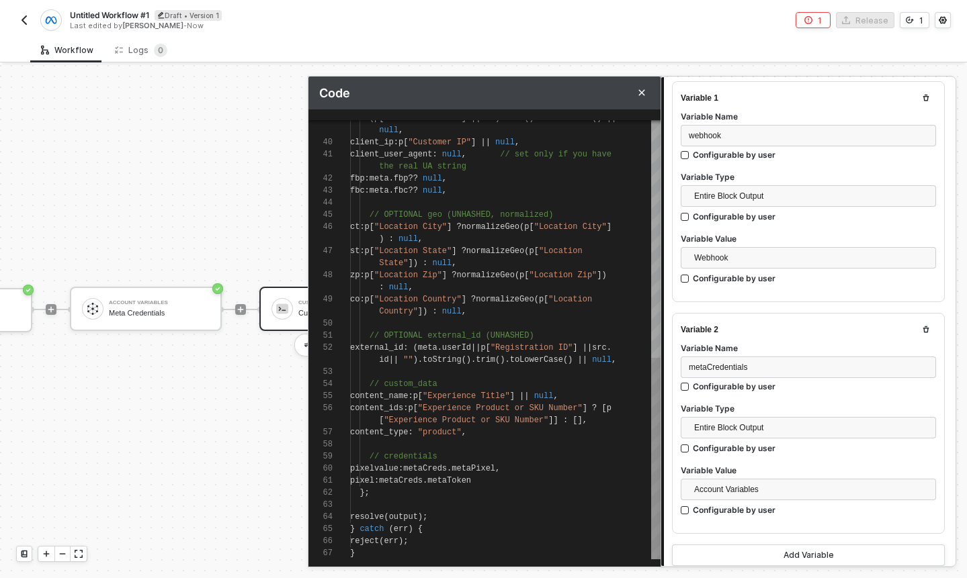
paste textarea "variables"
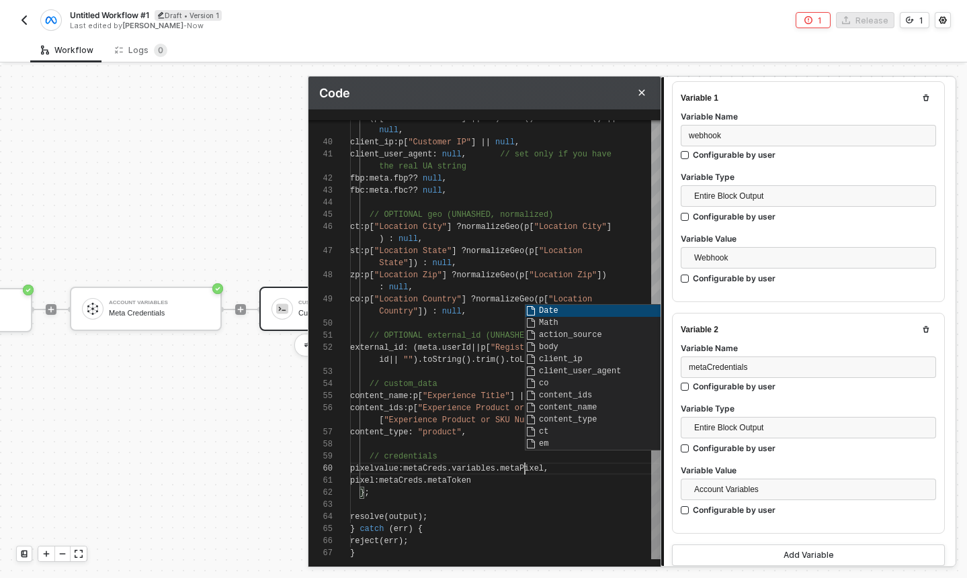
scroll to position [12, 175]
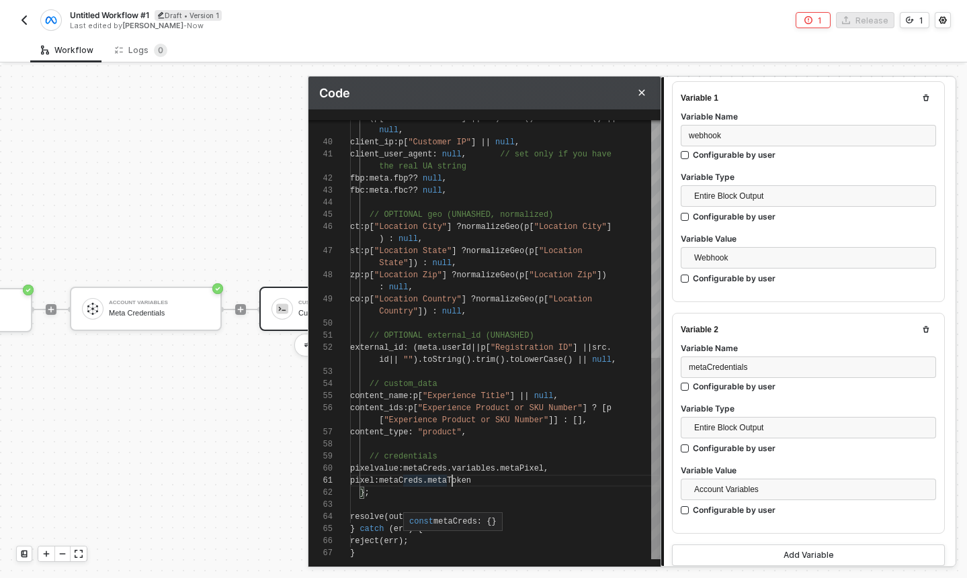
paste textarea "variables"
type textarea "// credentials pixelvalue: metaCreds.variables.metaPixel, pixel: metaCreds.vari…"
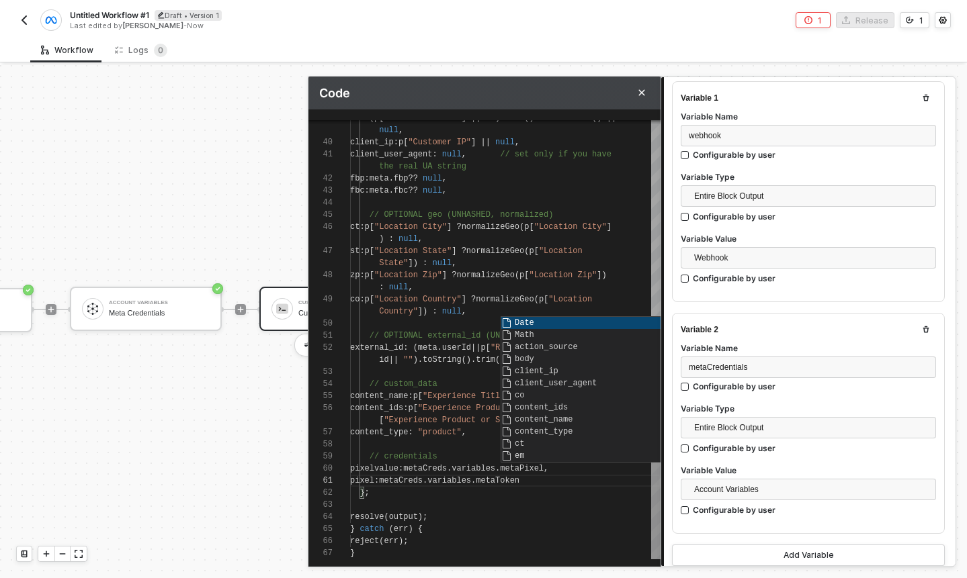
click at [543, 500] on div at bounding box center [505, 505] width 310 height 12
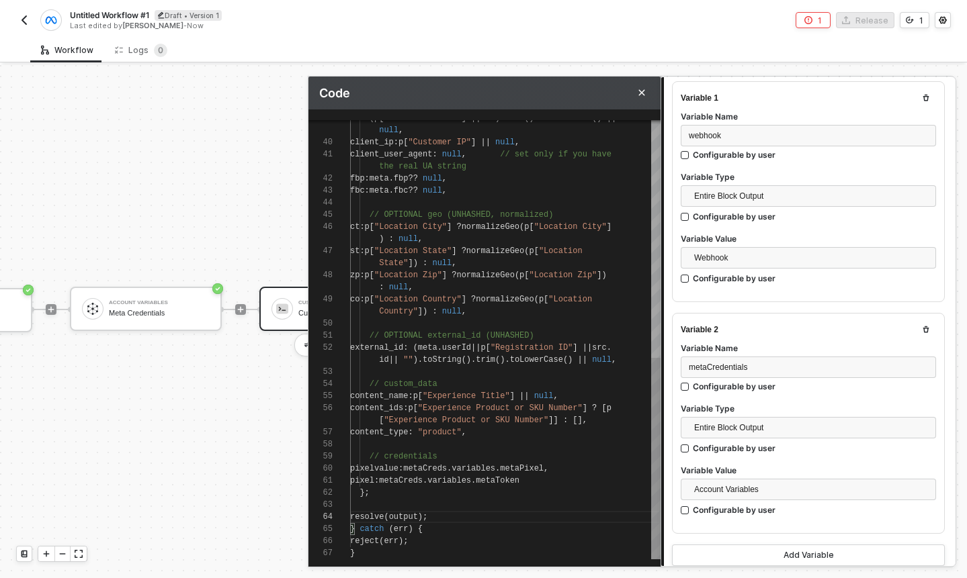
click at [546, 497] on div "};" at bounding box center [505, 493] width 310 height 12
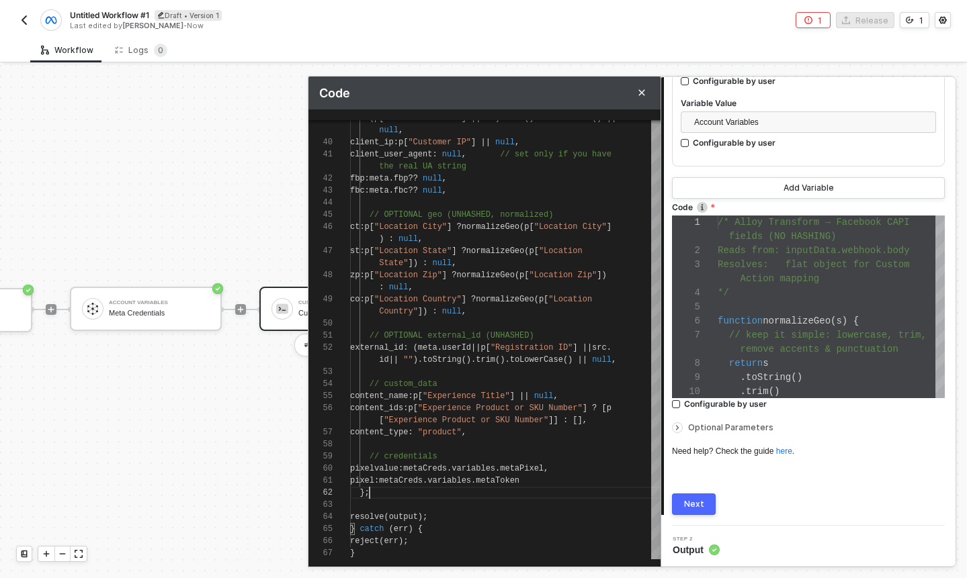
click at [699, 501] on div "Next" at bounding box center [694, 504] width 20 height 11
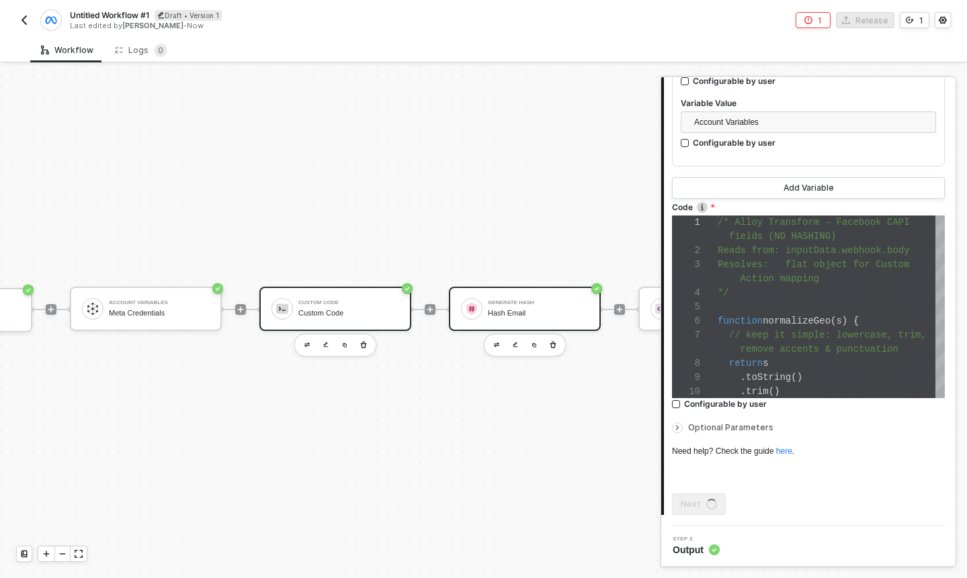
scroll to position [0, 0]
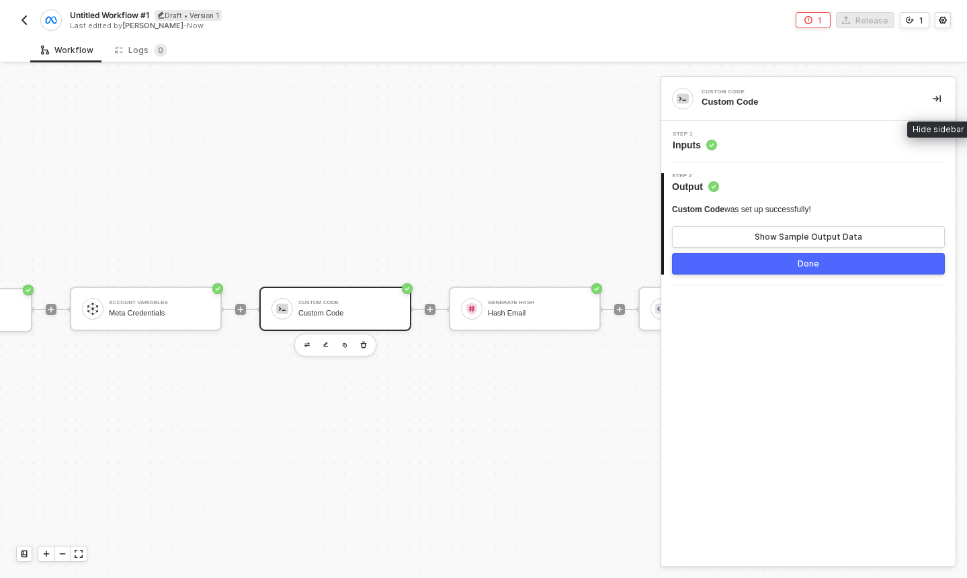
click at [938, 102] on icon "icon-collapse-right" at bounding box center [936, 99] width 8 height 8
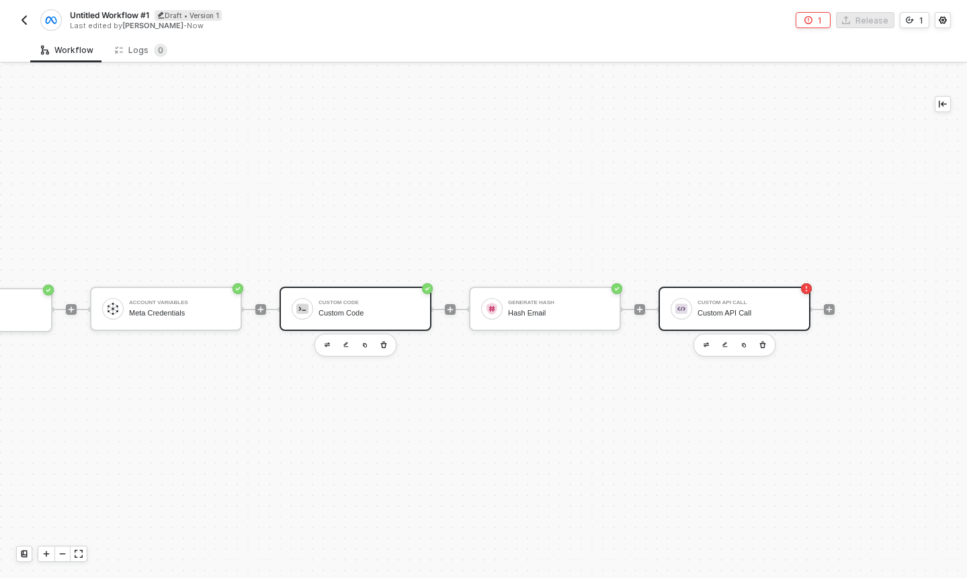
click at [716, 308] on div "Custom API Call Custom API Call" at bounding box center [747, 309] width 101 height 26
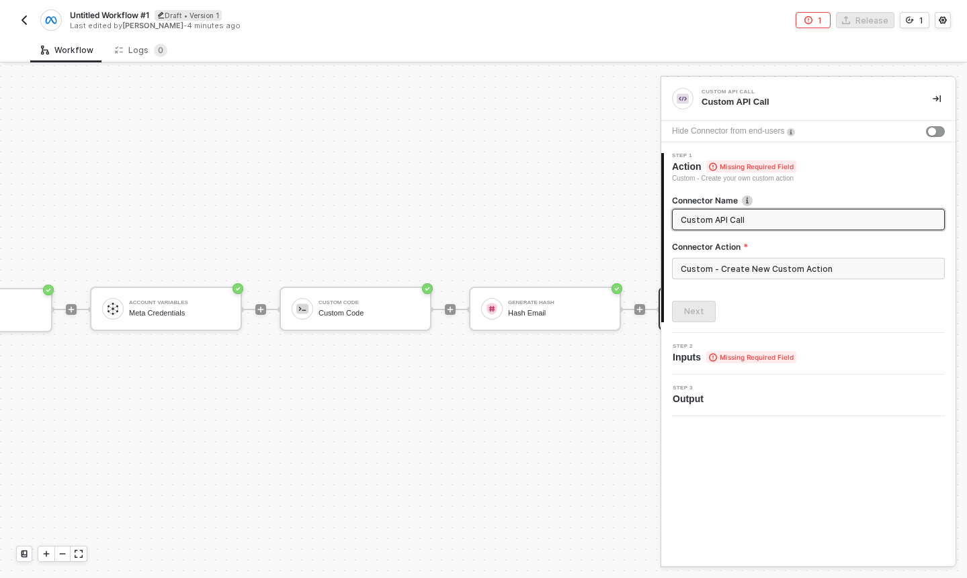
click at [688, 360] on span "Inputs Missing Required Field" at bounding box center [734, 357] width 124 height 13
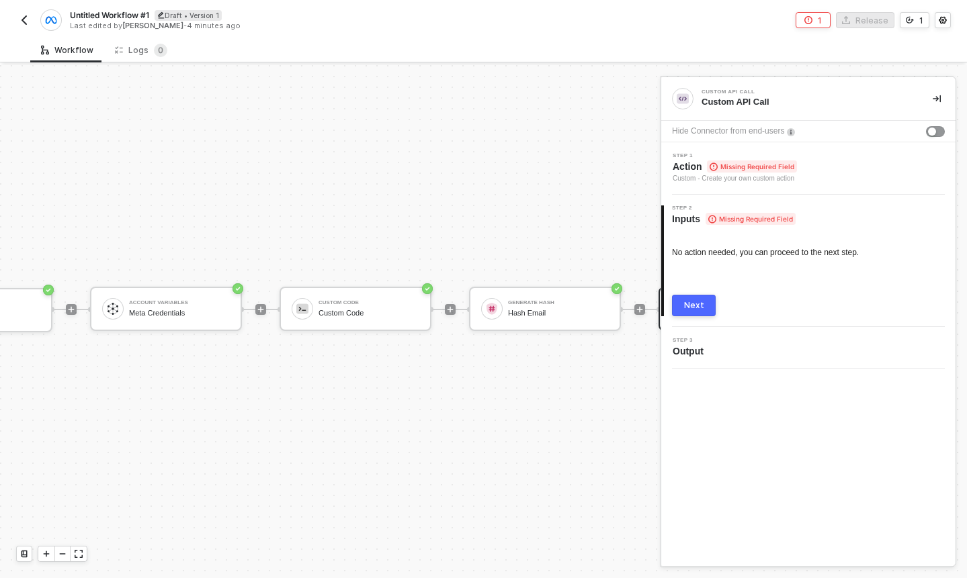
click at [554, 283] on div at bounding box center [639, 309] width 179 height 105
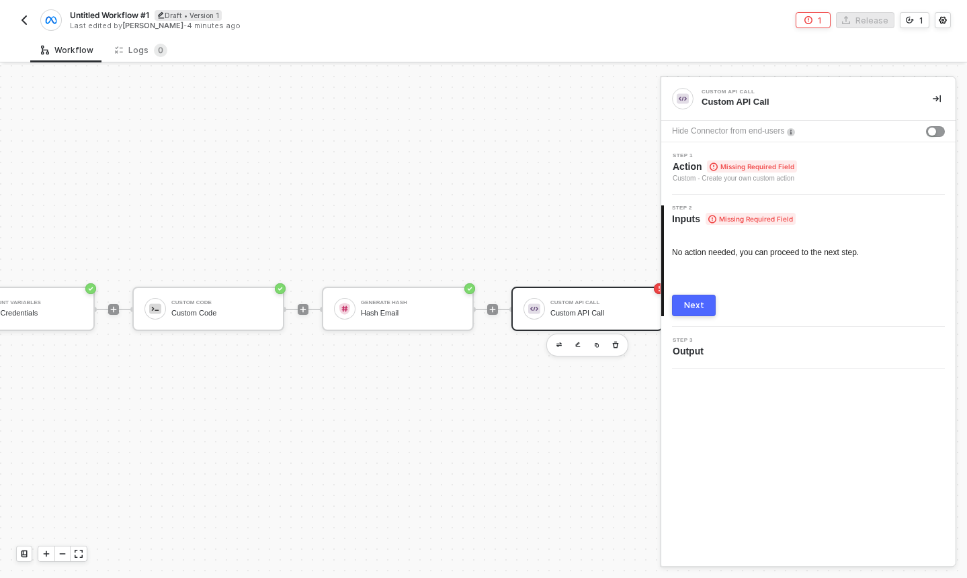
scroll to position [25, 359]
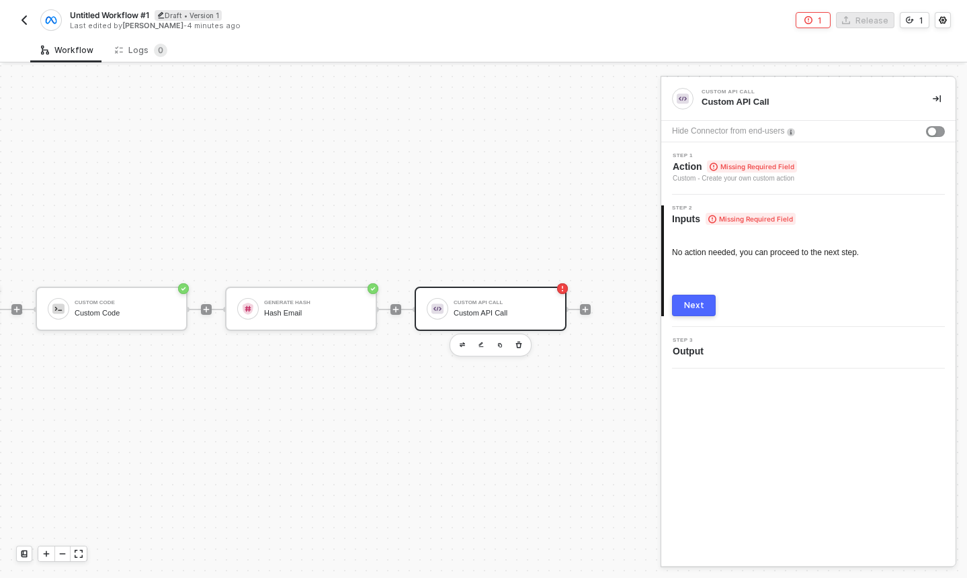
click at [509, 312] on div "Custom API Call" at bounding box center [503, 313] width 101 height 9
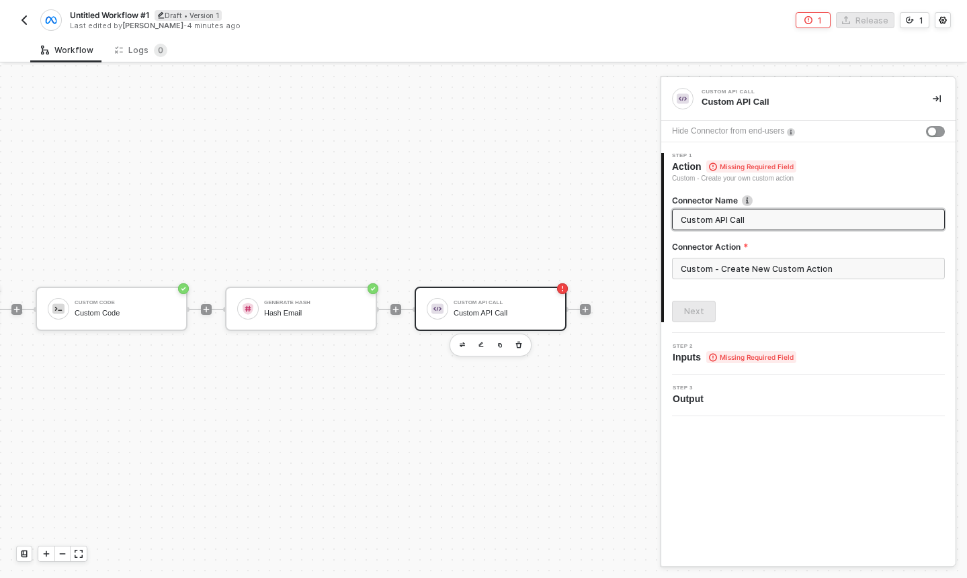
click at [746, 256] on div "Connector Action" at bounding box center [808, 249] width 273 height 17
click at [736, 266] on input "Custom - Create New Custom Action" at bounding box center [808, 268] width 273 height 21
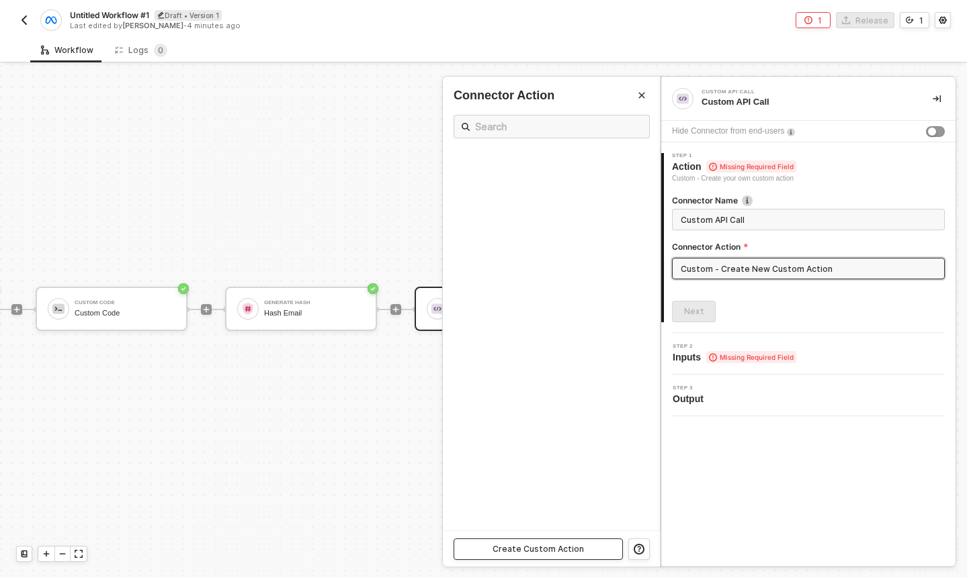
click at [538, 554] on button "Create Custom Action" at bounding box center [537, 549] width 169 height 21
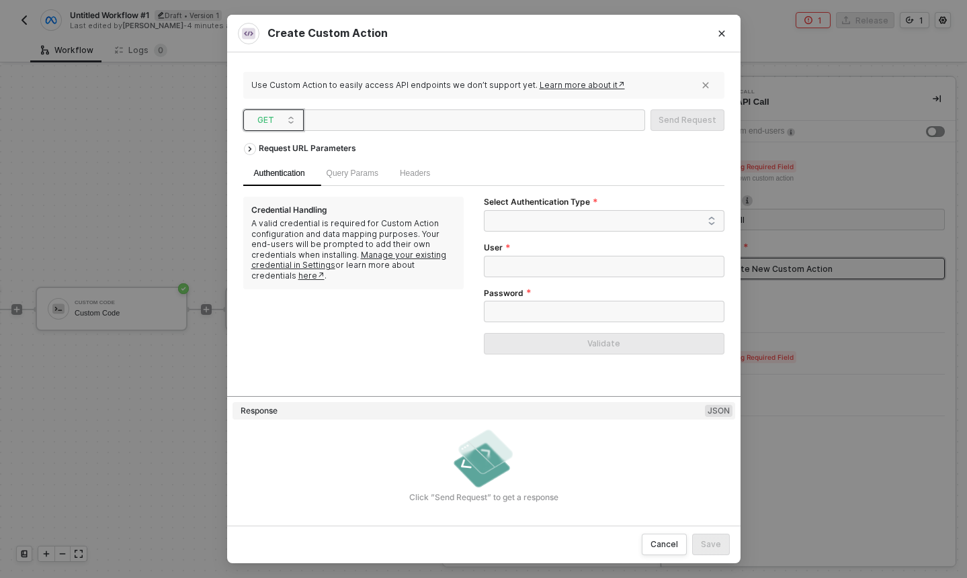
click at [281, 116] on span "GET" at bounding box center [276, 120] width 38 height 20
click at [286, 167] on div "POST" at bounding box center [274, 169] width 50 height 16
click at [549, 229] on span at bounding box center [607, 221] width 218 height 20
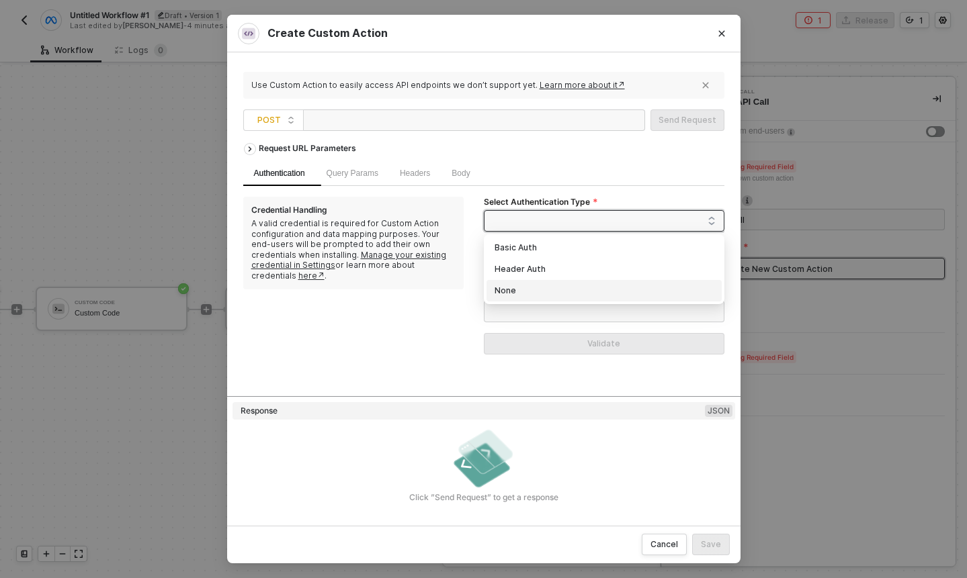
click at [533, 294] on div "None" at bounding box center [603, 290] width 219 height 15
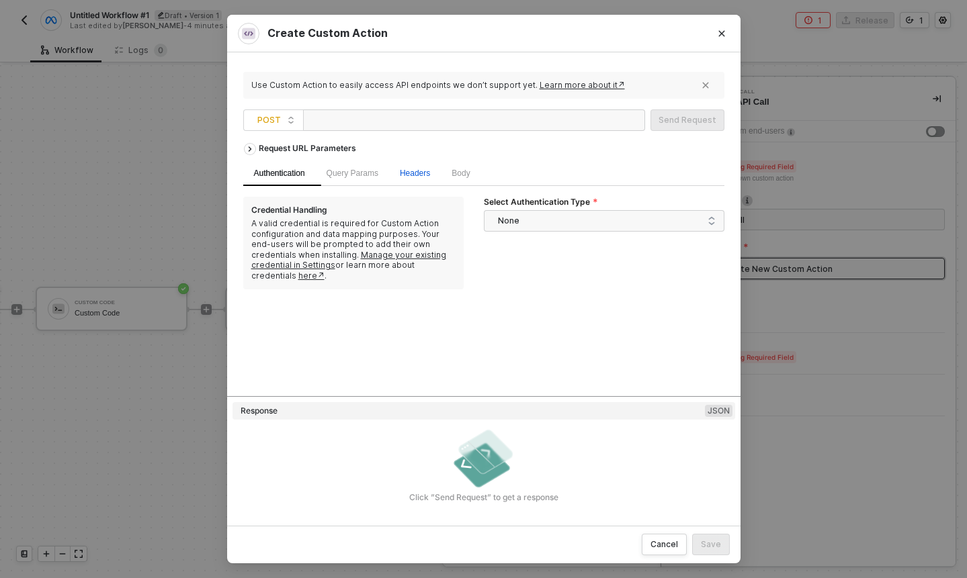
click at [411, 175] on span "Headers" at bounding box center [415, 173] width 30 height 9
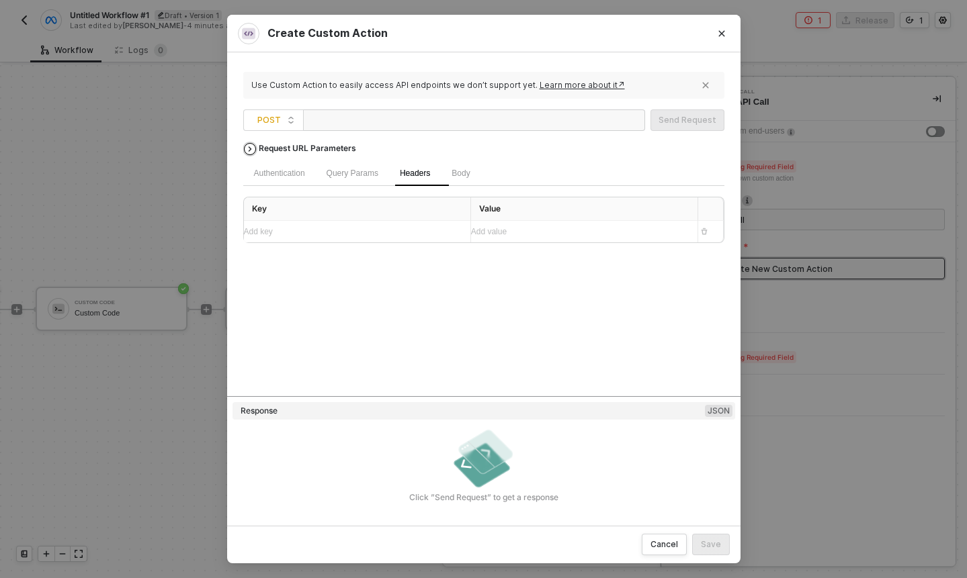
click at [271, 148] on div "Request URL Parameters" at bounding box center [307, 148] width 111 height 24
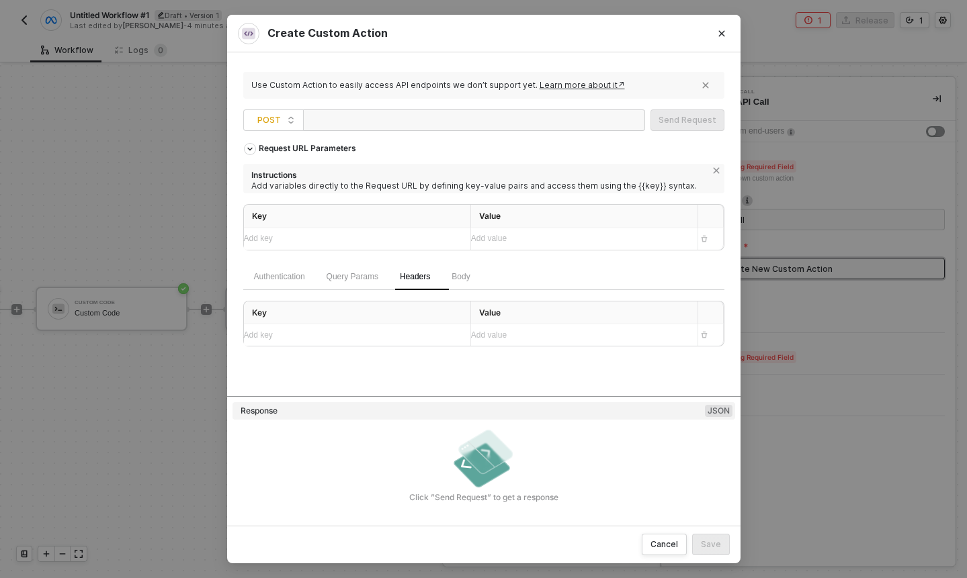
click at [341, 235] on div "Add key ﻿" at bounding box center [352, 238] width 216 height 13
click at [576, 238] on div "Add value ﻿" at bounding box center [579, 238] width 216 height 13
click at [371, 239] on div "Add key ﻿" at bounding box center [345, 238] width 202 height 13
click at [507, 240] on div "Add value ﻿" at bounding box center [579, 238] width 216 height 13
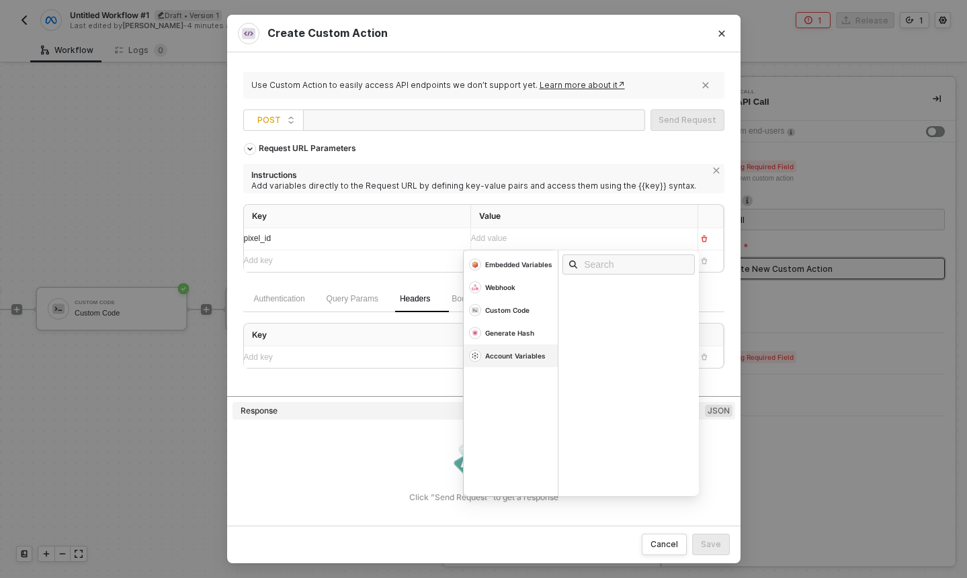
click at [507, 351] on div "Account Variables" at bounding box center [515, 355] width 60 height 9
click at [607, 291] on div "Variables" at bounding box center [589, 289] width 38 height 9
click at [529, 314] on div "Custom Code" at bounding box center [510, 310] width 94 height 23
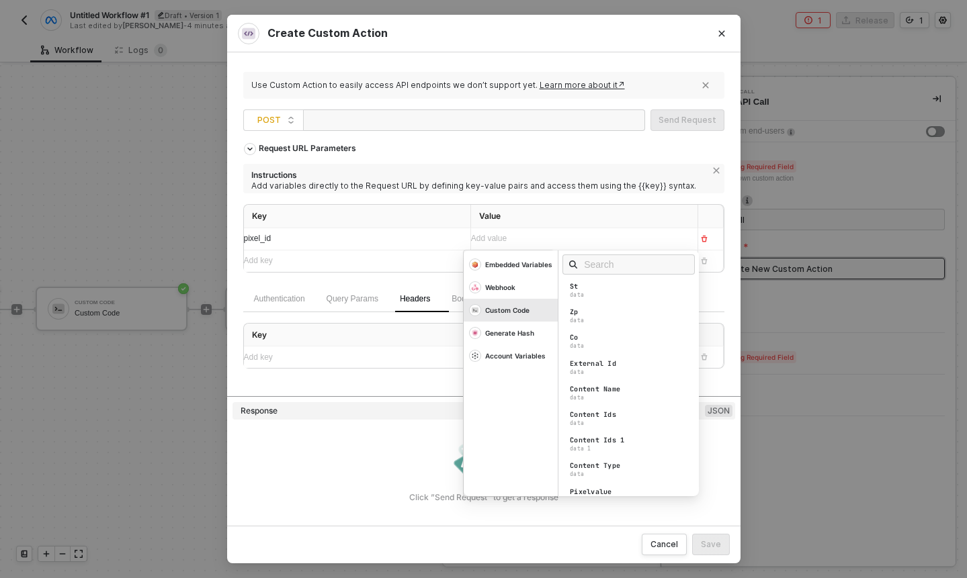
scroll to position [314, 0]
click at [410, 239] on div "pixel_id" at bounding box center [345, 238] width 202 height 13
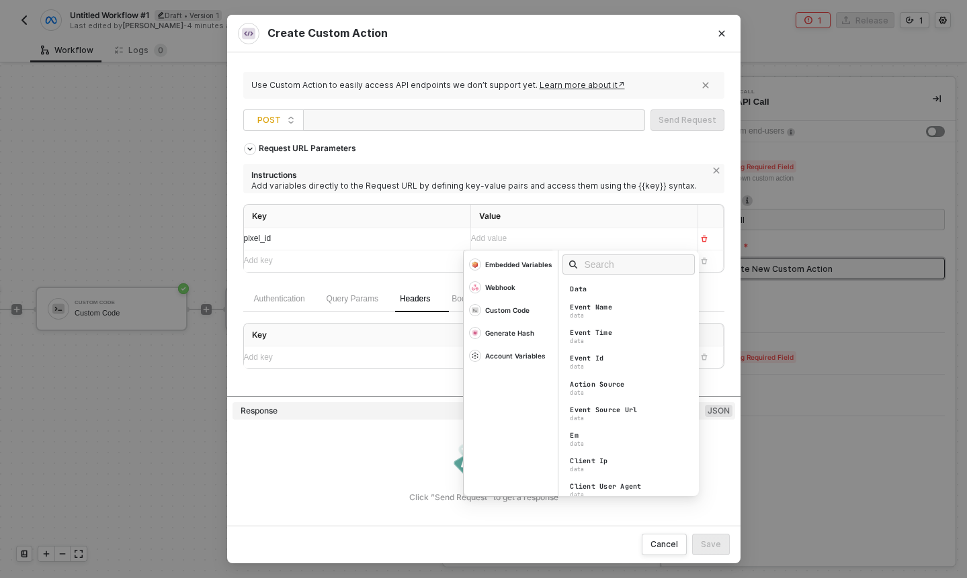
click at [611, 232] on div "Add value ﻿" at bounding box center [572, 238] width 202 height 13
click at [519, 357] on div "Account Variables" at bounding box center [515, 355] width 60 height 9
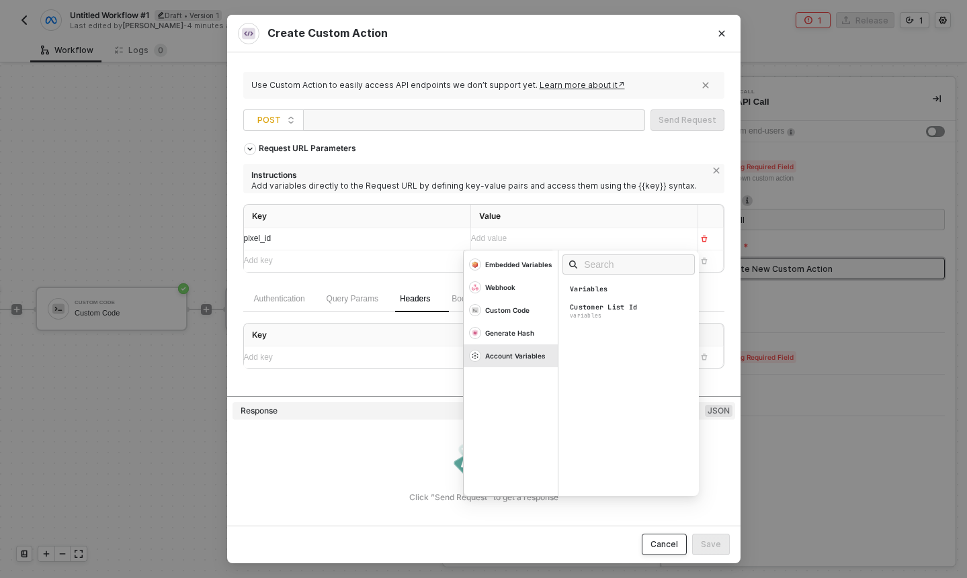
click at [665, 546] on div "Cancel" at bounding box center [664, 544] width 28 height 11
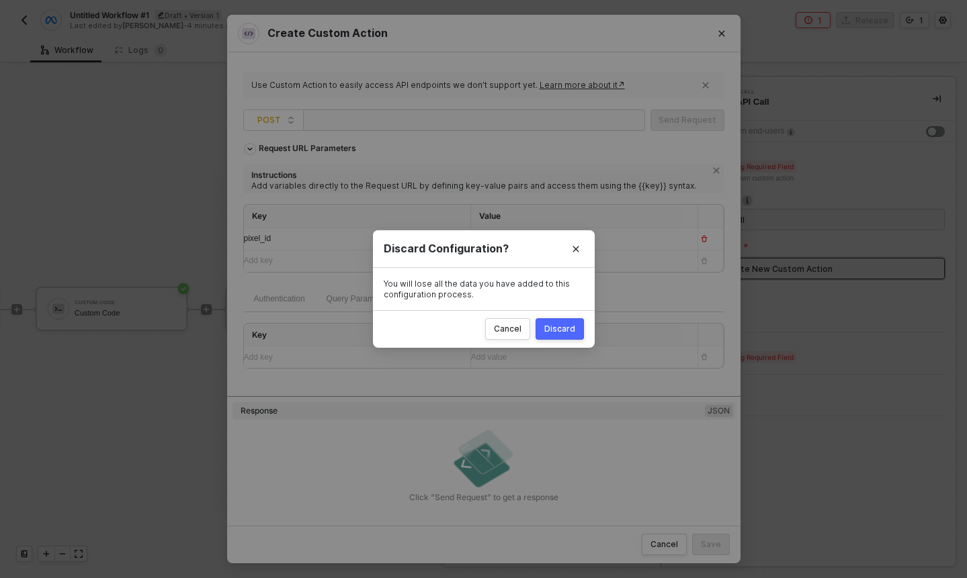
click at [554, 318] on button "Discard" at bounding box center [559, 328] width 48 height 21
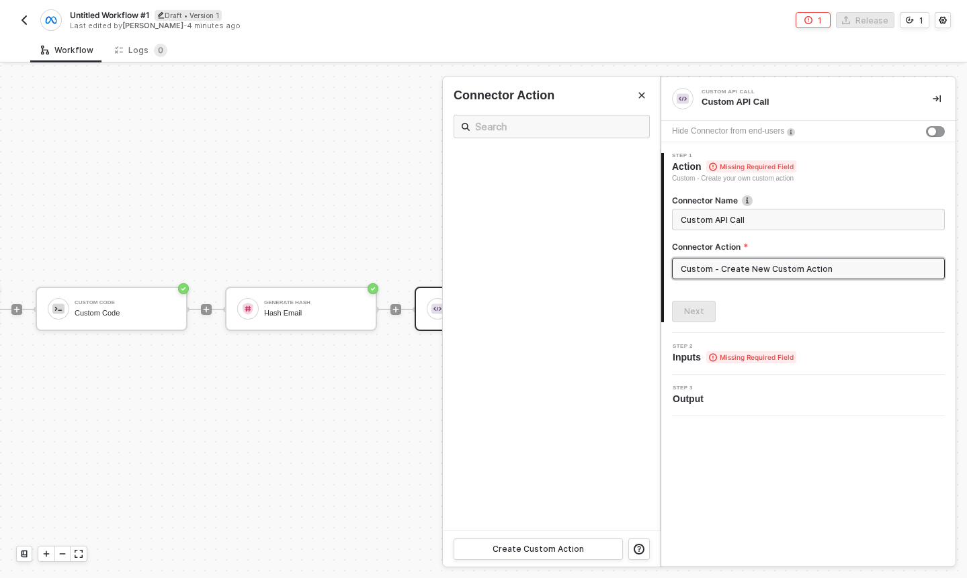
click at [339, 244] on div at bounding box center [483, 321] width 967 height 513
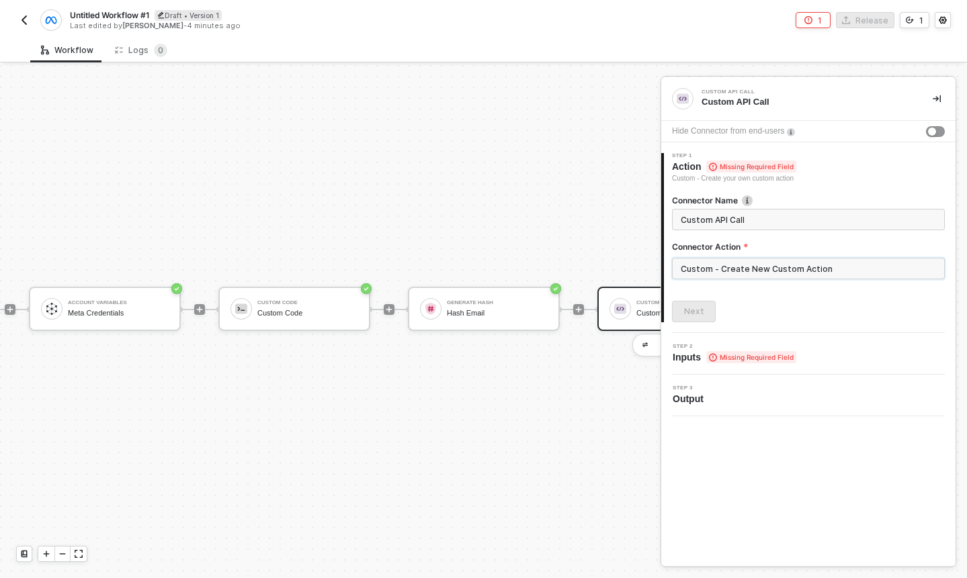
scroll to position [25, 92]
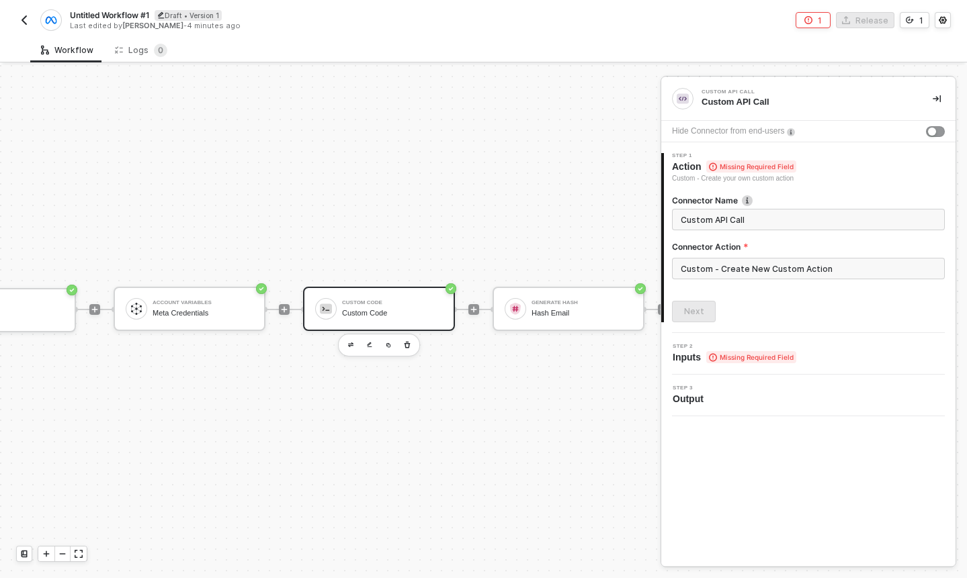
click at [387, 309] on div "Custom Code" at bounding box center [392, 313] width 101 height 9
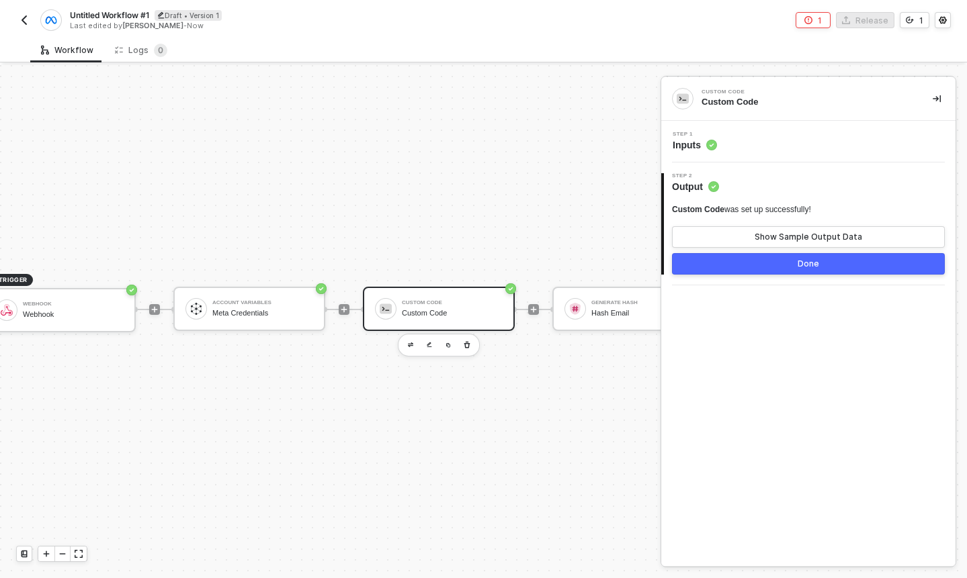
scroll to position [25, 0]
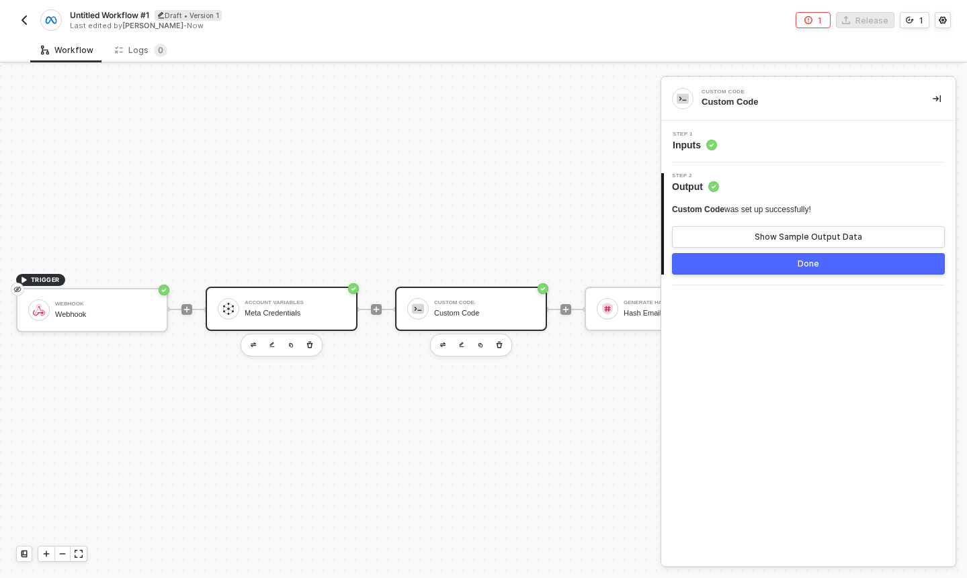
click at [330, 311] on div "Meta Credentials" at bounding box center [295, 313] width 101 height 9
click at [681, 91] on div at bounding box center [682, 98] width 21 height 21
click at [27, 25] on img "button" at bounding box center [24, 20] width 11 height 11
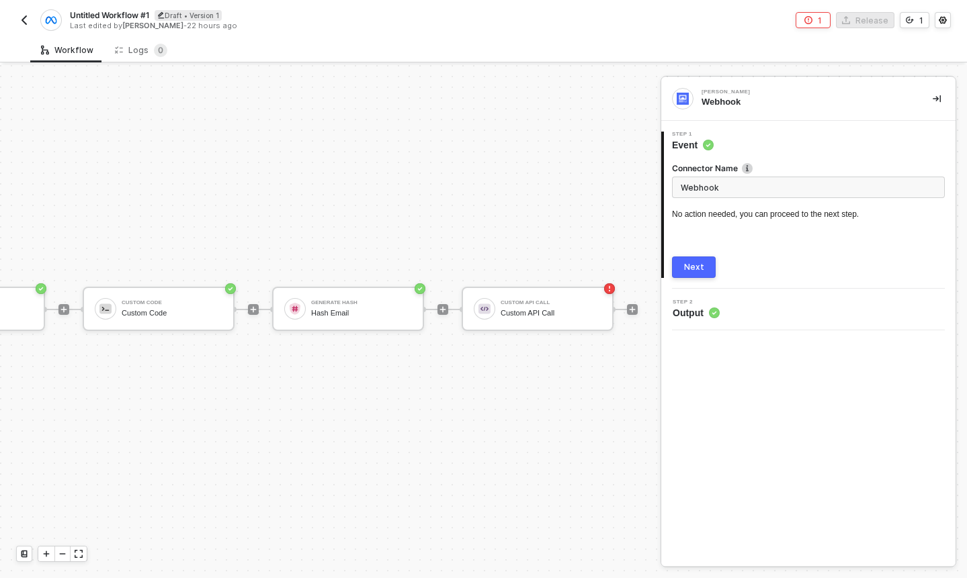
scroll to position [25, 373]
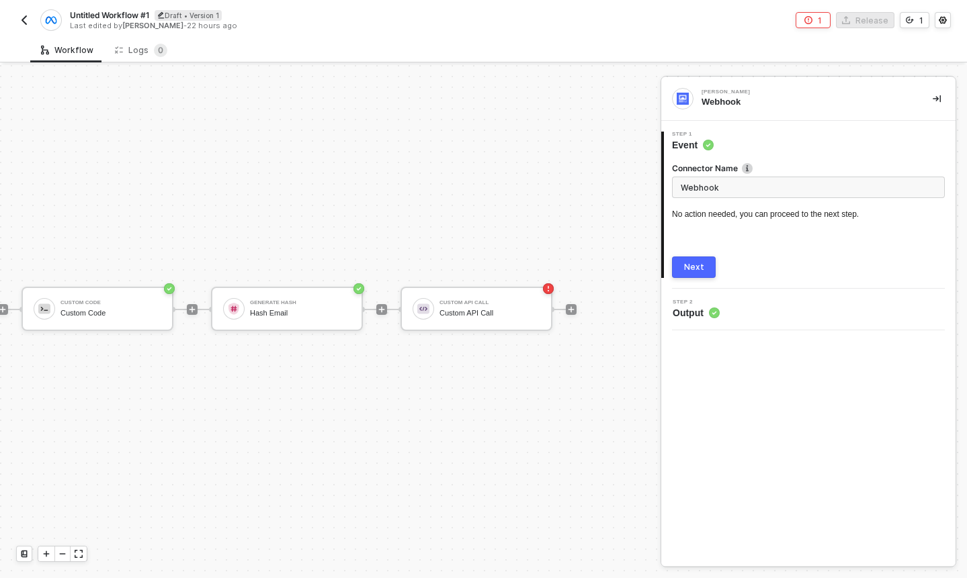
click at [30, 21] on button "button" at bounding box center [24, 20] width 16 height 16
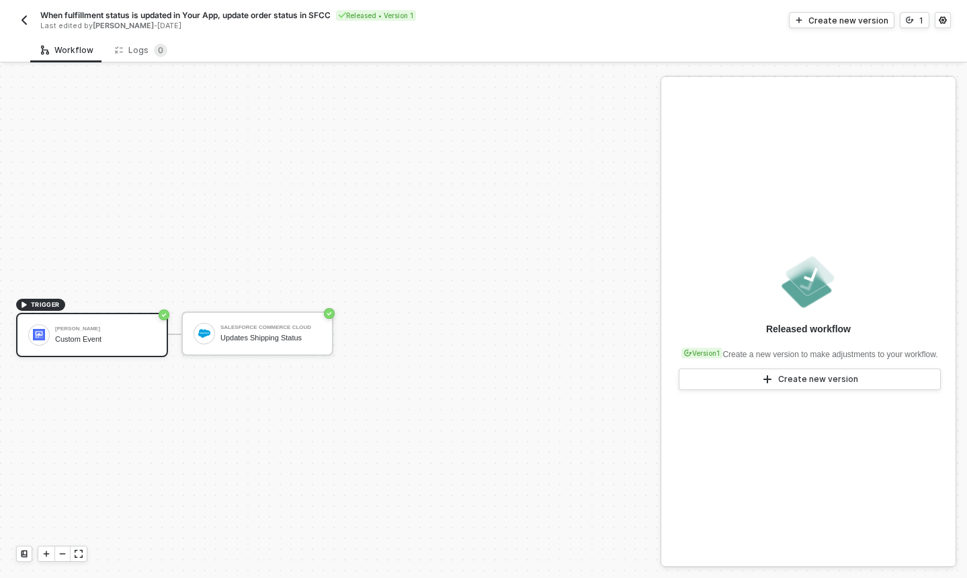
scroll to position [25, 0]
